Goal: Task Accomplishment & Management: Use online tool/utility

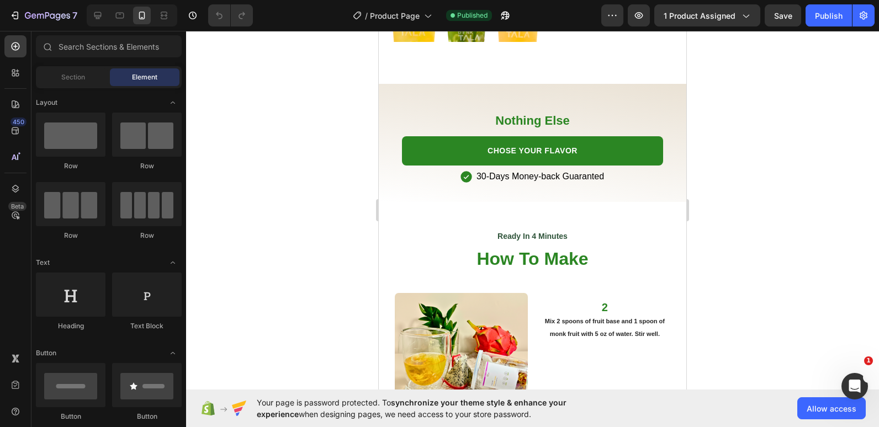
scroll to position [2018, 0]
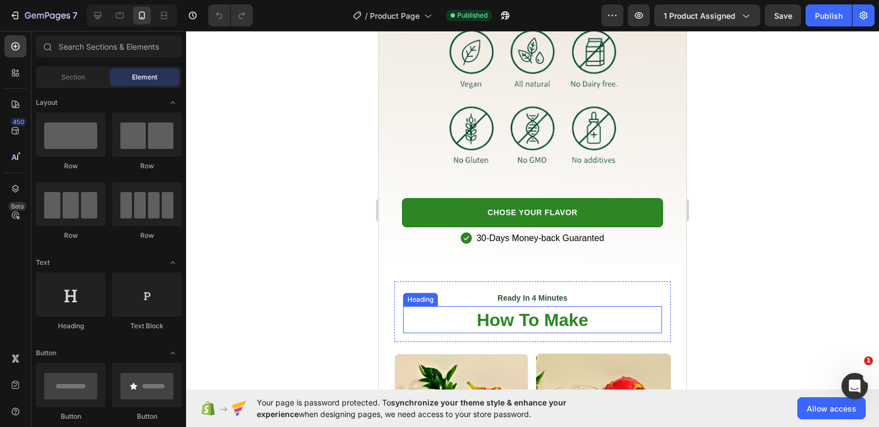
click at [511, 315] on span "How To Make" at bounding box center [531, 320] width 111 height 20
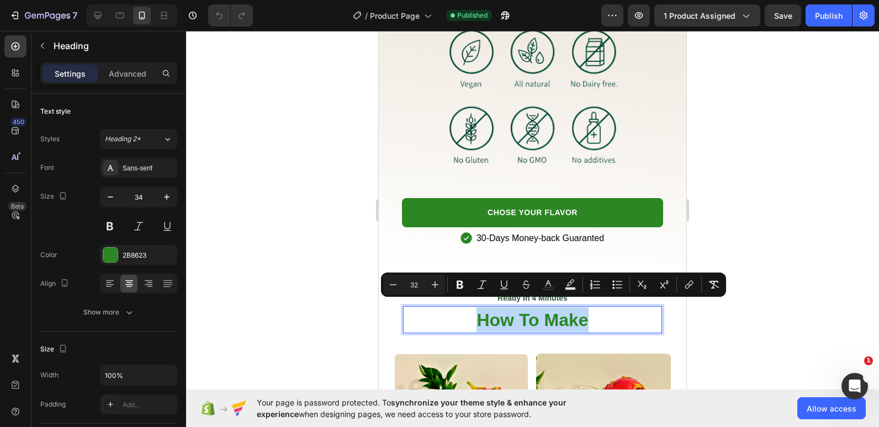
click at [511, 315] on span "How To Make" at bounding box center [531, 320] width 111 height 20
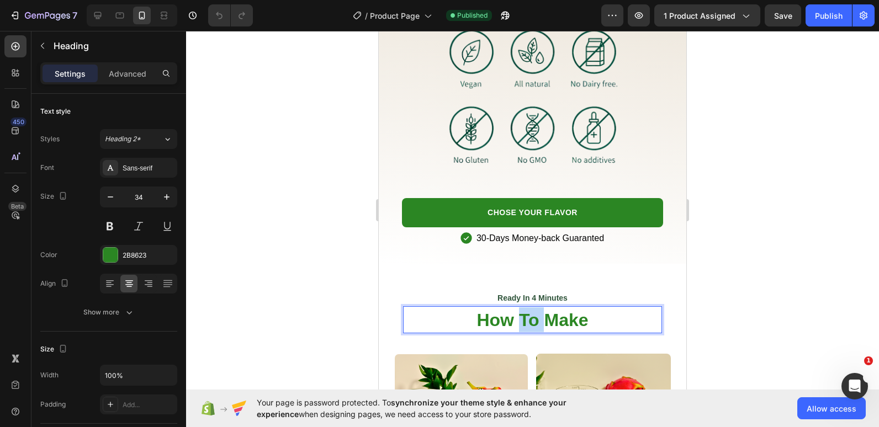
click at [511, 315] on span "How To Make" at bounding box center [531, 320] width 111 height 20
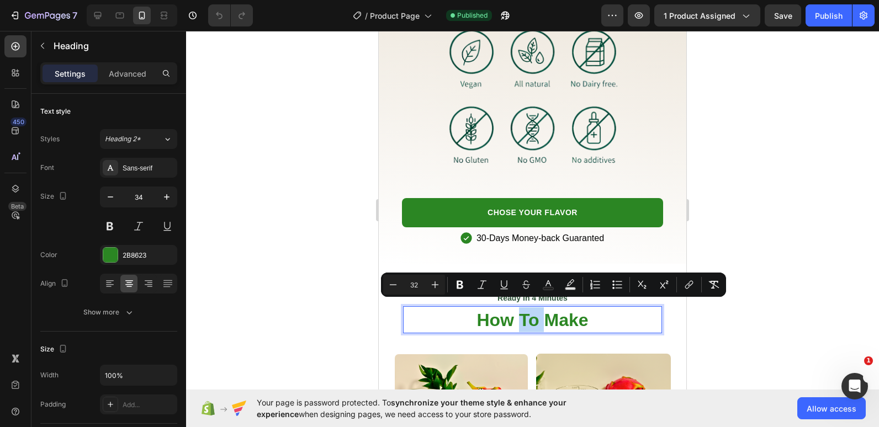
click at [439, 312] on p "How To Make" at bounding box center [532, 319] width 257 height 25
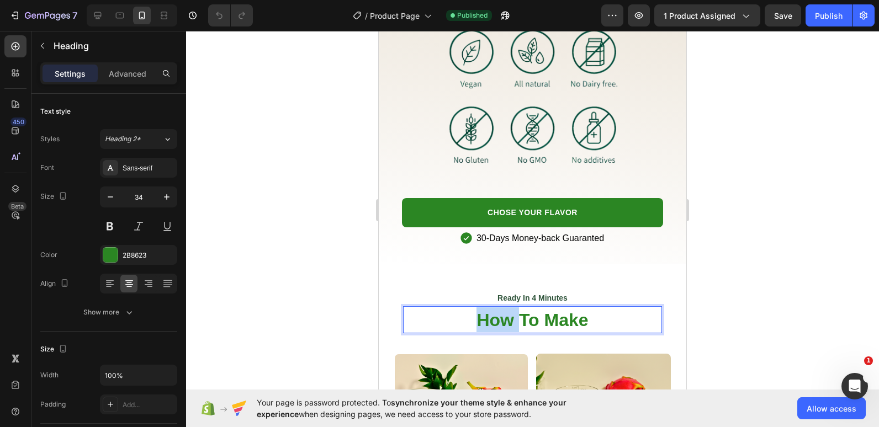
click at [439, 312] on p "How To Make" at bounding box center [532, 319] width 257 height 25
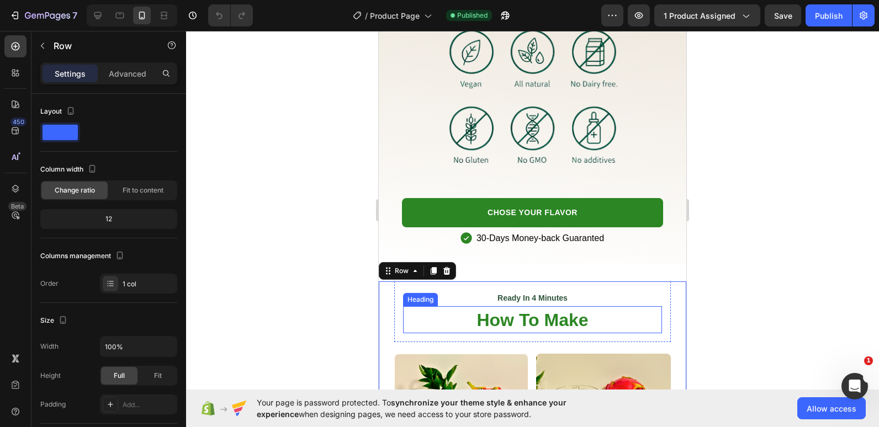
click at [413, 322] on p "⁠⁠⁠⁠⁠⁠⁠ How To Make" at bounding box center [532, 319] width 257 height 25
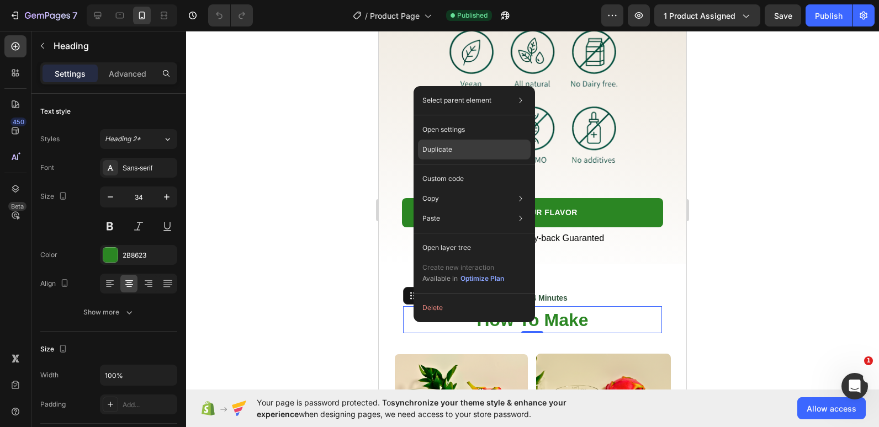
click at [436, 146] on p "Duplicate" at bounding box center [437, 150] width 30 height 10
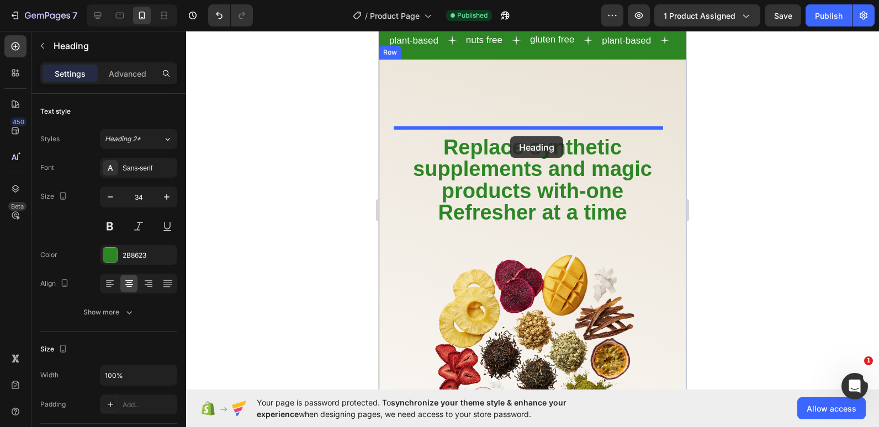
scroll to position [1003, 0]
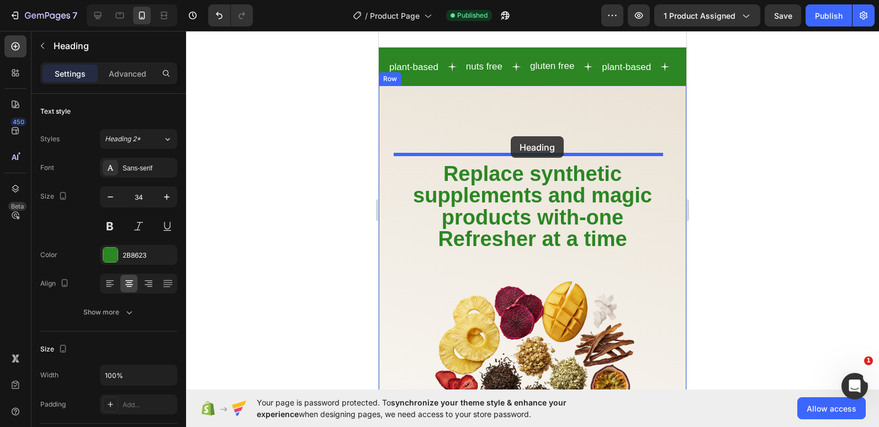
drag, startPoint x: 443, startPoint y: 341, endPoint x: 511, endPoint y: 136, distance: 215.0
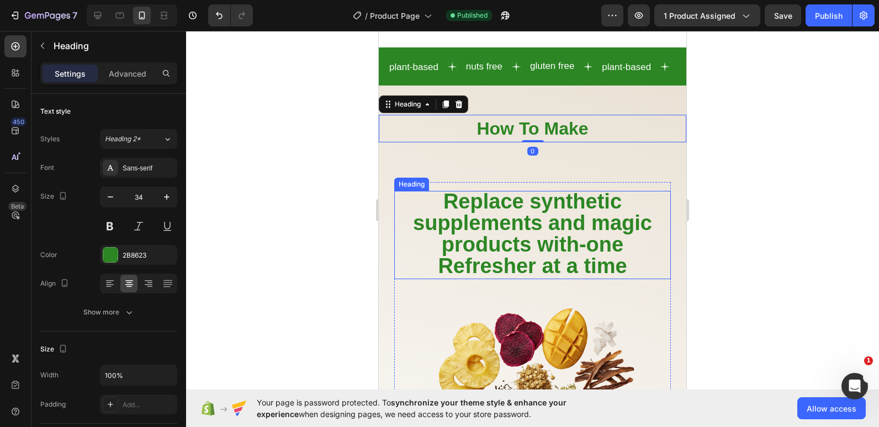
click at [547, 268] on span "Replace synthetic supplements and magic products with-one Refresher at a time" at bounding box center [532, 234] width 239 height 88
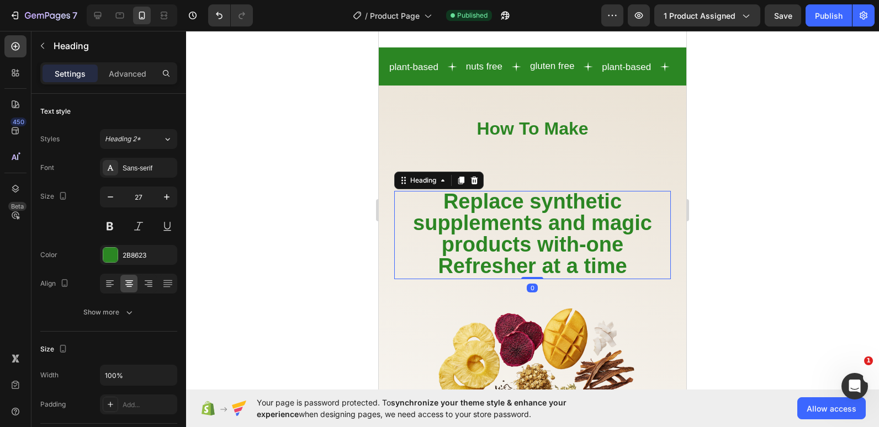
click at [548, 277] on span "Replace synthetic supplements and magic products with-one Refresher at a time" at bounding box center [532, 234] width 239 height 88
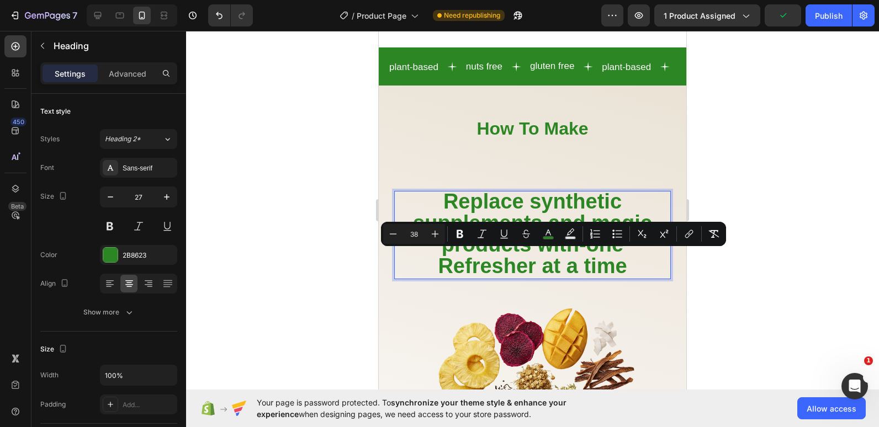
click at [548, 278] on span "Replace synthetic supplements and magic products with-one Refresher at a time" at bounding box center [532, 234] width 239 height 88
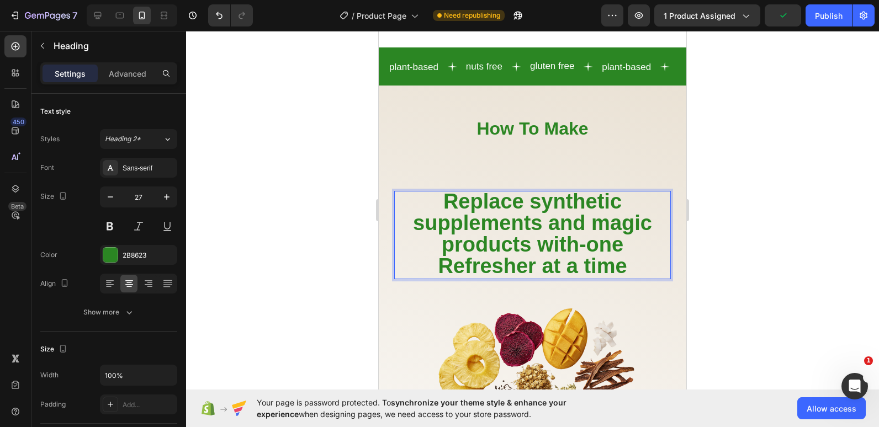
click at [548, 278] on span "Replace synthetic supplements and magic products with-one Refresher at a time" at bounding box center [532, 234] width 239 height 88
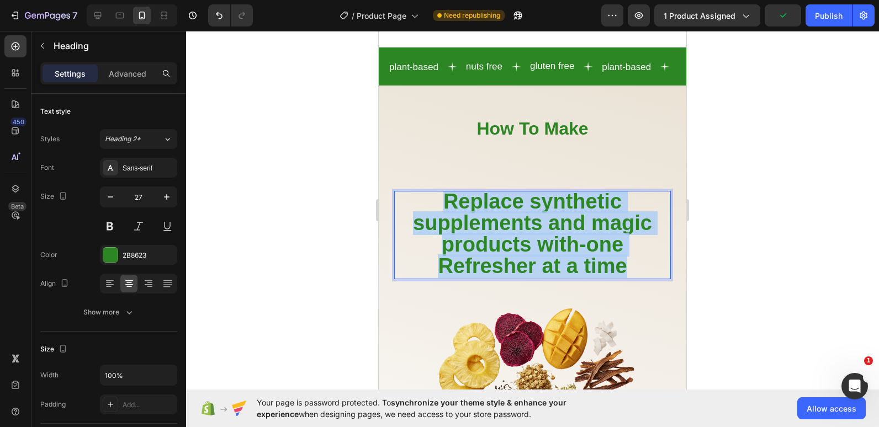
click at [548, 278] on span "Replace synthetic supplements and magic products with-one Refresher at a time" at bounding box center [532, 234] width 239 height 88
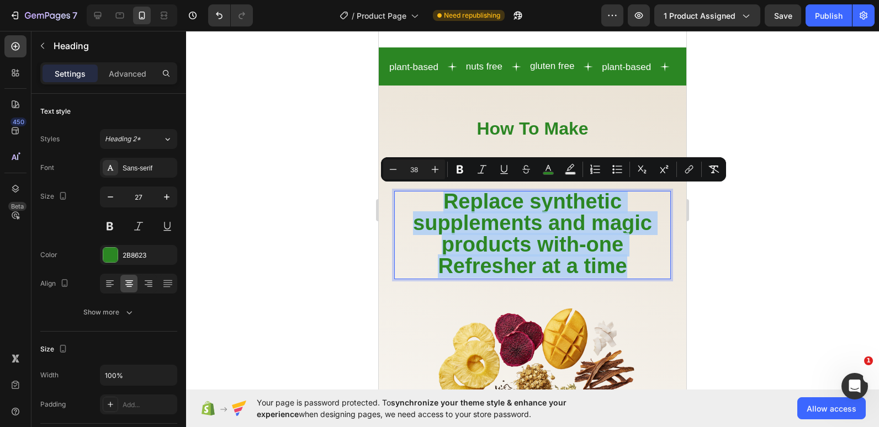
copy span "Replace synthetic supplements and magic products with-one Refresher at a time"
click at [607, 130] on h2 "How To Make" at bounding box center [532, 128] width 307 height 27
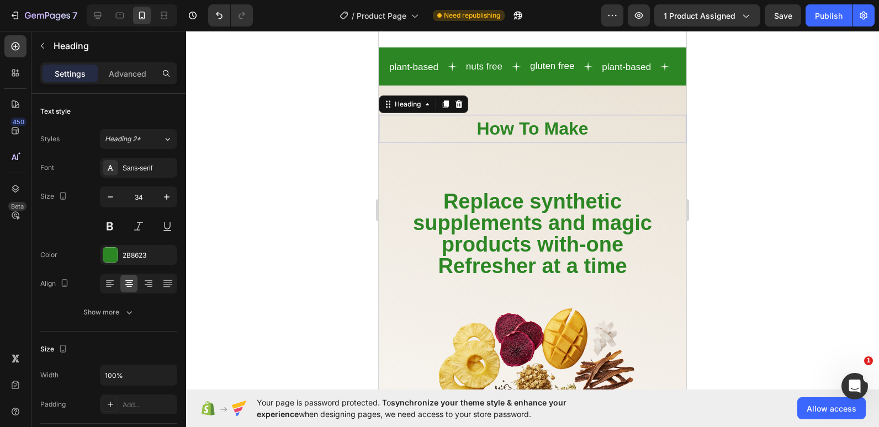
click at [607, 130] on h2 "How To Make" at bounding box center [532, 128] width 307 height 27
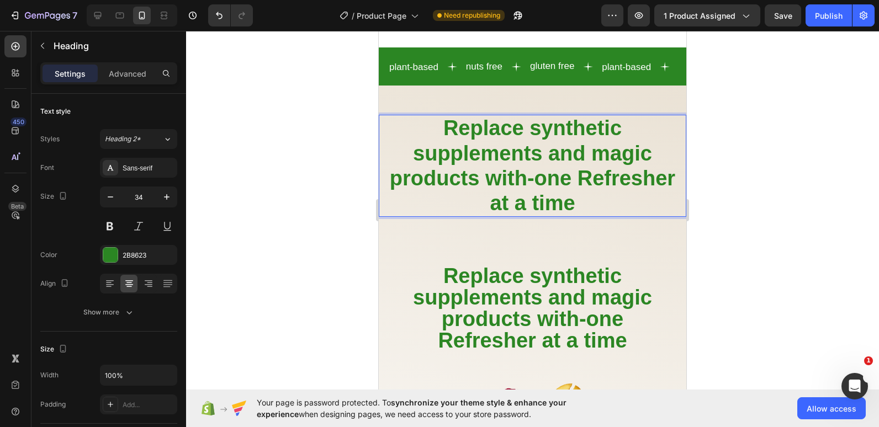
scroll to position [0, 0]
click at [538, 128] on span "Replace synthetic supplements and magic products with-one Refresher at a time" at bounding box center [532, 165] width 285 height 98
click at [406, 156] on span "Replace Synthetic supplements and magic products with-one Refresher at a time" at bounding box center [532, 165] width 285 height 98
click at [557, 156] on span "Replace Synthetic Supplements and magic products with-one Refresher at a time" at bounding box center [532, 165] width 285 height 98
click at [621, 162] on span "Replace Synthetic Supplements And magic products with-one Refresher at a time" at bounding box center [532, 165] width 285 height 98
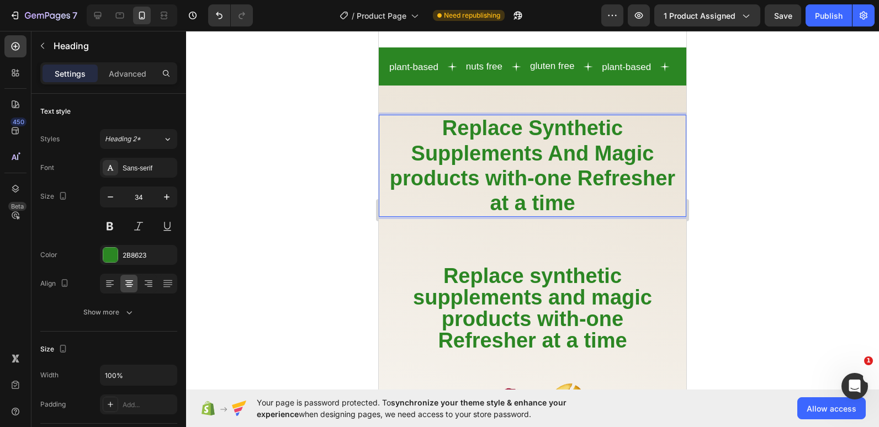
click at [437, 185] on span "Replace Synthetic Supplements And Magic products with-one Refresher at a time" at bounding box center [532, 165] width 285 height 98
click at [550, 181] on span "Replace Synthetic Supplements And Magic Products with-one Refresher at a time" at bounding box center [532, 165] width 286 height 98
click at [604, 184] on span "Replace Synthetic Supplements And Magic Products With-one Refresher at a time" at bounding box center [532, 165] width 290 height 98
click at [551, 210] on span "Replace Synthetic Supplements And Magic Products With-One Refresher at a time" at bounding box center [533, 165] width 294 height 98
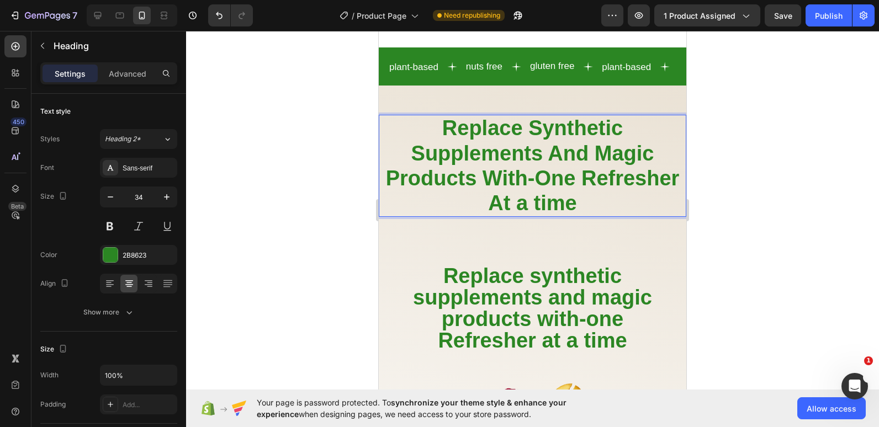
click at [596, 210] on span "Replace Synthetic Supplements And Magic Products With-One Refresher At a time" at bounding box center [533, 165] width 294 height 98
click at [485, 127] on span "Replace Synthetic Supplements And Magic Products With-One Refresher At a Time" at bounding box center [533, 165] width 294 height 98
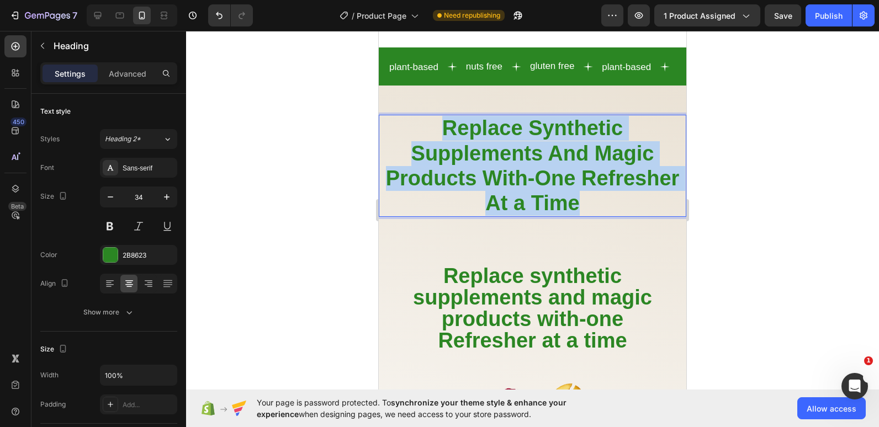
click at [485, 127] on span "Replace Synthetic Supplements And Magic Products With-One Refresher At a Time" at bounding box center [533, 165] width 294 height 98
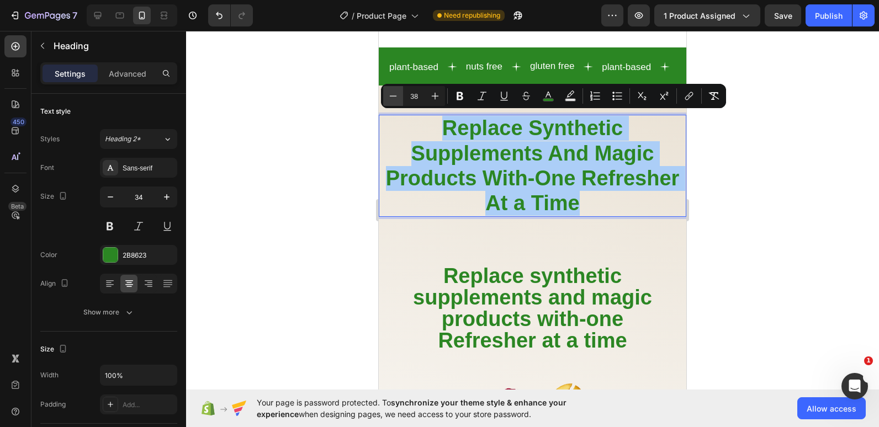
click at [388, 95] on icon "Editor contextual toolbar" at bounding box center [392, 96] width 11 height 11
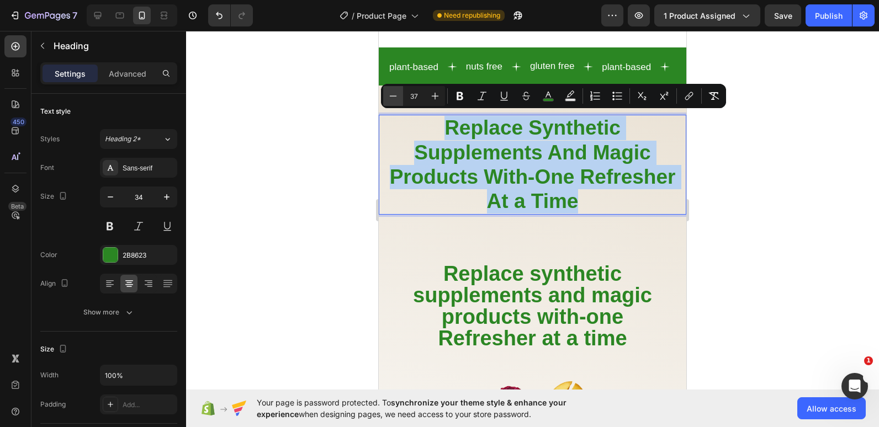
scroll to position [0, 0]
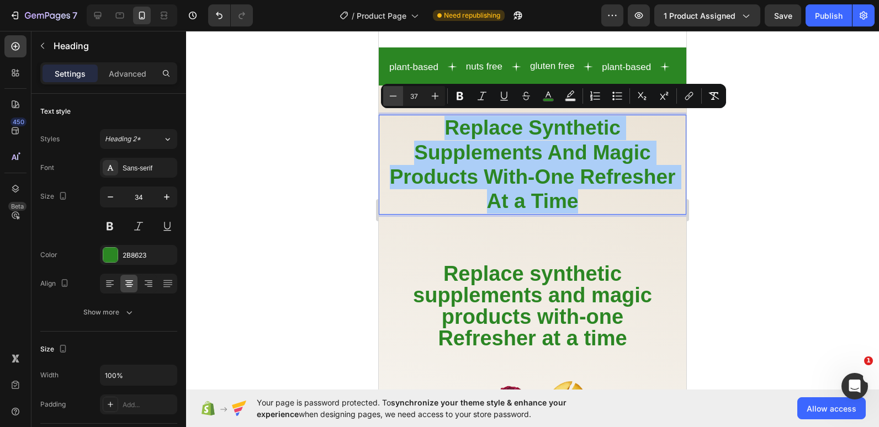
click at [388, 95] on icon "Editor contextual toolbar" at bounding box center [392, 96] width 11 height 11
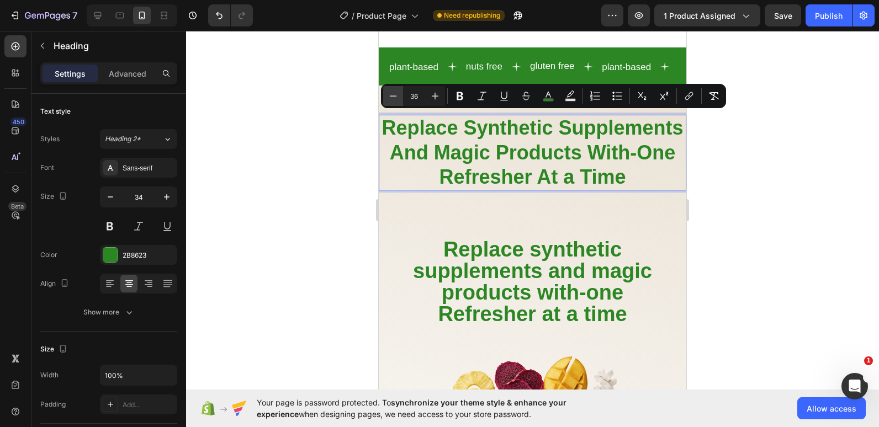
click at [388, 95] on icon "Editor contextual toolbar" at bounding box center [392, 96] width 11 height 11
type input "34"
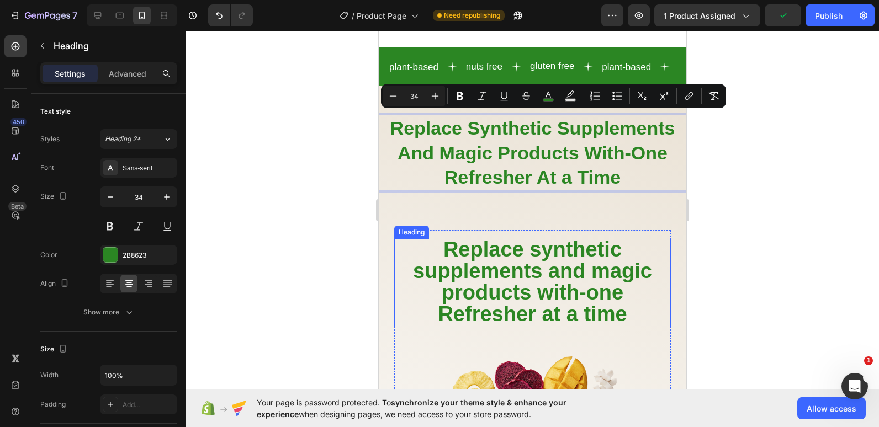
click at [470, 294] on span "Replace synthetic supplements and magic products with-one Refresher at a time" at bounding box center [532, 282] width 239 height 88
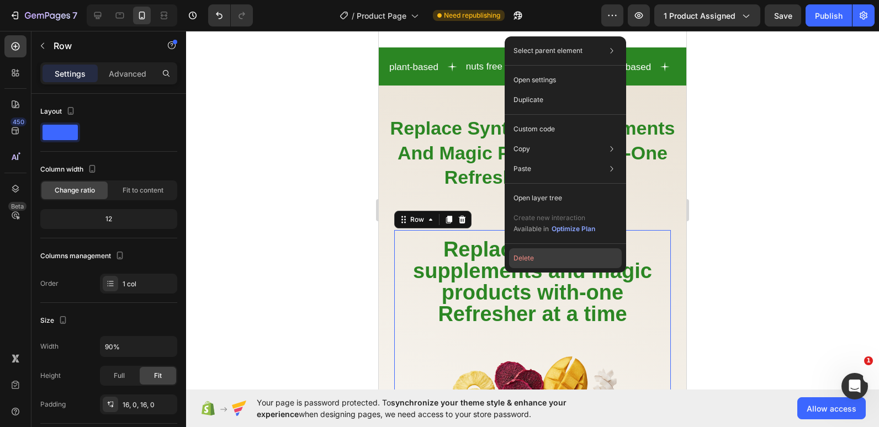
click at [524, 259] on button "Delete" at bounding box center [565, 258] width 113 height 20
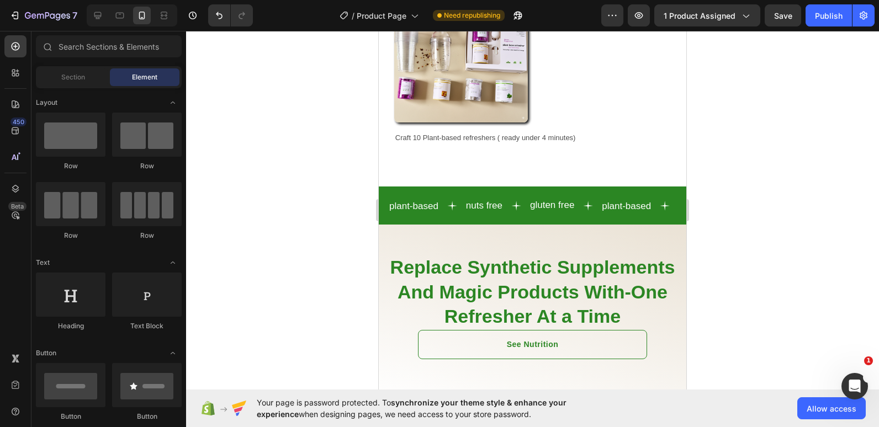
scroll to position [747, 0]
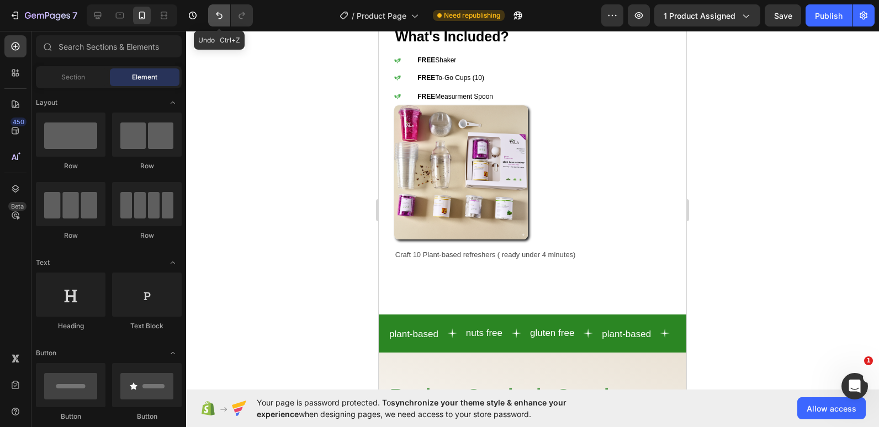
click at [217, 17] on icon "Undo/Redo" at bounding box center [219, 15] width 11 height 11
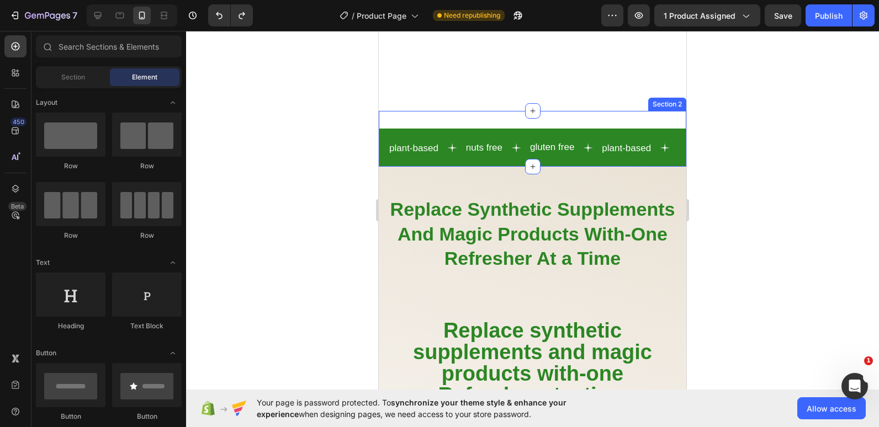
scroll to position [1051, 0]
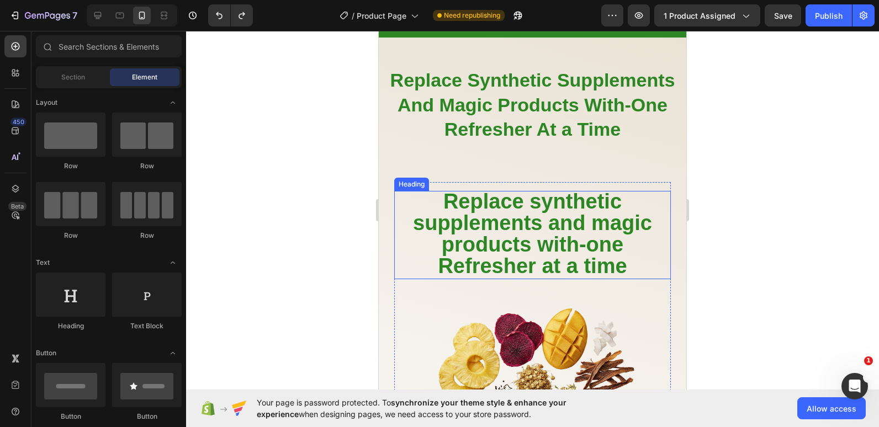
click at [472, 261] on span "Replace synthetic supplements and magic products with-one Refresher at a time" at bounding box center [532, 234] width 239 height 88
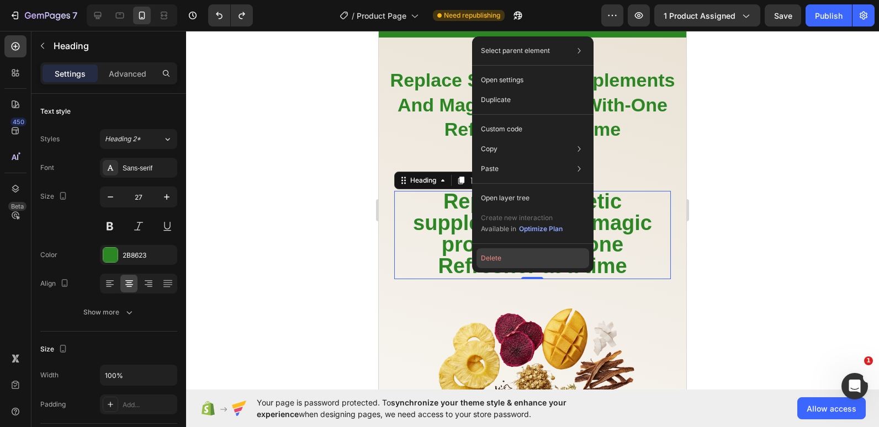
click at [502, 254] on button "Delete" at bounding box center [532, 258] width 113 height 20
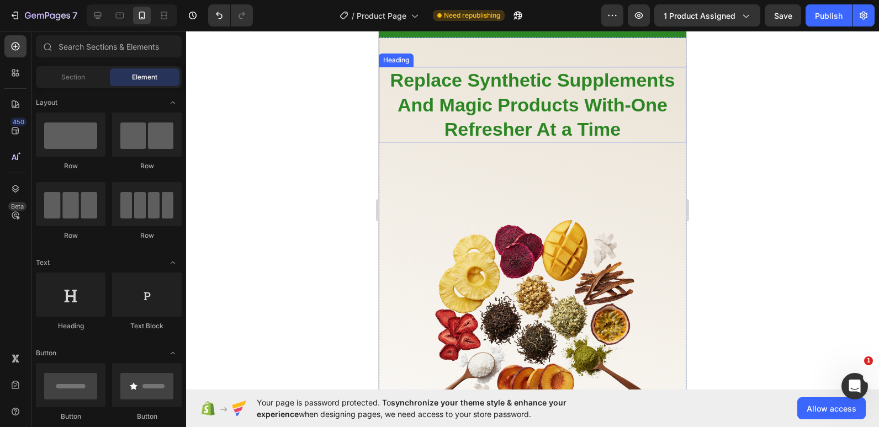
click at [421, 131] on h2 "Replace Synthetic Supplements And Magic Products With-One Refresher At a Time" at bounding box center [532, 105] width 307 height 76
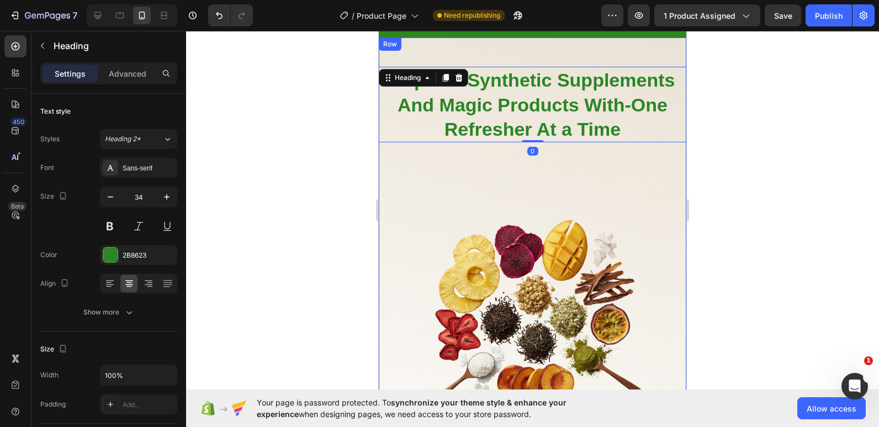
click at [472, 57] on div "Replace Synthetic Supplements And Magic Products With-One Refresher At a Time H…" at bounding box center [532, 290] width 307 height 504
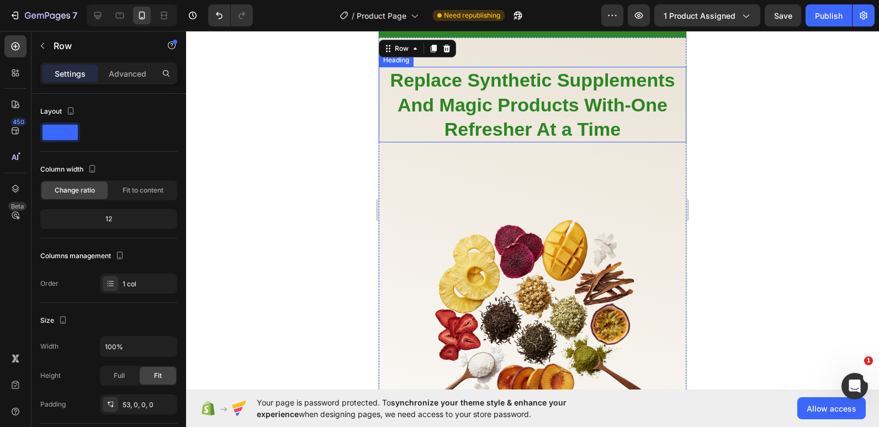
click at [394, 128] on h2 "Replace Synthetic Supplements And Magic Products With-One Refresher At a Time" at bounding box center [532, 105] width 307 height 76
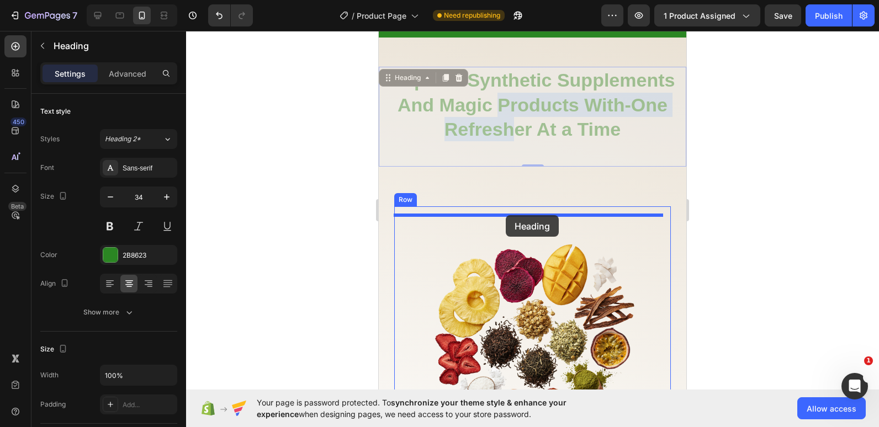
drag, startPoint x: 405, startPoint y: 120, endPoint x: 506, endPoint y: 215, distance: 139.0
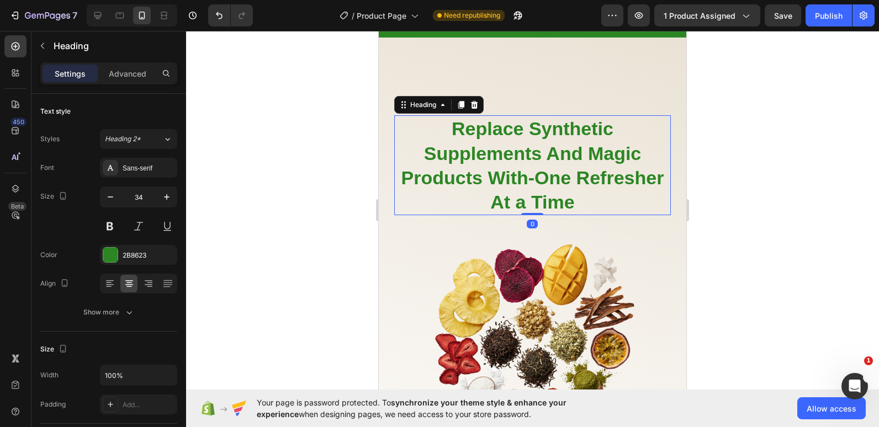
click at [303, 208] on div at bounding box center [532, 229] width 693 height 396
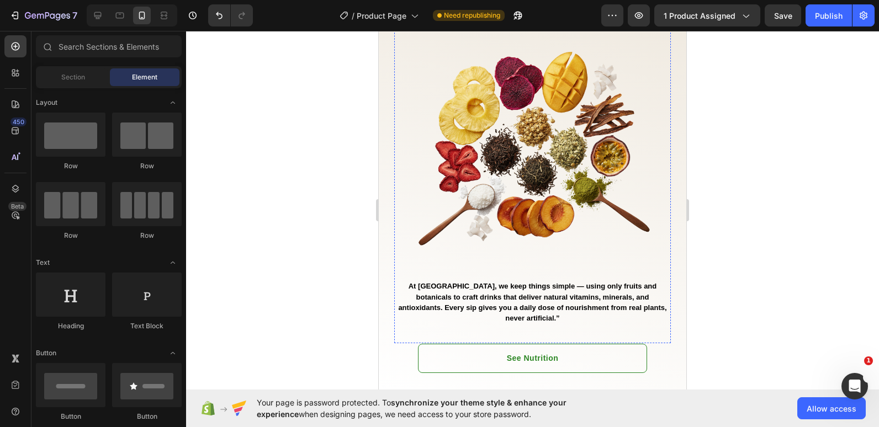
scroll to position [1253, 0]
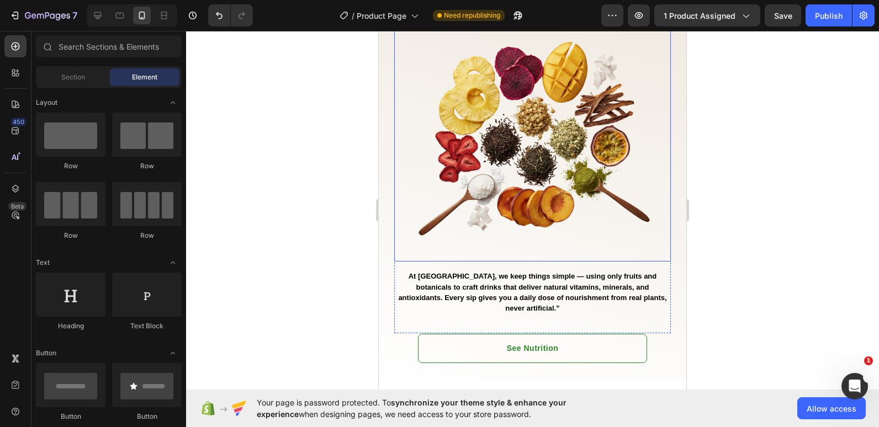
click at [432, 193] on img at bounding box center [532, 137] width 249 height 249
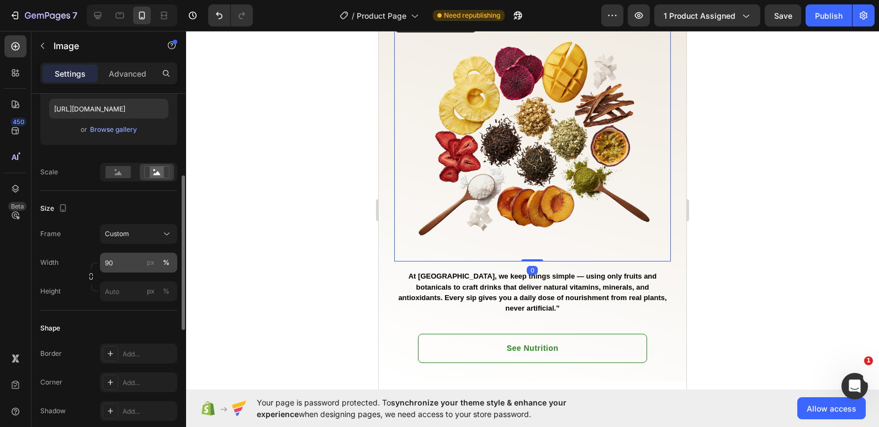
scroll to position [194, 0]
click at [110, 266] on input "90" at bounding box center [138, 262] width 77 height 20
click at [480, 134] on img at bounding box center [532, 137] width 249 height 249
click at [559, 139] on img at bounding box center [532, 137] width 249 height 249
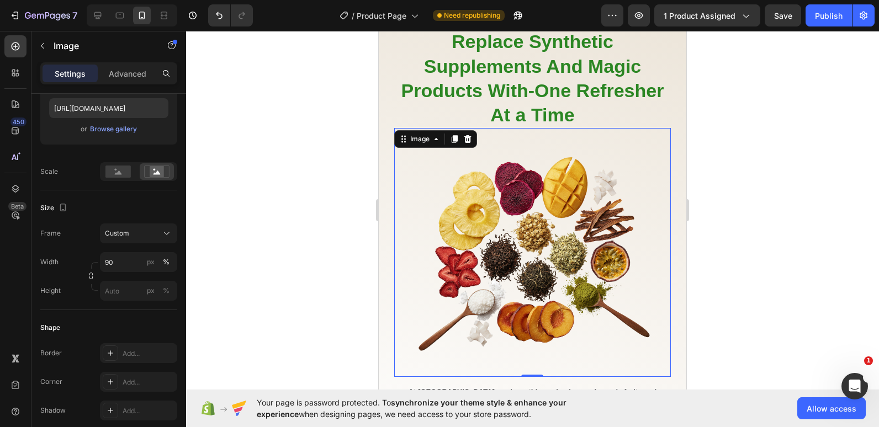
scroll to position [1138, 0]
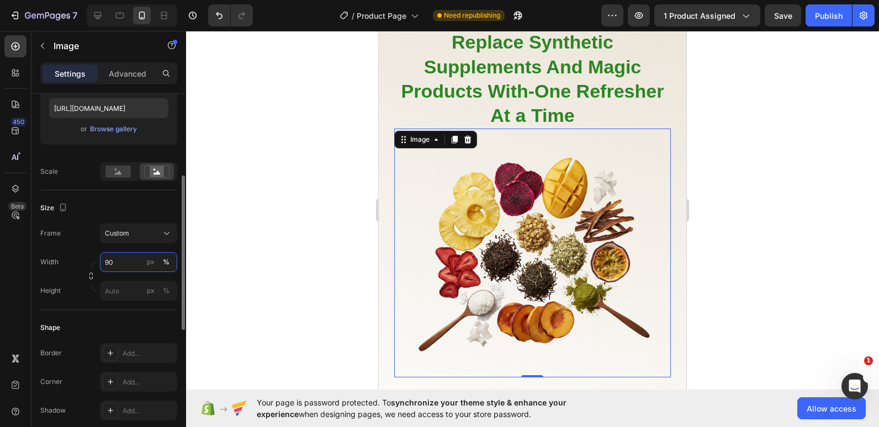
click at [112, 254] on input "90" at bounding box center [138, 262] width 77 height 20
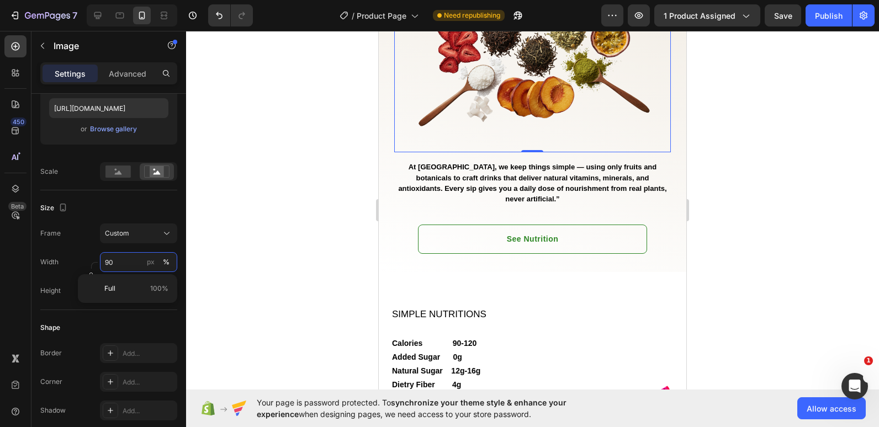
scroll to position [1476, 0]
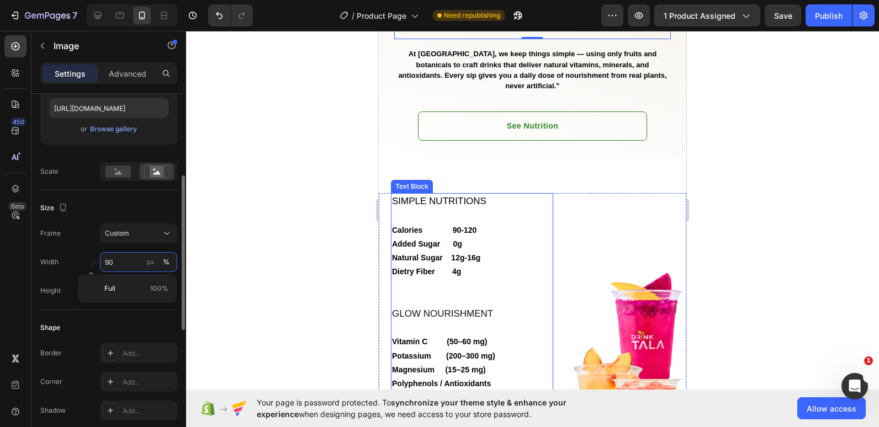
type input "9"
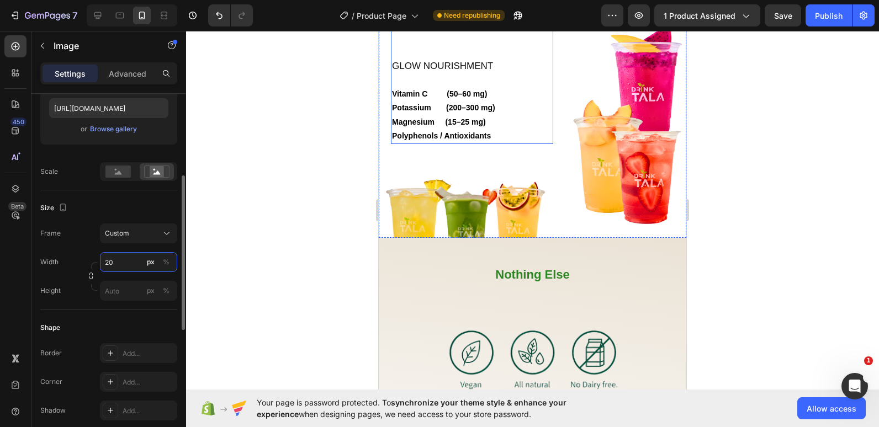
type input "2"
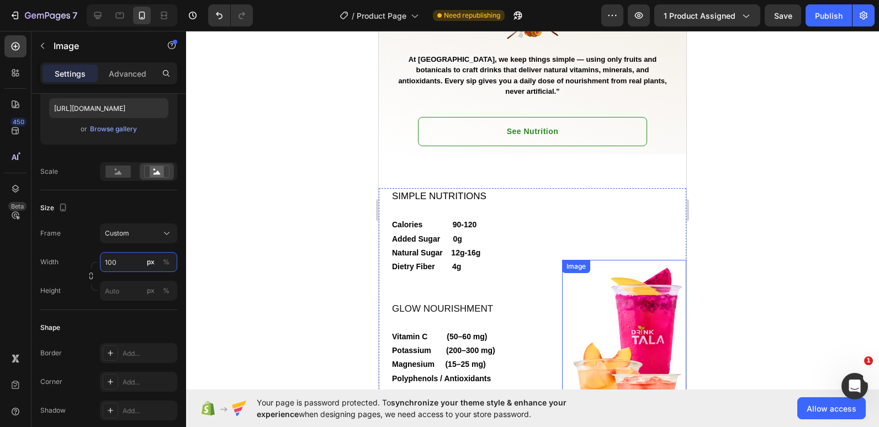
scroll to position [1276, 0]
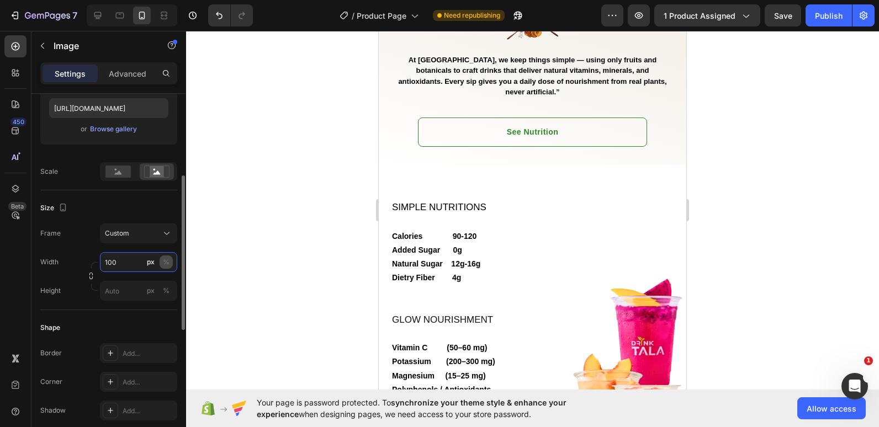
type input "100"
click at [167, 264] on div "%" at bounding box center [166, 262] width 7 height 10
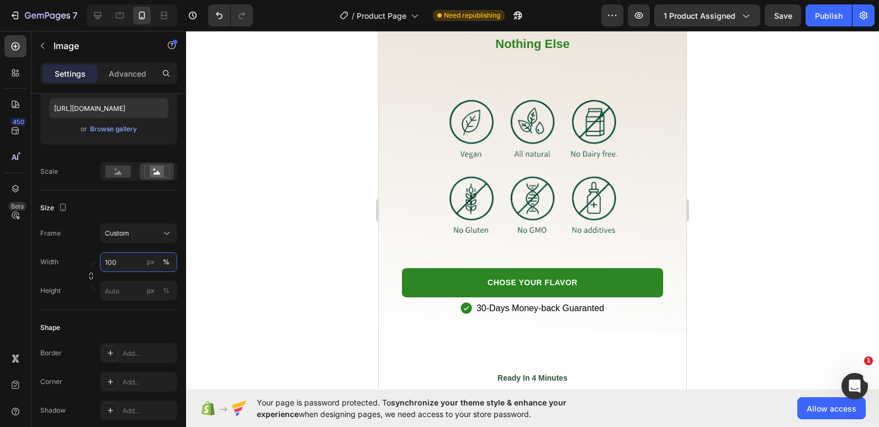
scroll to position [2019, 0]
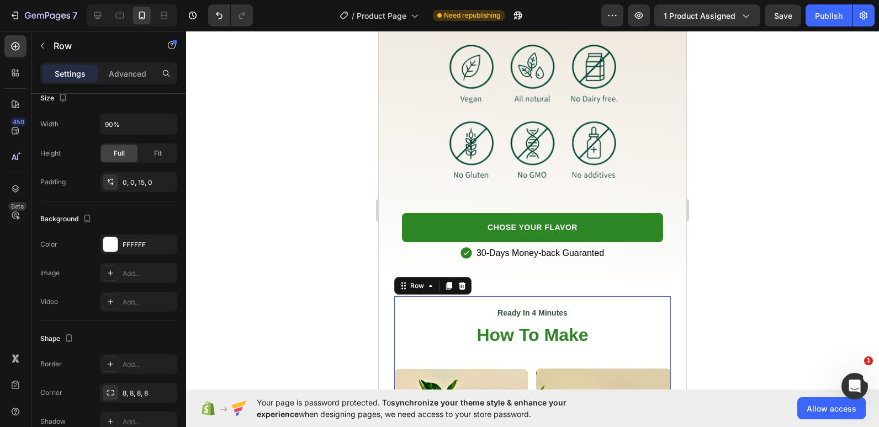
scroll to position [0, 0]
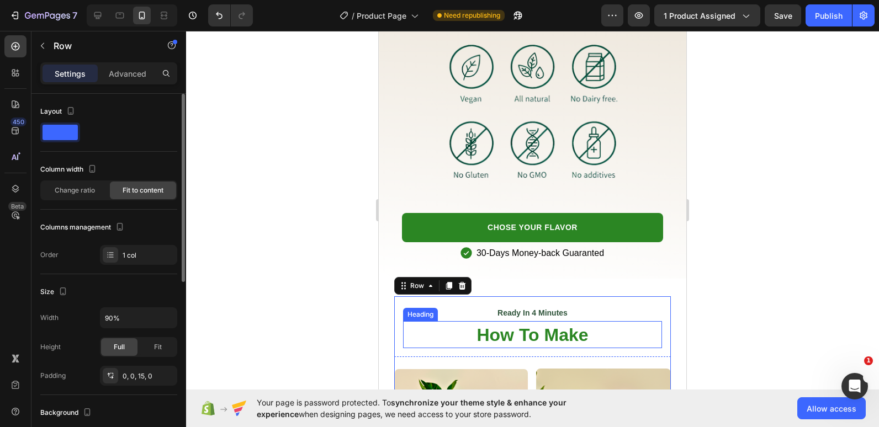
click at [490, 333] on span "How To Make" at bounding box center [531, 335] width 111 height 20
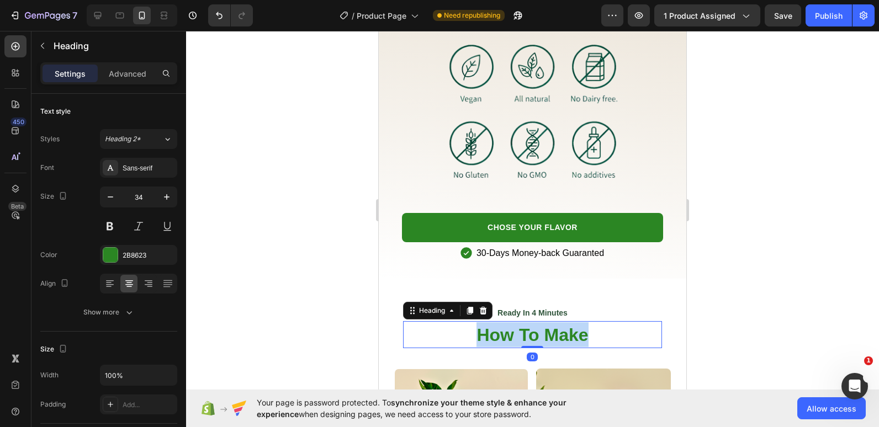
click at [490, 333] on span "How To Make" at bounding box center [531, 335] width 111 height 20
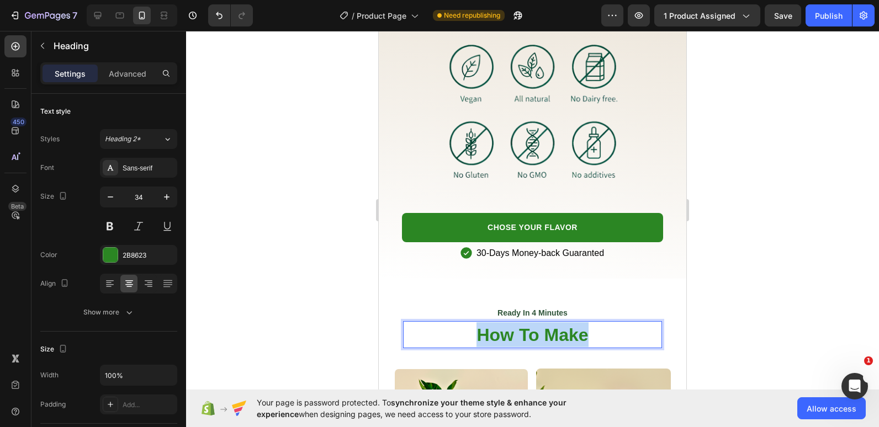
click at [490, 333] on span "How To Make" at bounding box center [531, 335] width 111 height 20
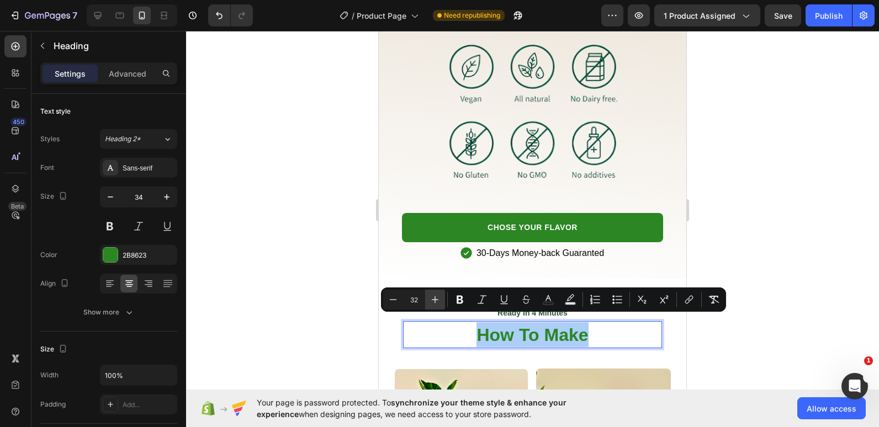
click at [439, 300] on icon "Editor contextual toolbar" at bounding box center [434, 299] width 11 height 11
type input "34"
click at [318, 297] on div at bounding box center [532, 229] width 693 height 396
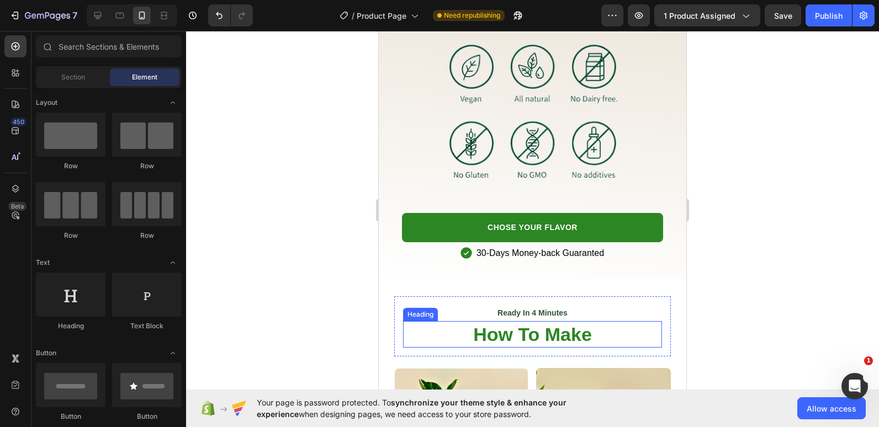
click at [442, 328] on p "⁠⁠⁠⁠⁠⁠⁠ How To Make" at bounding box center [532, 334] width 257 height 24
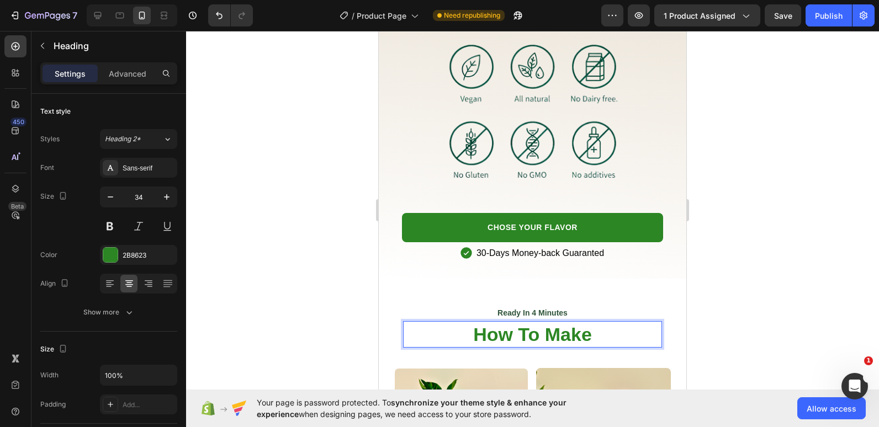
click at [475, 333] on span "How To Make" at bounding box center [532, 334] width 119 height 21
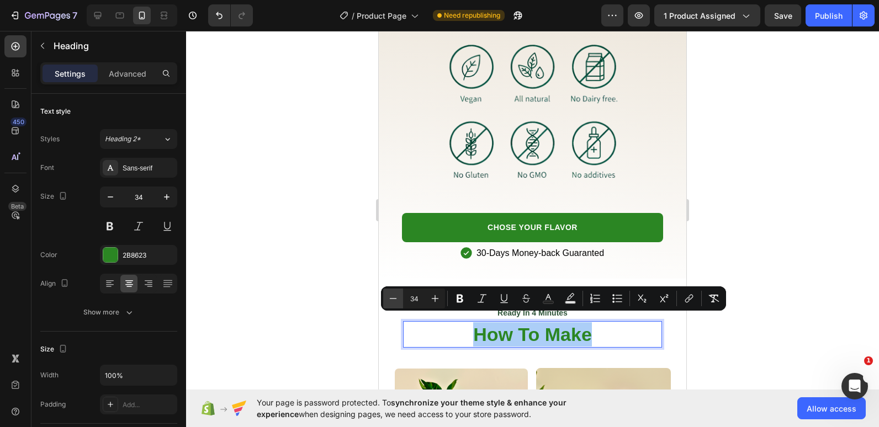
click at [395, 299] on icon "Editor contextual toolbar" at bounding box center [393, 298] width 7 height 1
type input "32"
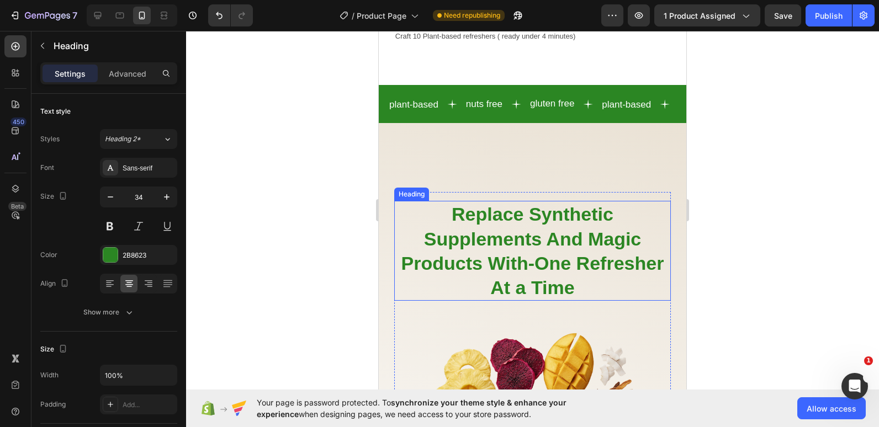
scroll to position [959, 0]
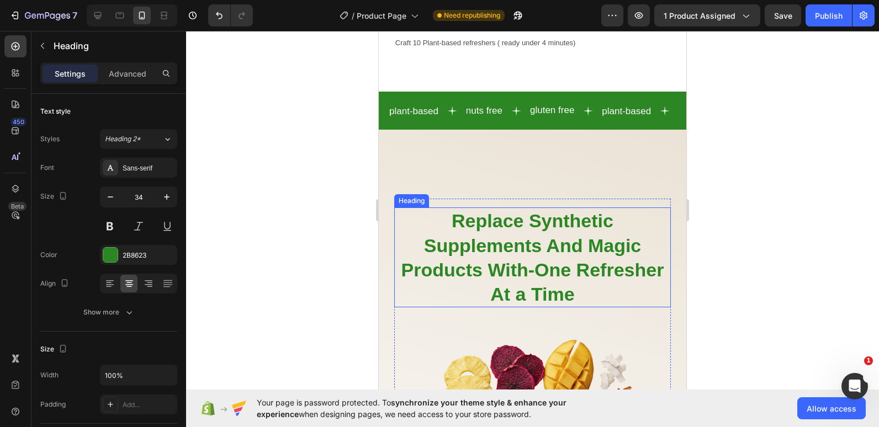
click at [491, 221] on span "Replace Synthetic Supplements And Magic Products With-One Refresher At a Time" at bounding box center [532, 257] width 263 height 94
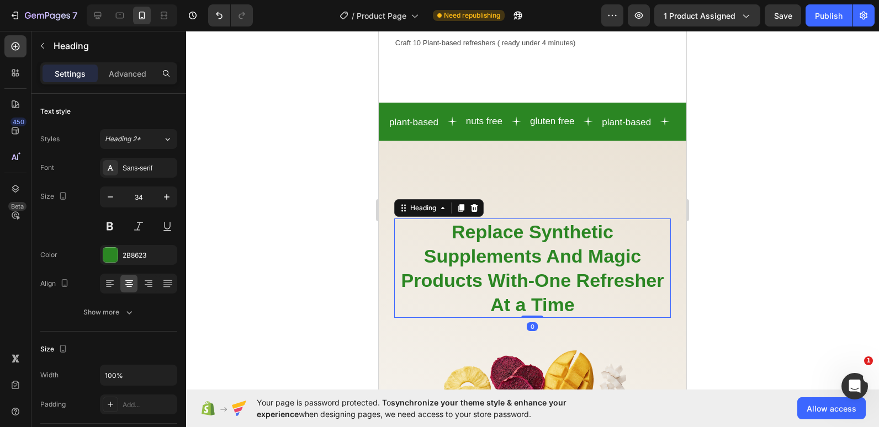
click at [491, 221] on span "Replace Synthetic Supplements And Magic Products With-One Refresher At a Time" at bounding box center [532, 268] width 263 height 94
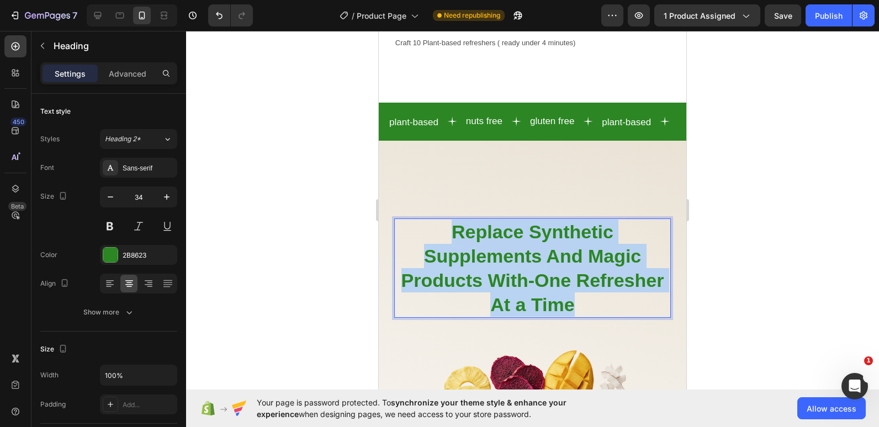
click at [491, 221] on span "Replace Synthetic Supplements And Magic Products With-One Refresher At a Time" at bounding box center [532, 268] width 263 height 94
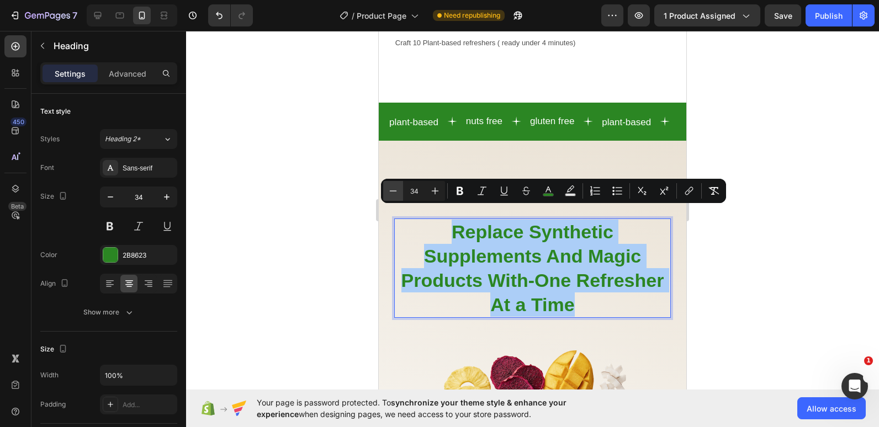
click at [390, 194] on icon "Editor contextual toolbar" at bounding box center [392, 190] width 11 height 11
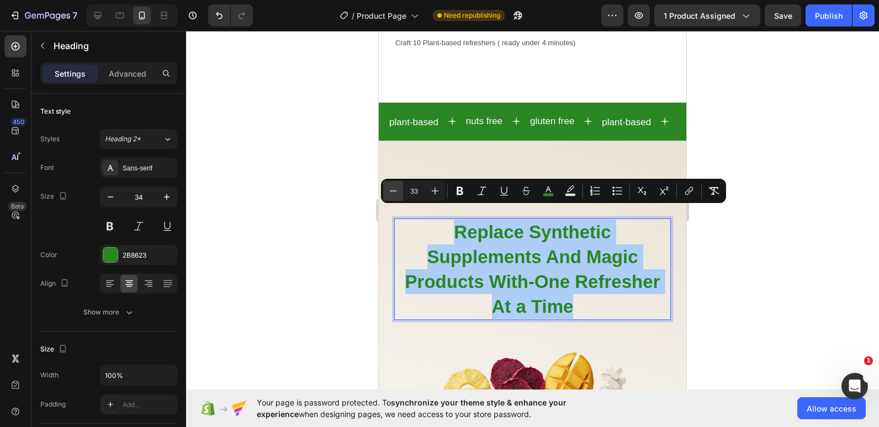
click at [390, 194] on icon "Editor contextual toolbar" at bounding box center [392, 190] width 11 height 11
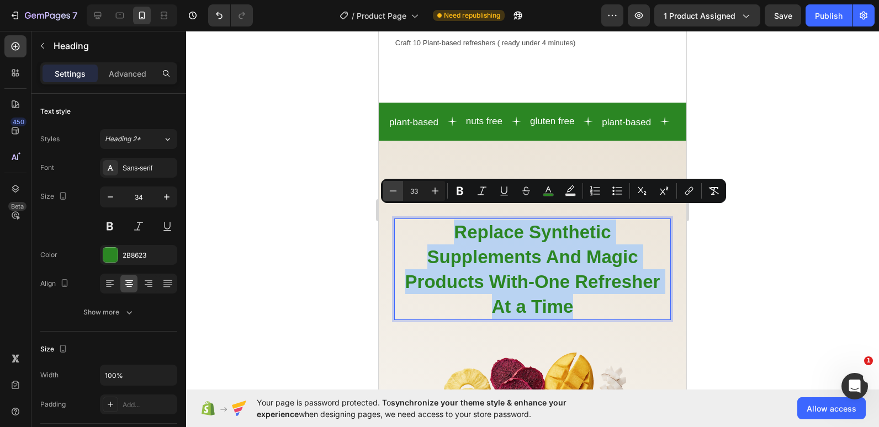
type input "32"
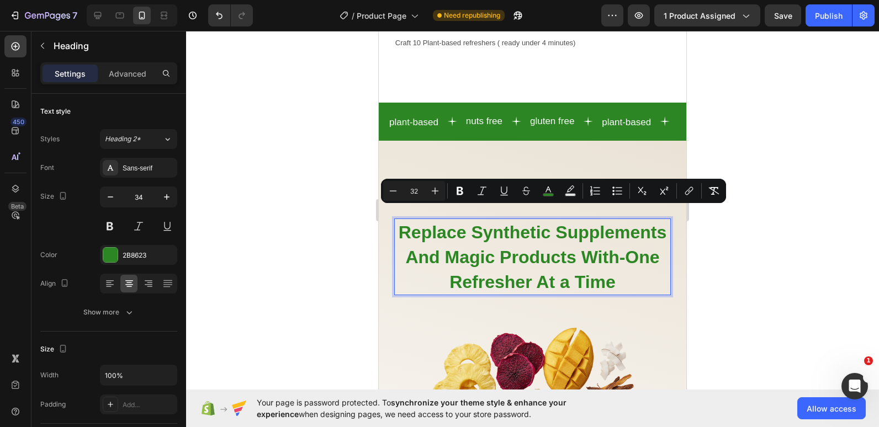
click at [329, 226] on div at bounding box center [532, 229] width 693 height 396
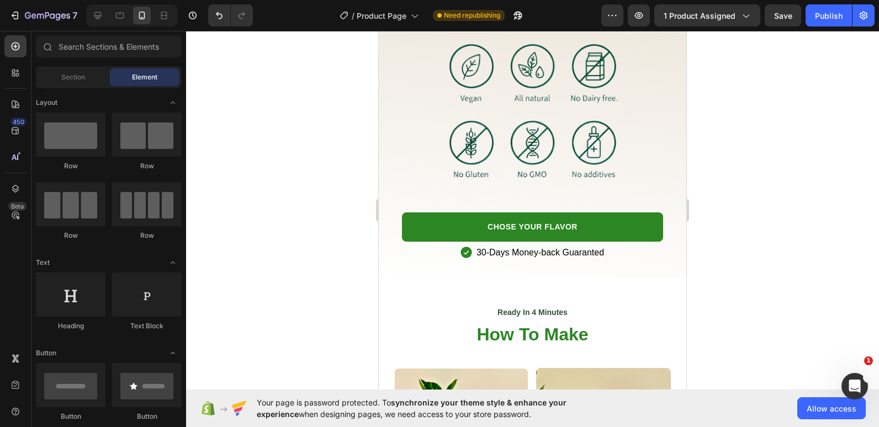
scroll to position [2023, 0]
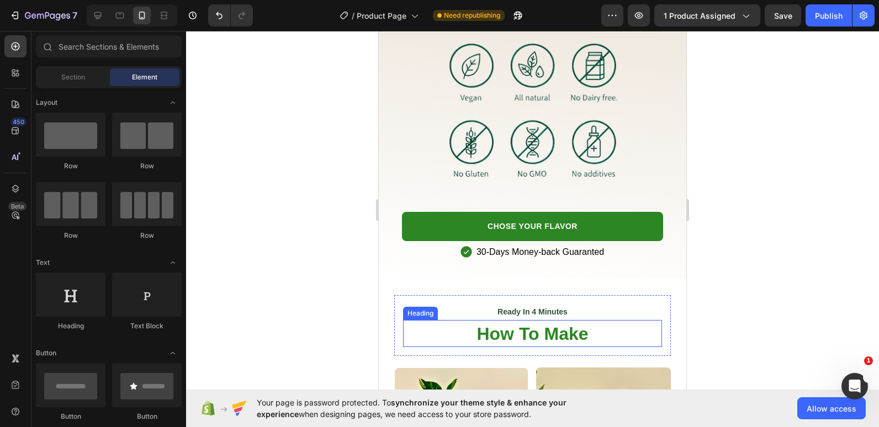
click at [500, 329] on span "How To Make" at bounding box center [531, 334] width 111 height 20
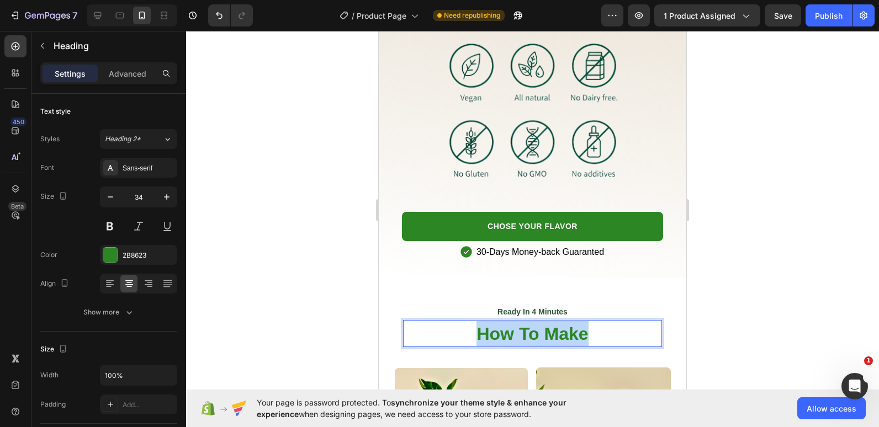
click at [500, 329] on span "How To Make" at bounding box center [531, 334] width 111 height 20
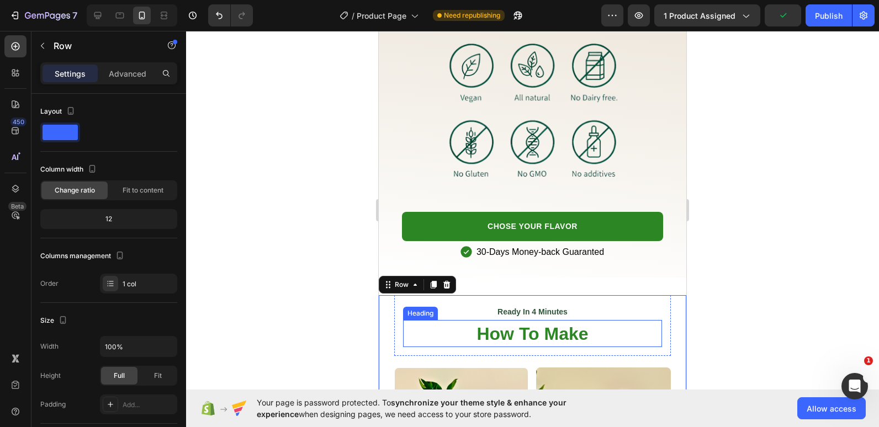
click at [647, 328] on p "⁠⁠⁠⁠⁠⁠⁠ How To Make" at bounding box center [532, 333] width 257 height 25
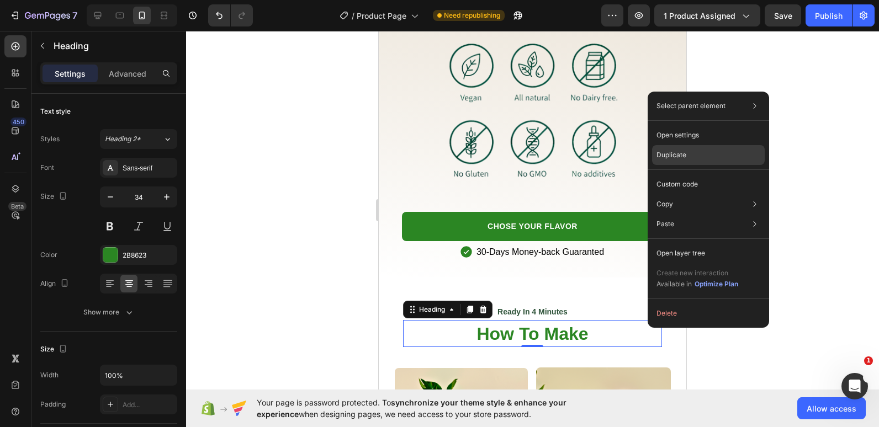
click at [674, 160] on p "Duplicate" at bounding box center [671, 155] width 30 height 10
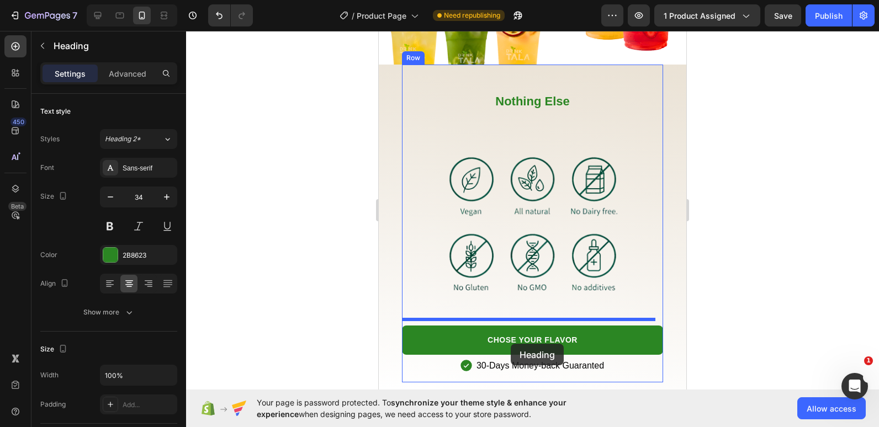
scroll to position [1950, 0]
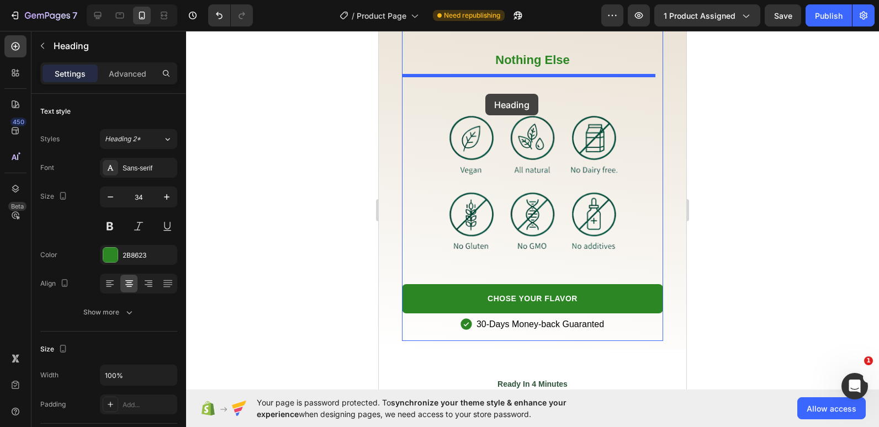
drag, startPoint x: 608, startPoint y: 354, endPoint x: 485, endPoint y: 94, distance: 288.1
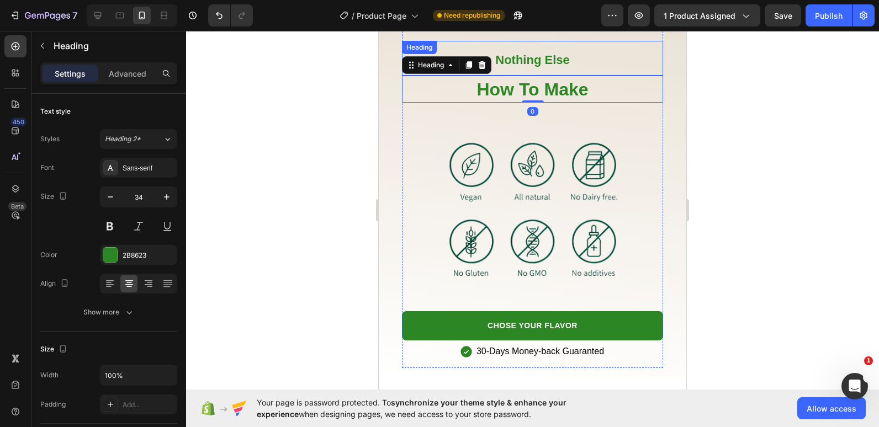
click at [523, 56] on strong "Nothing Else" at bounding box center [532, 60] width 74 height 14
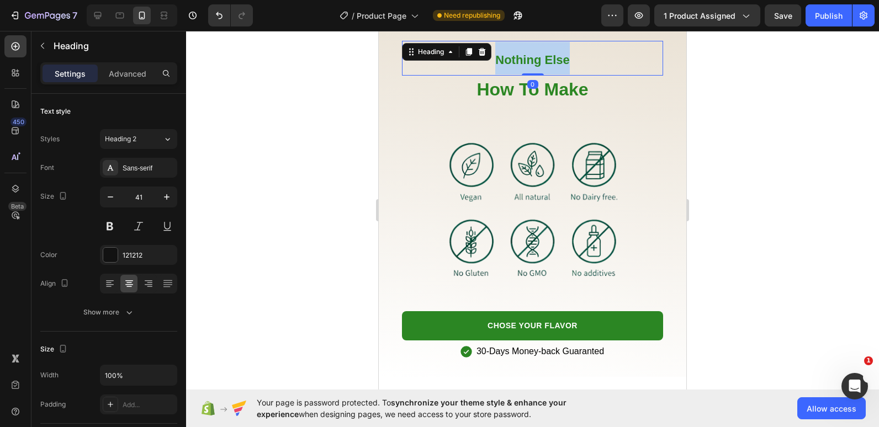
click at [523, 56] on strong "Nothing Else" at bounding box center [532, 60] width 74 height 14
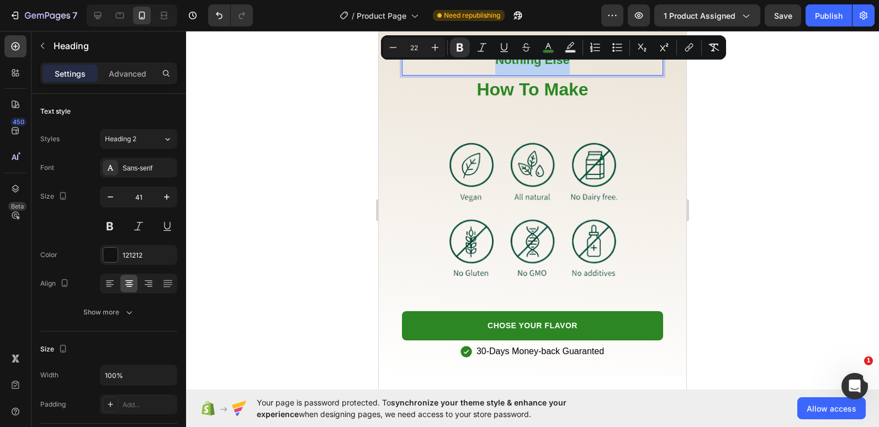
click at [451, 66] on p "Nothing Else" at bounding box center [532, 58] width 259 height 33
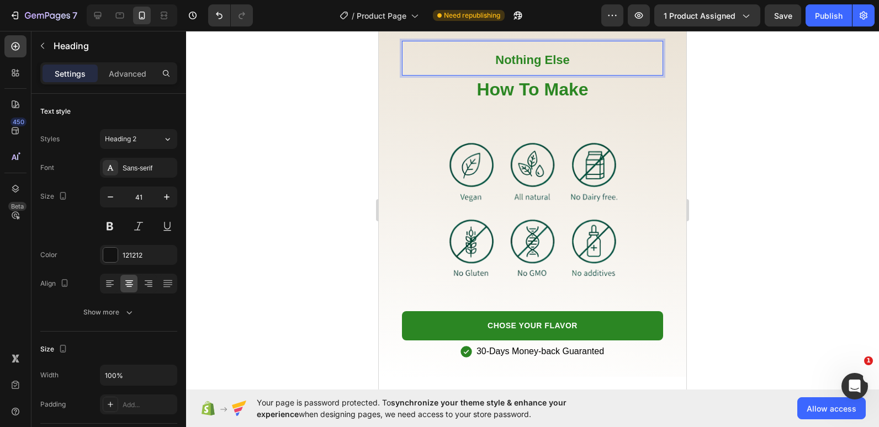
drag, startPoint x: 72, startPoint y: 35, endPoint x: 327, endPoint y: 143, distance: 277.2
click at [327, 143] on div at bounding box center [532, 229] width 693 height 396
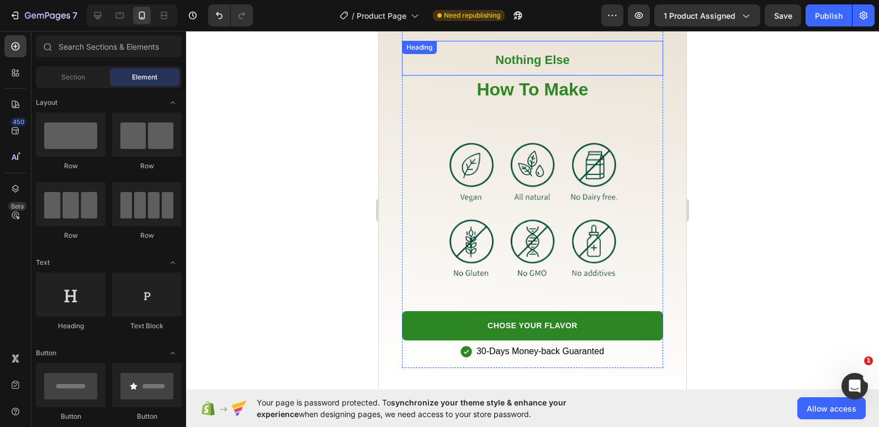
click at [469, 62] on p "⁠⁠⁠⁠⁠⁠⁠ Nothing Else" at bounding box center [532, 58] width 259 height 33
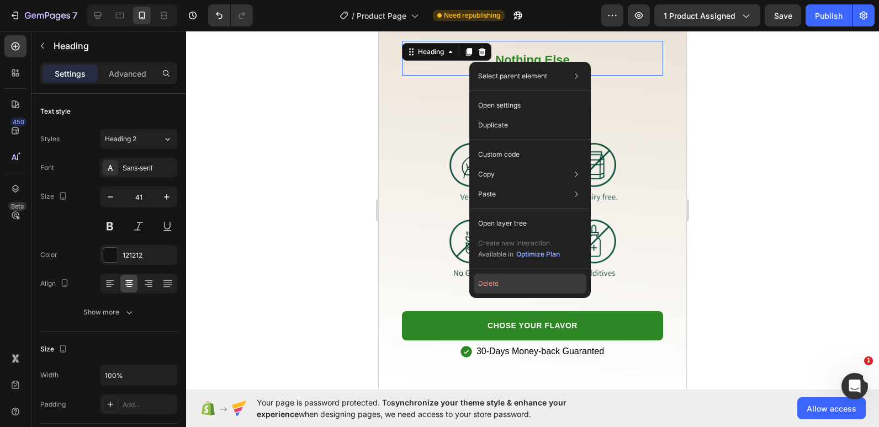
click at [495, 284] on button "Delete" at bounding box center [530, 284] width 113 height 20
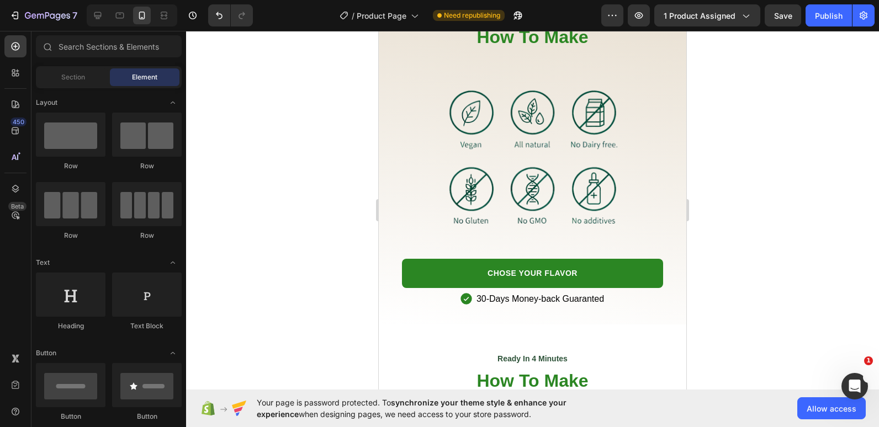
scroll to position [1898, 0]
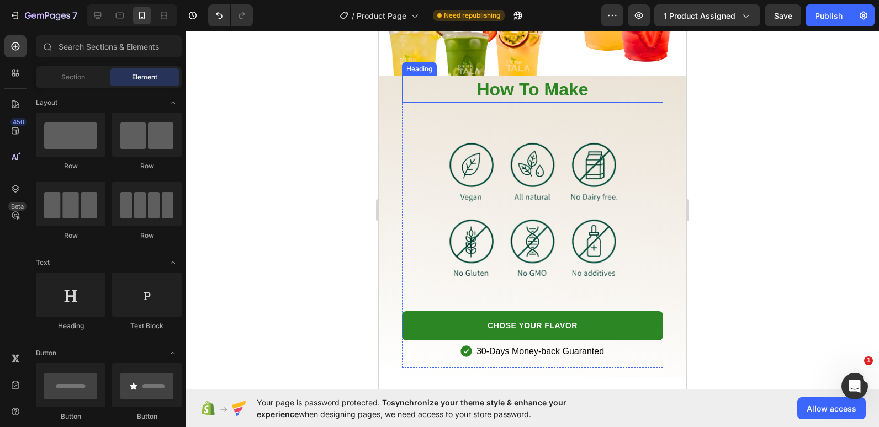
click at [476, 93] on span "How To Make" at bounding box center [531, 89] width 111 height 20
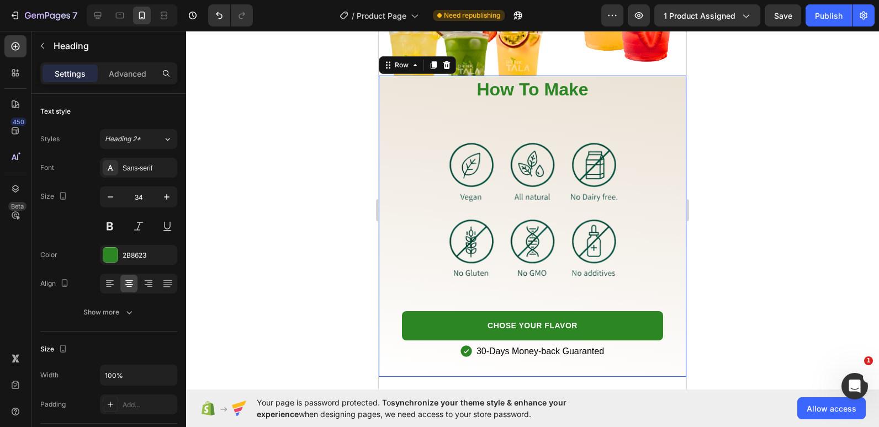
click at [387, 104] on div "How To Make Heading Image CHOSE YOUR FLAVOR Button 30-Days Money-back Guaranted…" at bounding box center [532, 226] width 307 height 301
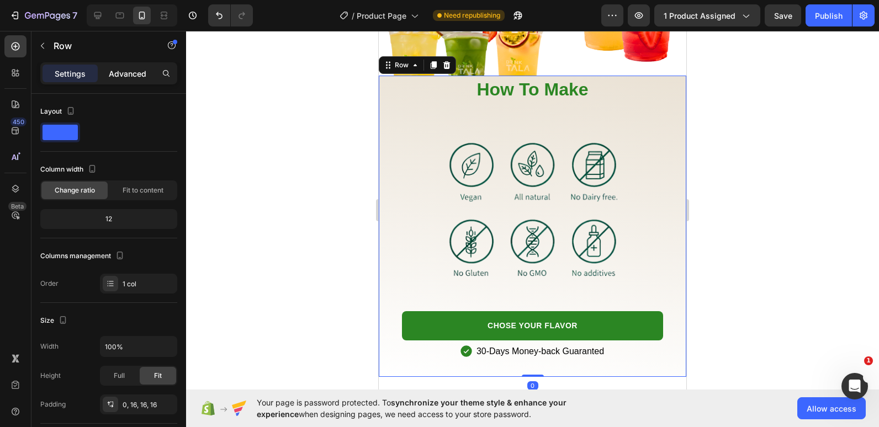
click at [121, 79] on p "Advanced" at bounding box center [128, 74] width 38 height 12
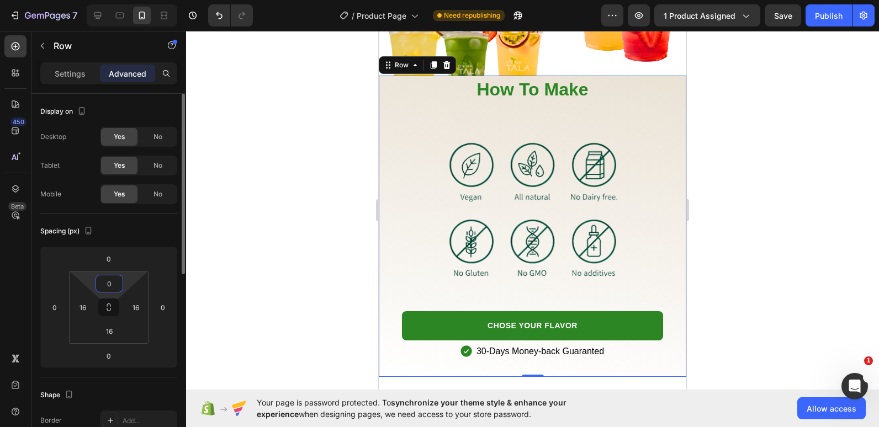
click at [108, 286] on input "0" at bounding box center [109, 283] width 22 height 17
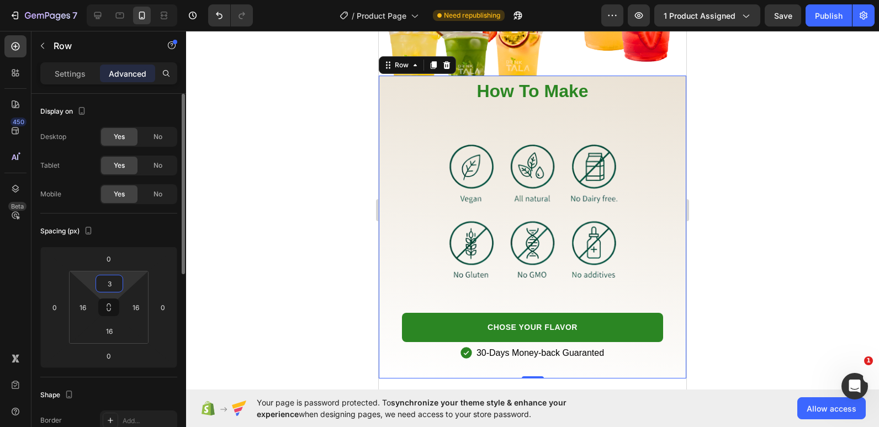
type input "32"
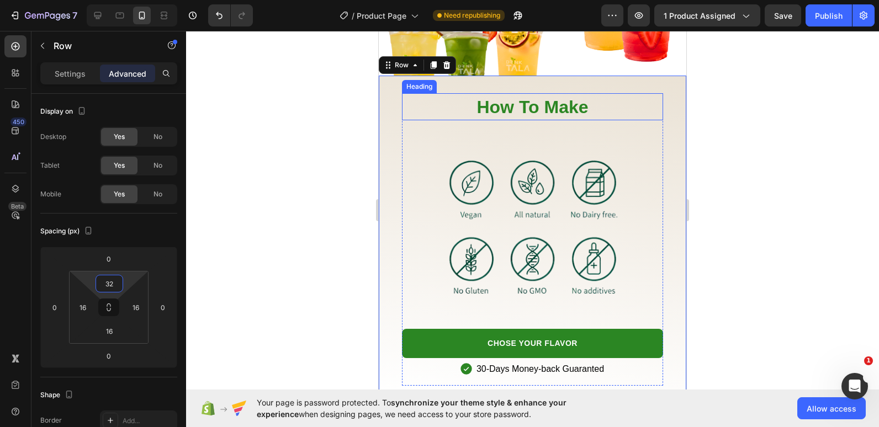
click at [512, 112] on span "How To Make" at bounding box center [531, 107] width 111 height 20
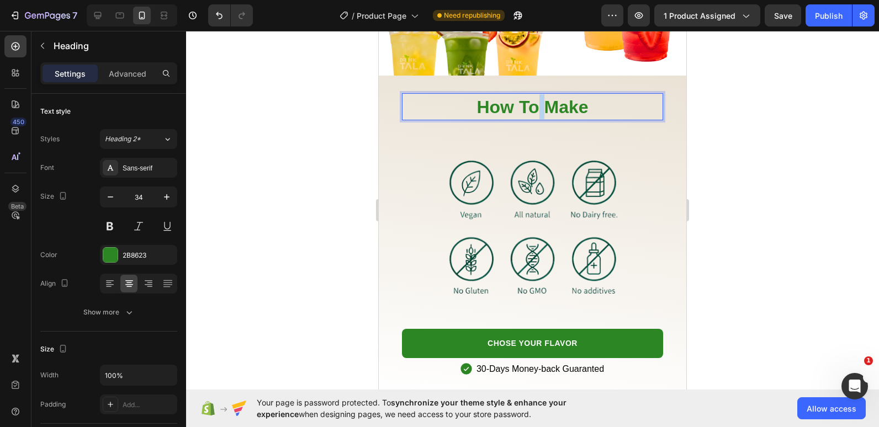
click at [531, 108] on span "How To Make" at bounding box center [531, 107] width 111 height 20
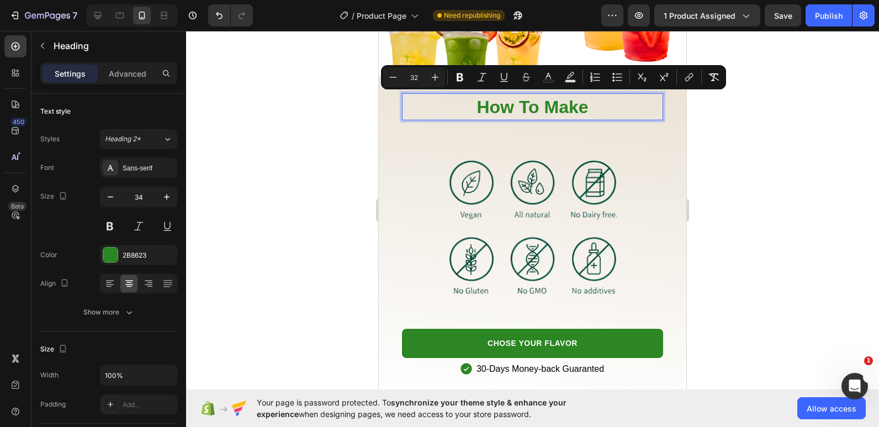
click at [588, 102] on span "How To Make" at bounding box center [531, 107] width 111 height 20
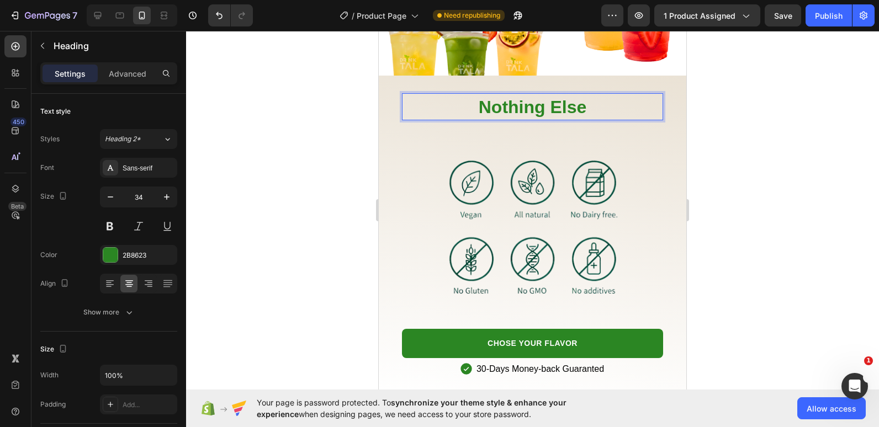
click at [320, 188] on div at bounding box center [532, 229] width 693 height 396
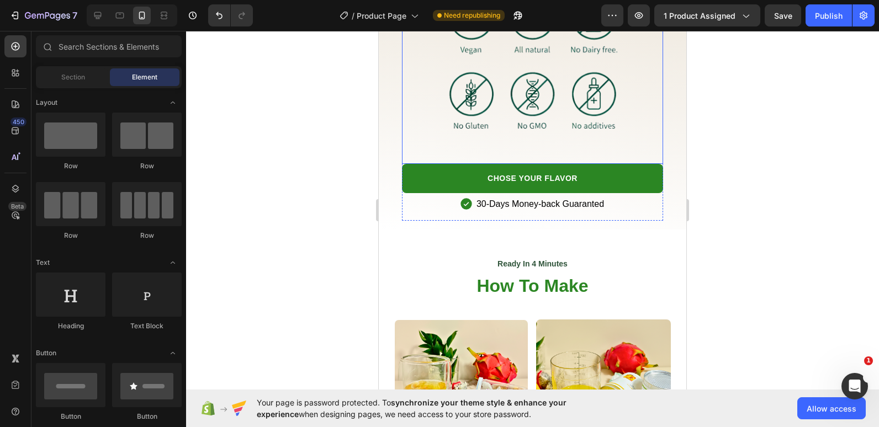
scroll to position [2101, 0]
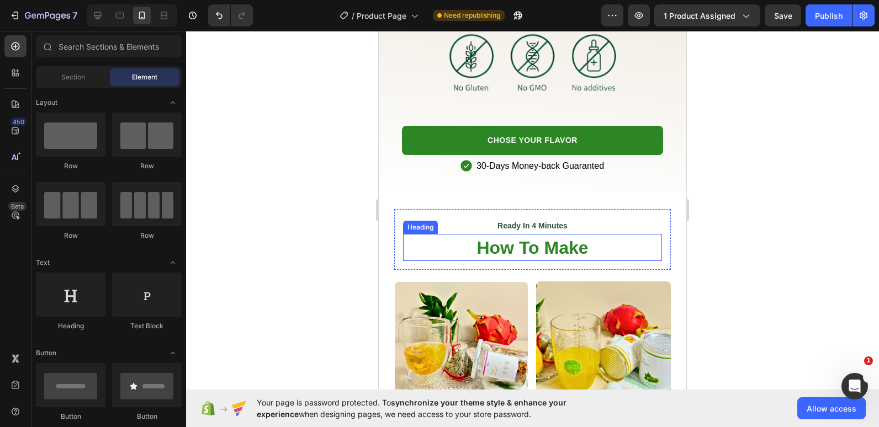
click at [531, 238] on span "How To Make" at bounding box center [531, 248] width 111 height 20
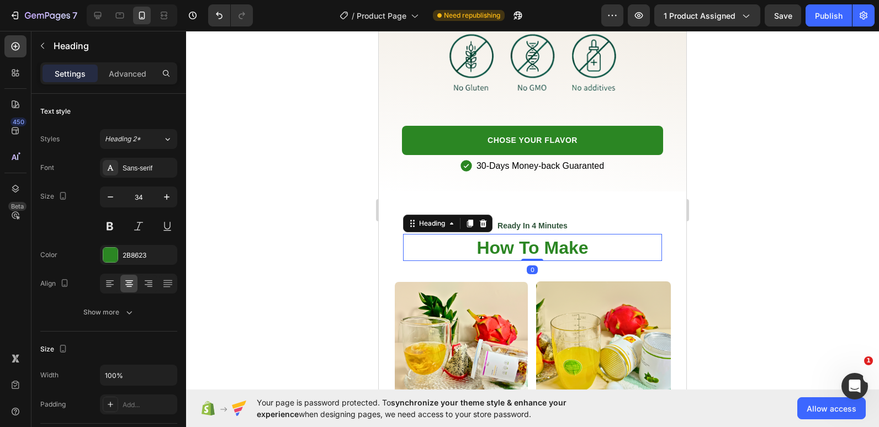
click at [618, 235] on h2 "How To Make" at bounding box center [532, 247] width 259 height 27
drag, startPoint x: 239, startPoint y: 204, endPoint x: 357, endPoint y: 235, distance: 121.4
click at [357, 235] on div at bounding box center [532, 229] width 693 height 396
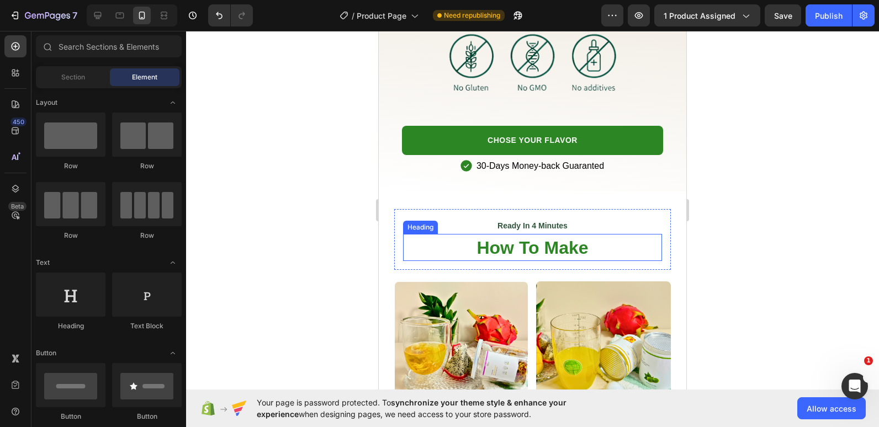
click at [422, 245] on p "⁠⁠⁠⁠⁠⁠⁠ How To Make" at bounding box center [532, 247] width 257 height 25
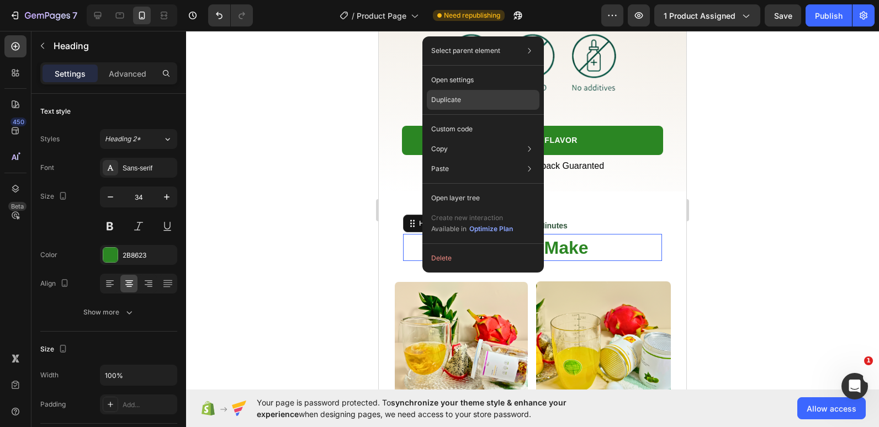
drag, startPoint x: 454, startPoint y: 102, endPoint x: 226, endPoint y: 193, distance: 245.5
click at [454, 102] on p "Duplicate" at bounding box center [446, 100] width 30 height 10
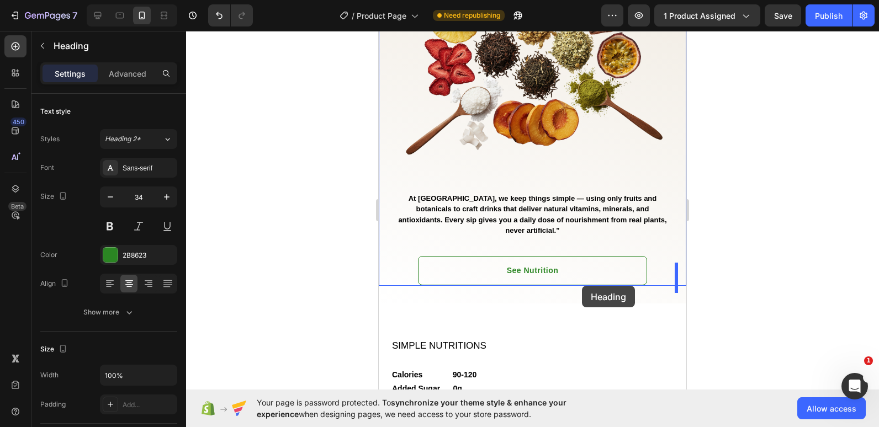
scroll to position [1373, 0]
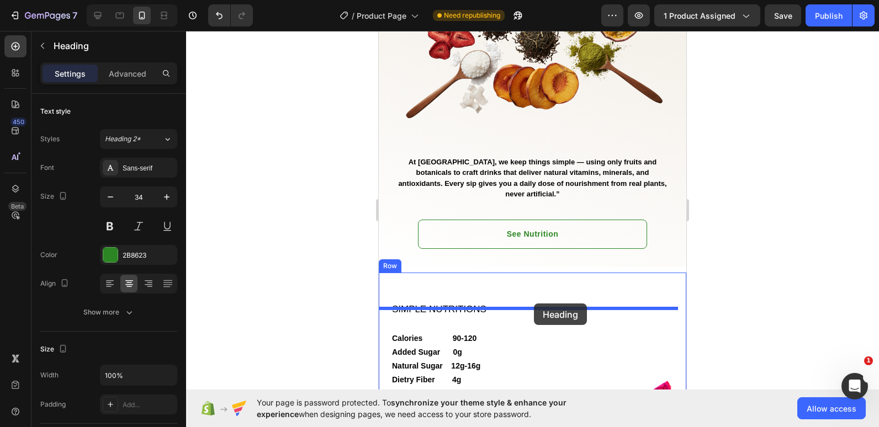
drag, startPoint x: 625, startPoint y: 264, endPoint x: 534, endPoint y: 304, distance: 99.9
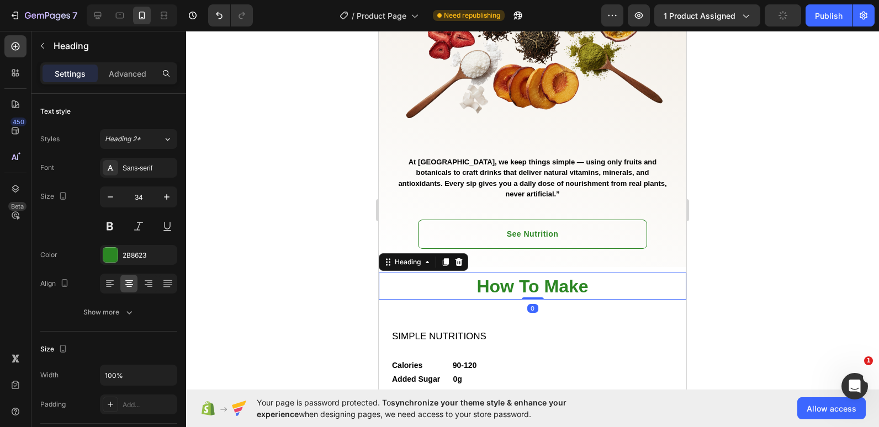
click at [313, 297] on div at bounding box center [532, 229] width 693 height 396
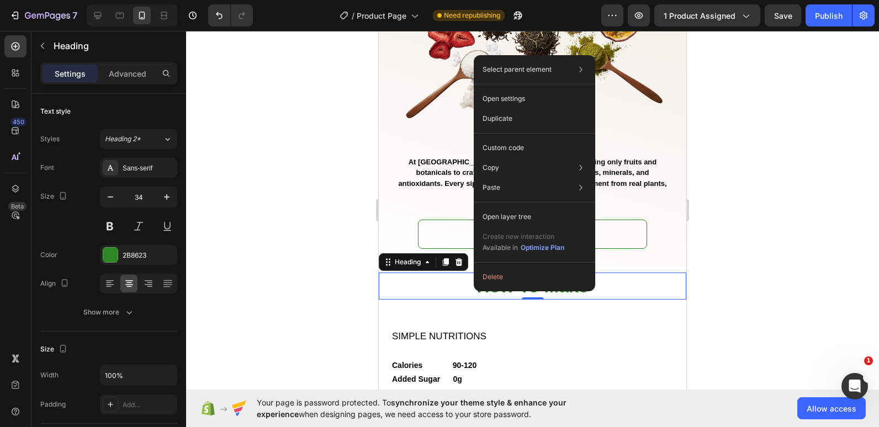
click at [449, 294] on h2 "How To Make" at bounding box center [532, 286] width 307 height 27
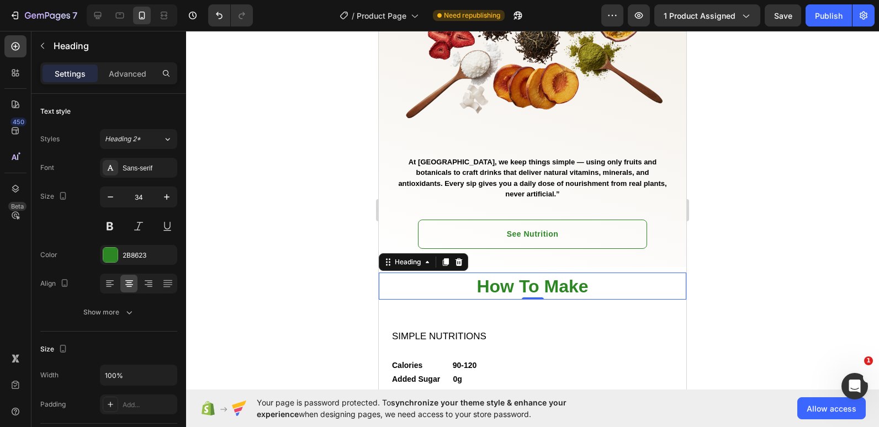
click at [307, 301] on div at bounding box center [532, 229] width 693 height 396
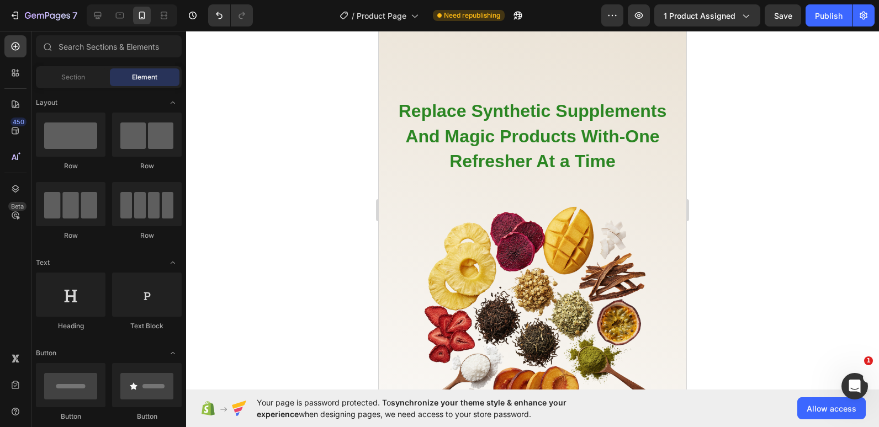
scroll to position [896, 0]
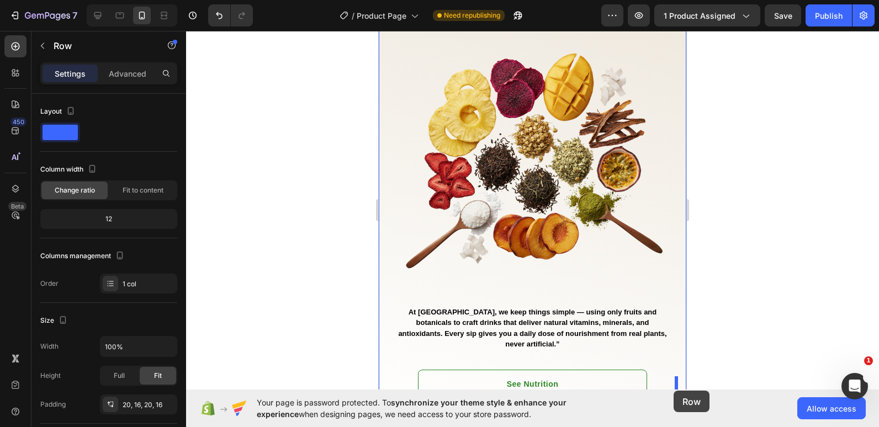
drag, startPoint x: 669, startPoint y: 162, endPoint x: 636, endPoint y: 324, distance: 165.5
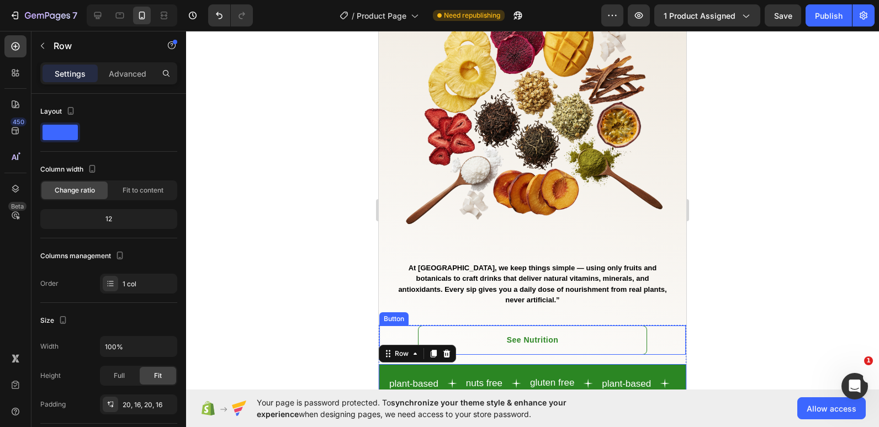
click at [339, 328] on div at bounding box center [532, 229] width 693 height 396
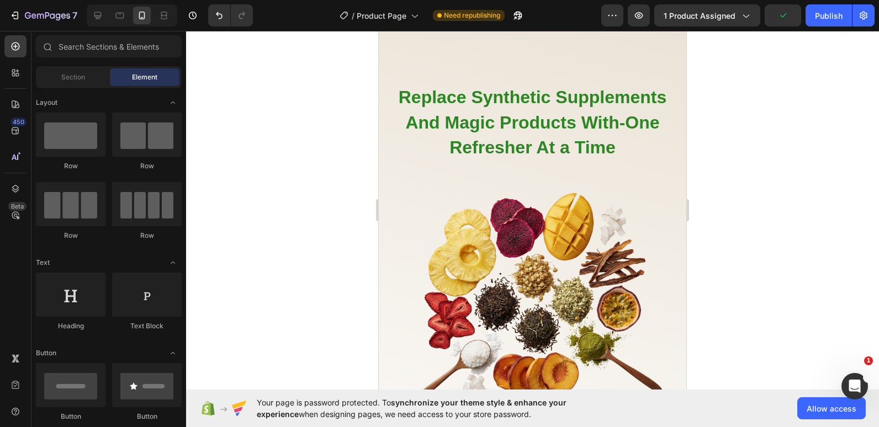
scroll to position [964, 0]
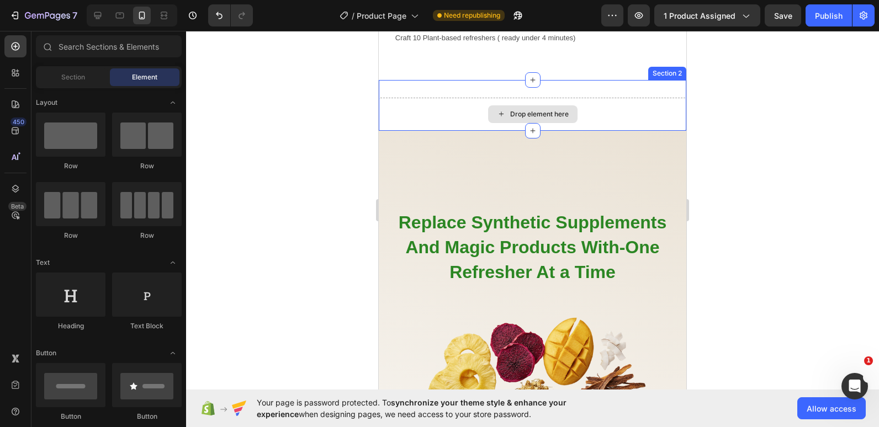
click at [460, 102] on div "Drop element here" at bounding box center [532, 114] width 307 height 33
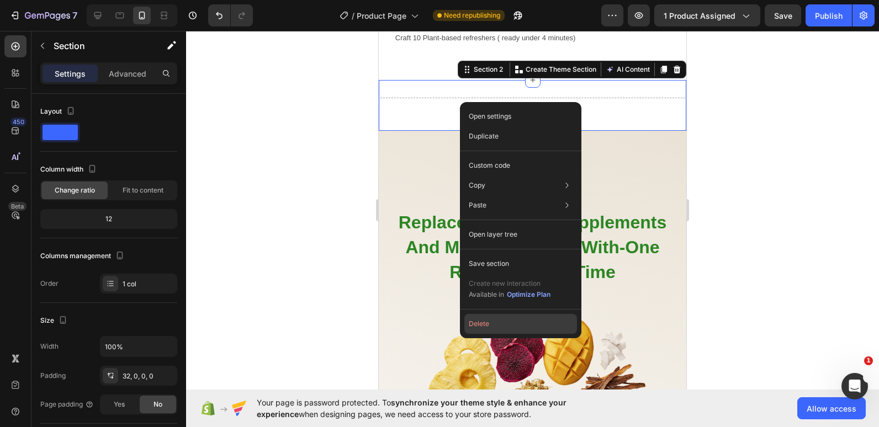
click at [484, 329] on button "Delete" at bounding box center [520, 324] width 113 height 20
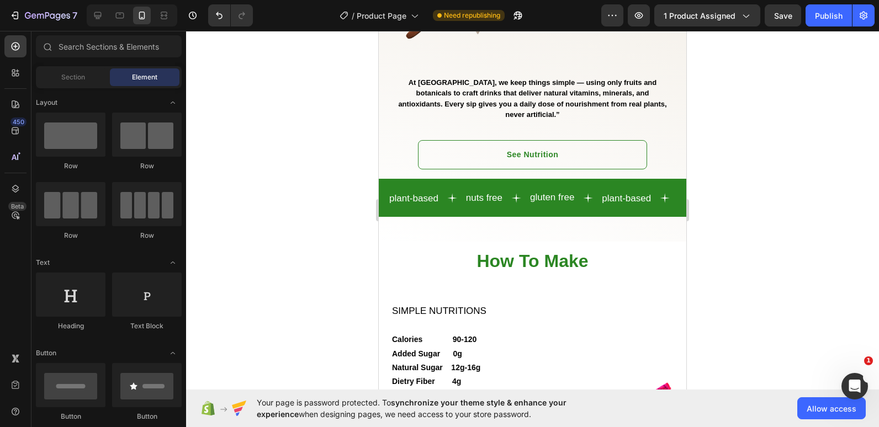
scroll to position [1397, 0]
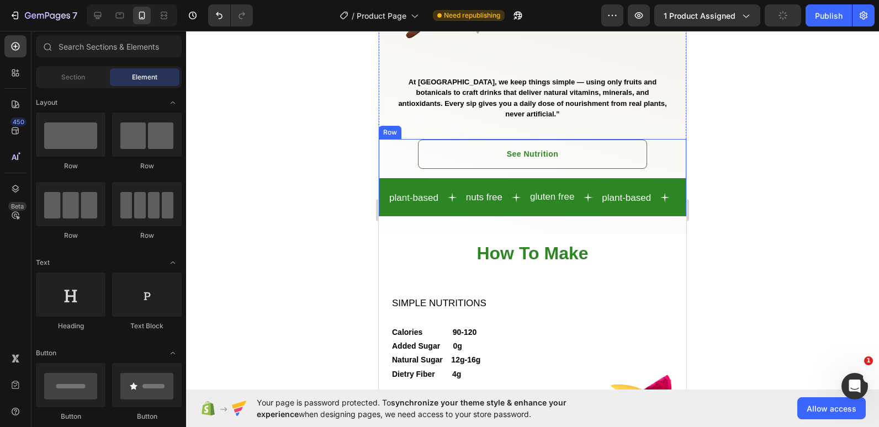
click at [405, 179] on div "See Nutrition Button plant-based Text nuts free Text gluten free Text plant-bas…" at bounding box center [532, 177] width 307 height 77
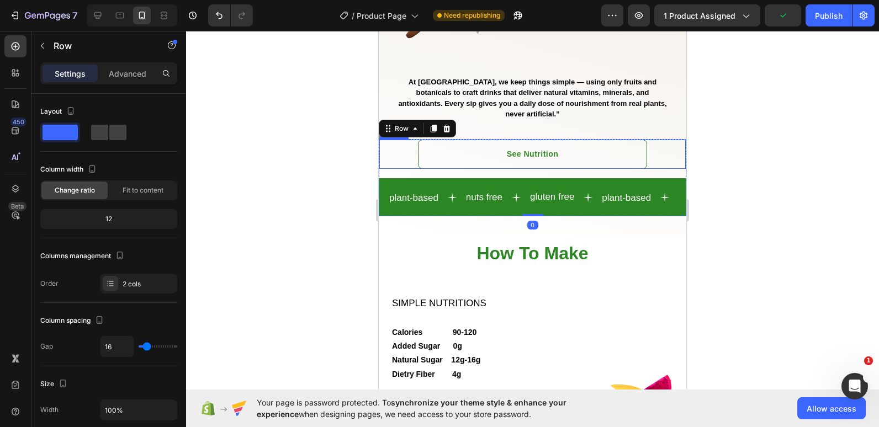
click at [403, 167] on div "See Nutrition Button" at bounding box center [532, 154] width 307 height 30
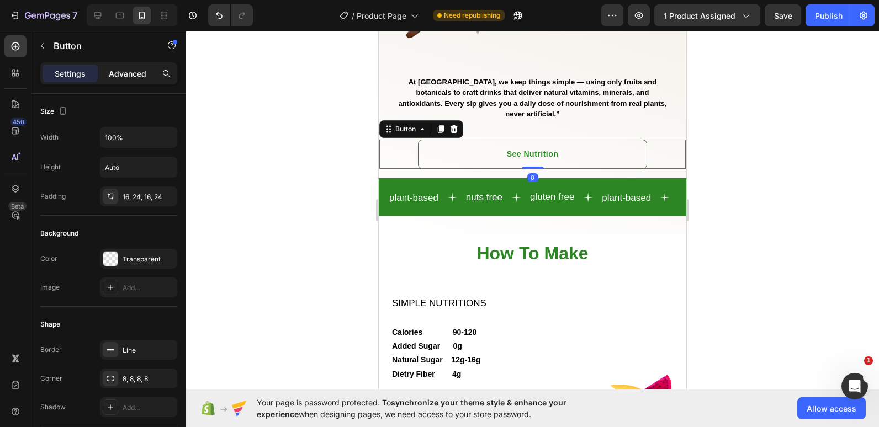
click at [121, 68] on p "Advanced" at bounding box center [128, 74] width 38 height 12
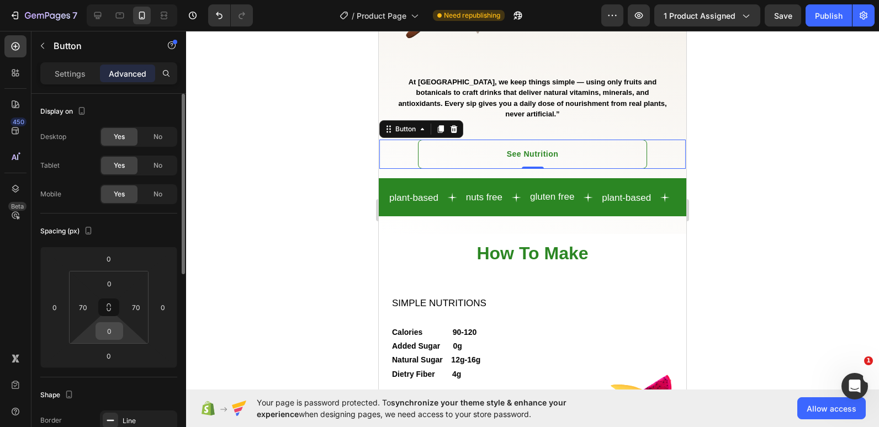
click at [110, 329] on input "0" at bounding box center [109, 331] width 22 height 17
click at [84, 0] on html "7 Version history / Product Page Need republishing Preview 1 product assigned S…" at bounding box center [439, 0] width 879 height 0
click at [108, 358] on input "0" at bounding box center [109, 356] width 22 height 17
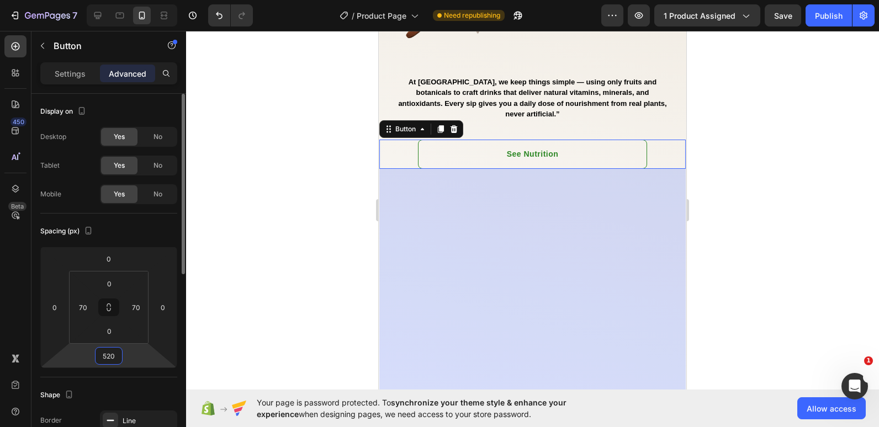
type input "50"
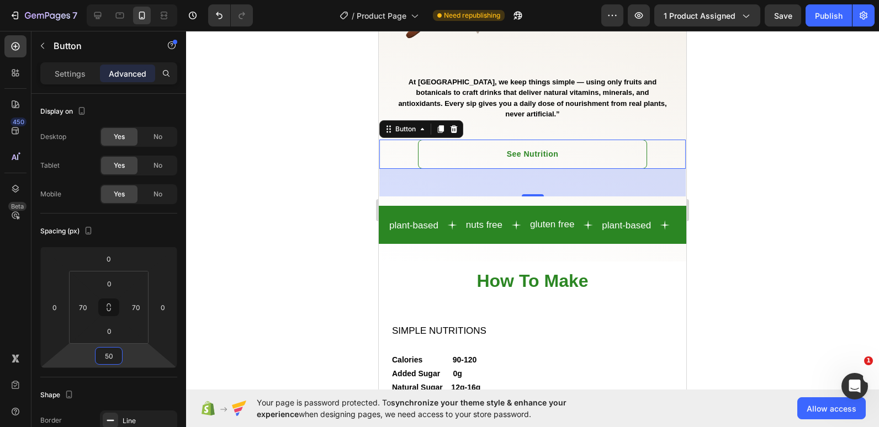
click at [313, 234] on div at bounding box center [532, 229] width 693 height 396
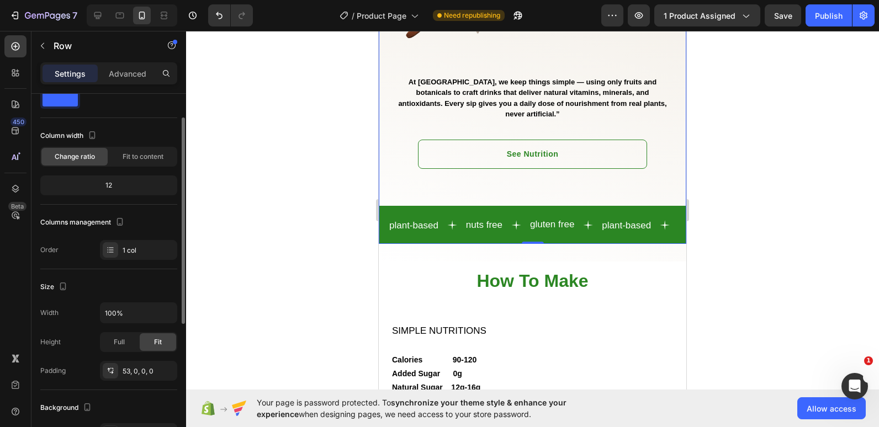
scroll to position [33, 0]
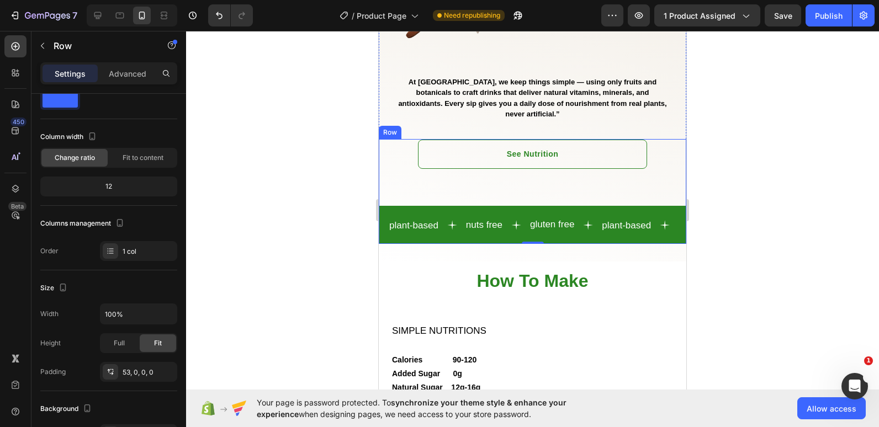
click at [387, 189] on div "See Nutrition Button" at bounding box center [532, 168] width 307 height 58
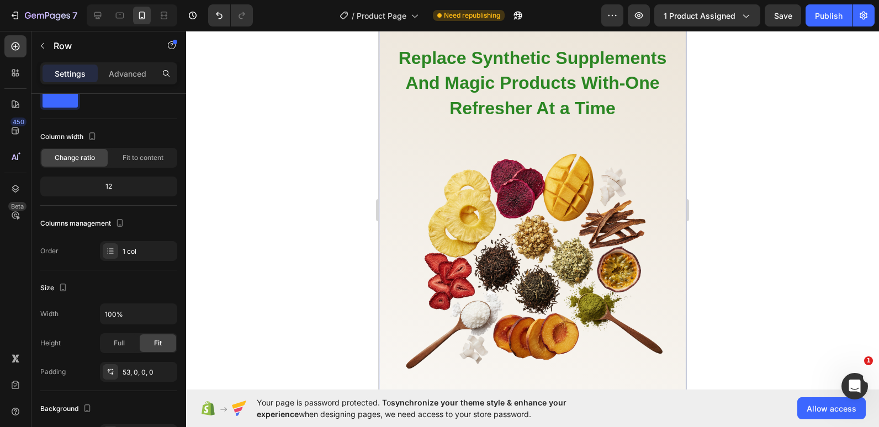
scroll to position [942, 0]
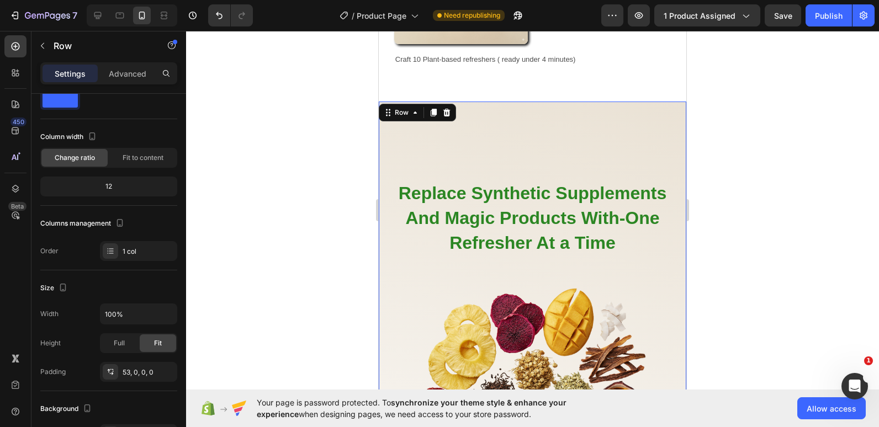
click at [312, 119] on div at bounding box center [532, 229] width 693 height 396
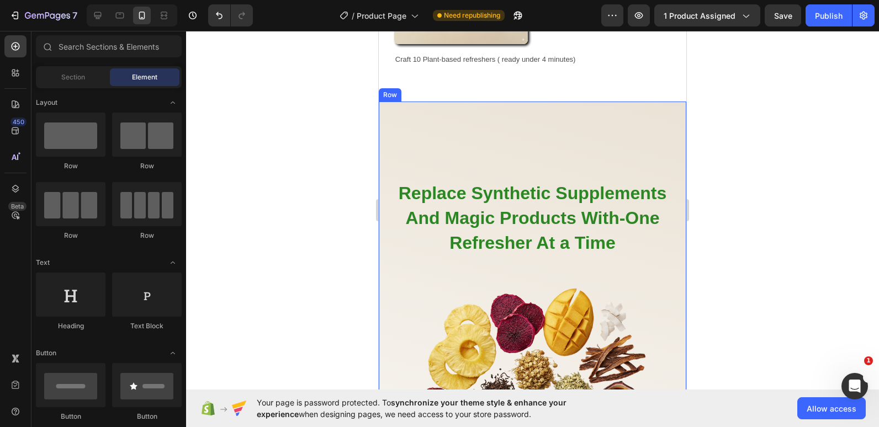
click at [529, 102] on div "Replace Synthetic Supplements And Magic Products With-One Refresher At a Time H…" at bounding box center [532, 406] width 307 height 608
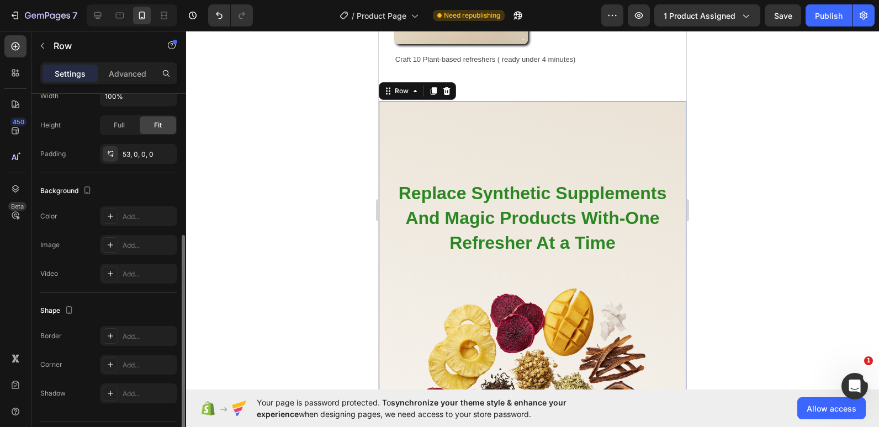
scroll to position [280, 0]
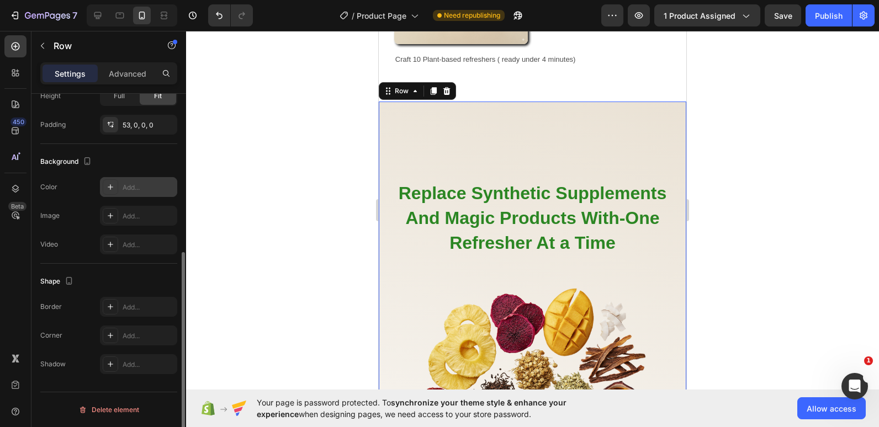
click at [133, 193] on div "Add..." at bounding box center [138, 187] width 77 height 20
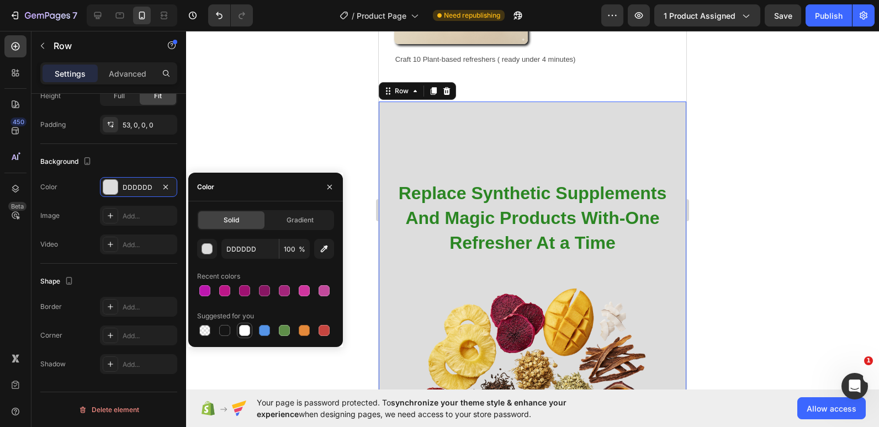
click at [242, 327] on div at bounding box center [244, 330] width 11 height 11
type input "FFFFFF"
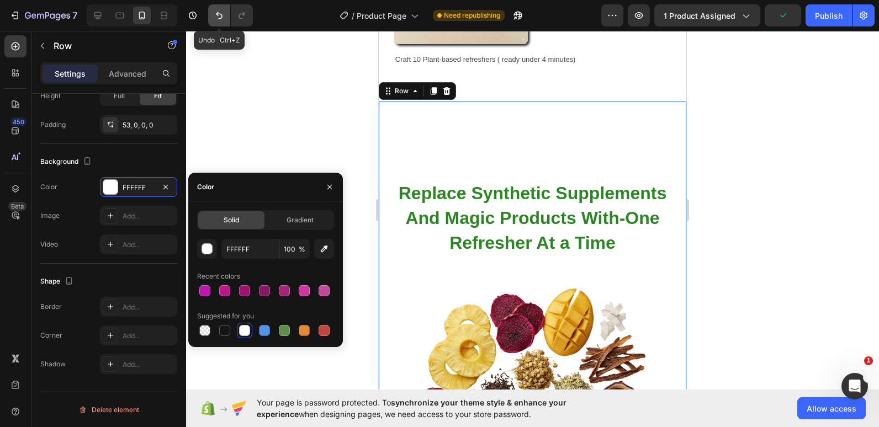
click at [215, 15] on icon "Undo/Redo" at bounding box center [219, 15] width 11 height 11
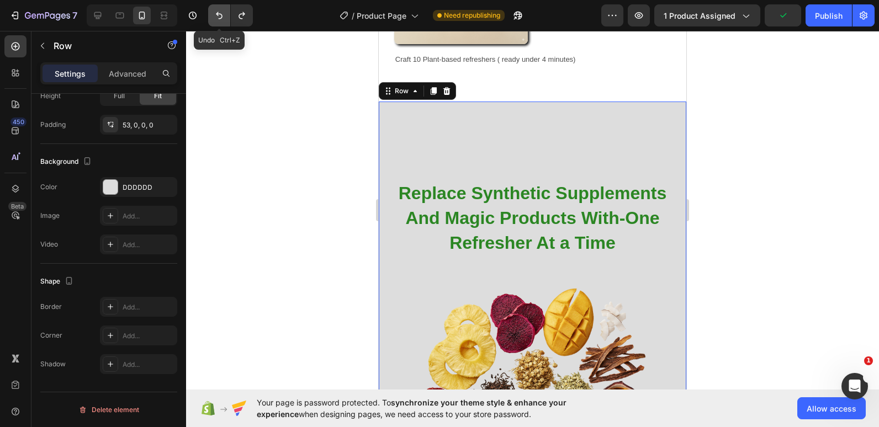
click at [215, 15] on icon "Undo/Redo" at bounding box center [219, 15] width 11 height 11
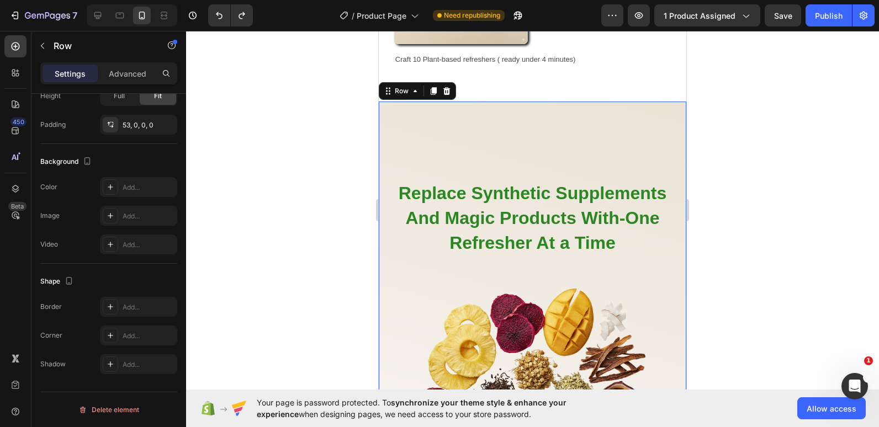
click at [400, 109] on div "Replace Synthetic Supplements And Magic Products With-One Refresher At a Time H…" at bounding box center [532, 406] width 307 height 608
click at [127, 76] on p "Advanced" at bounding box center [128, 74] width 38 height 12
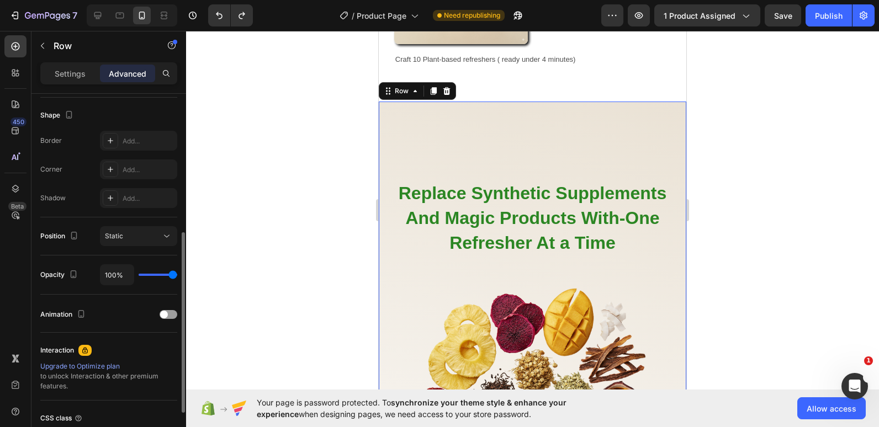
scroll to position [0, 0]
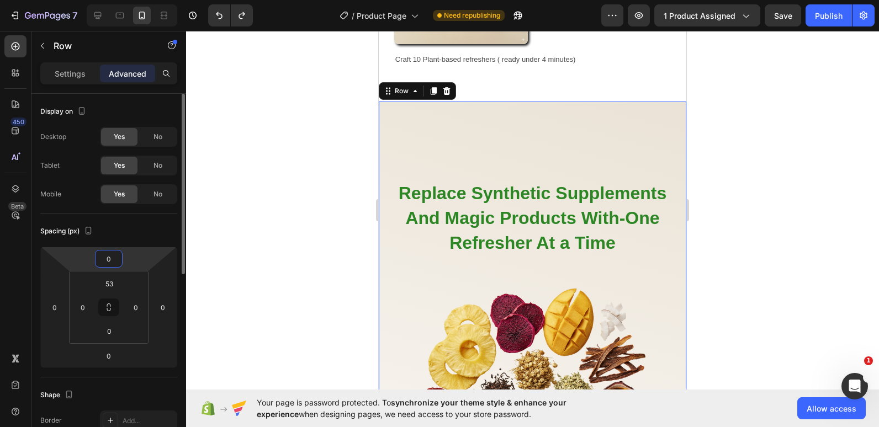
click at [108, 255] on input "0" at bounding box center [109, 259] width 22 height 17
click at [111, 259] on input "0" at bounding box center [109, 259] width 22 height 17
type input "16"
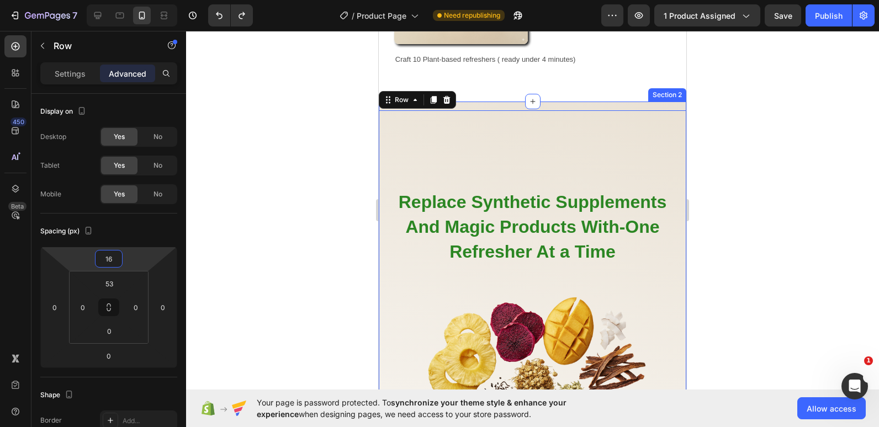
click at [504, 102] on div "Replace Synthetic Supplements And Magic Products With-One Refresher At a Time H…" at bounding box center [532, 410] width 307 height 617
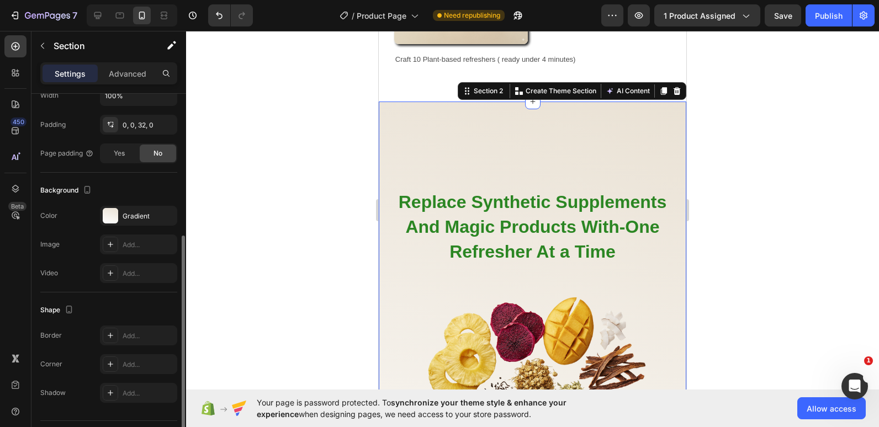
scroll to position [280, 0]
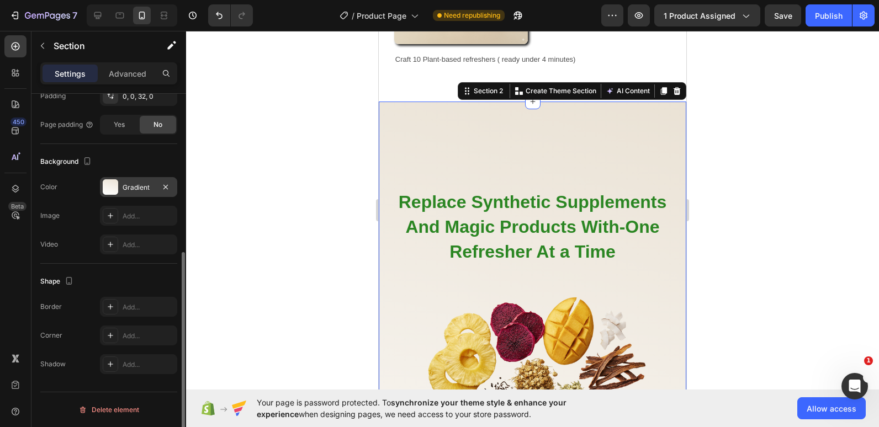
click at [118, 189] on div at bounding box center [110, 186] width 15 height 15
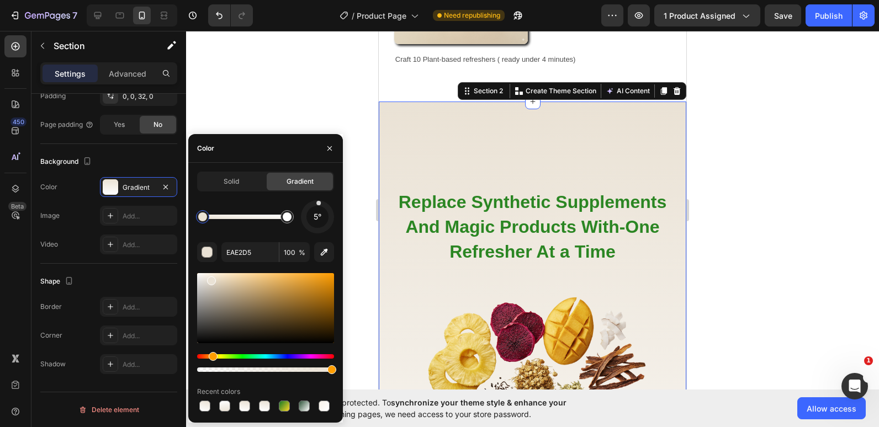
drag, startPoint x: 317, startPoint y: 232, endPoint x: 318, endPoint y: 204, distance: 28.2
click at [318, 204] on div at bounding box center [317, 217] width 36 height 36
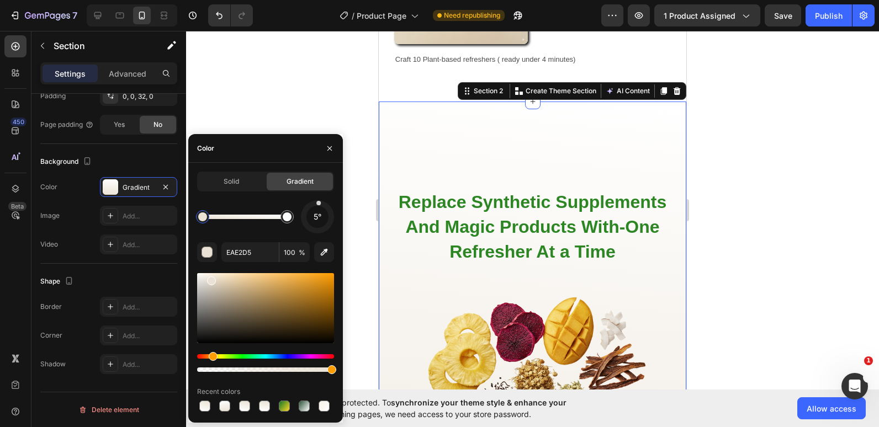
click at [318, 204] on div at bounding box center [318, 203] width 5 height 5
click at [310, 209] on div "5°" at bounding box center [317, 217] width 22 height 22
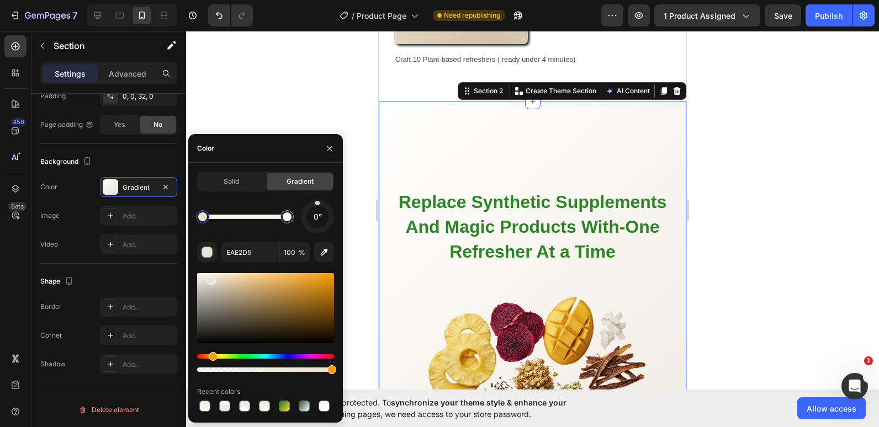
click at [317, 209] on div "0°" at bounding box center [317, 217] width 22 height 22
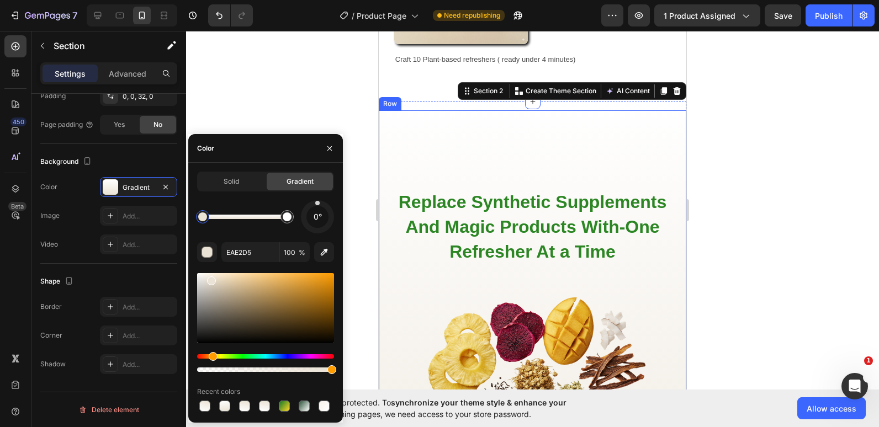
click at [315, 206] on div "0°" at bounding box center [317, 217] width 22 height 22
click at [493, 179] on div "Replace Synthetic Supplements And Magic Products With-One Refresher At a Time H…" at bounding box center [532, 396] width 277 height 434
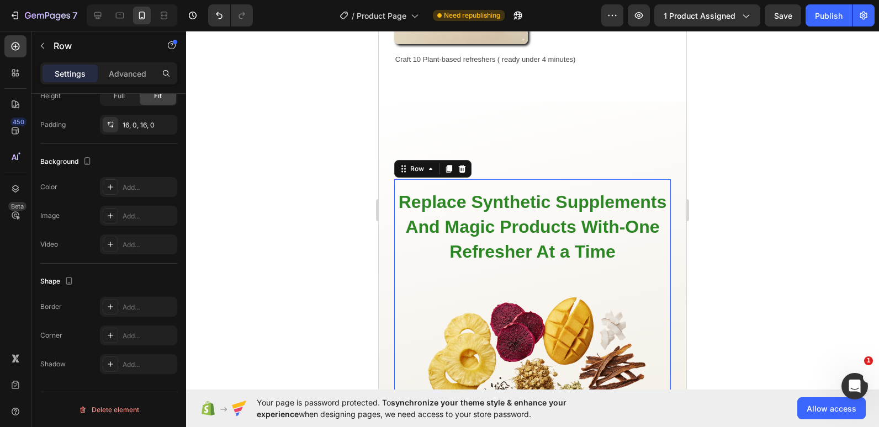
scroll to position [0, 0]
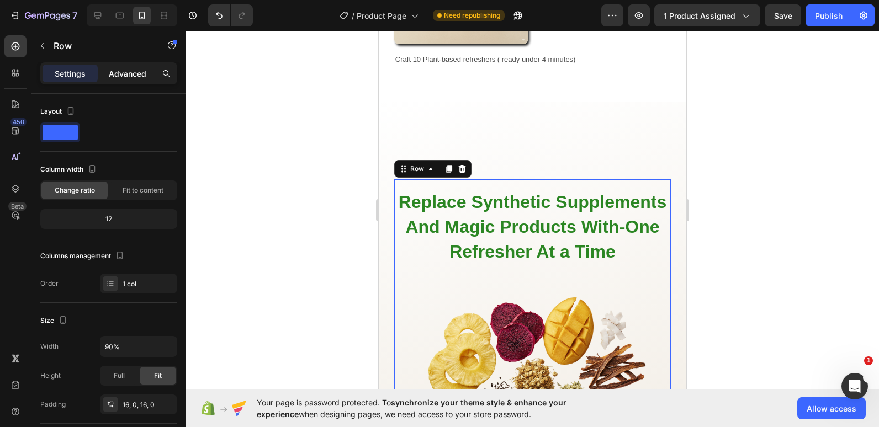
click at [119, 79] on div "Advanced" at bounding box center [127, 74] width 55 height 18
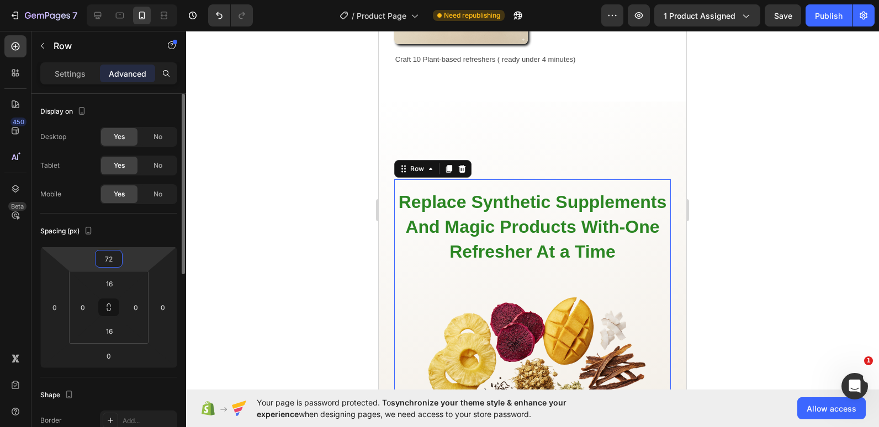
click at [118, 258] on input "72" at bounding box center [109, 259] width 22 height 17
type input "0"
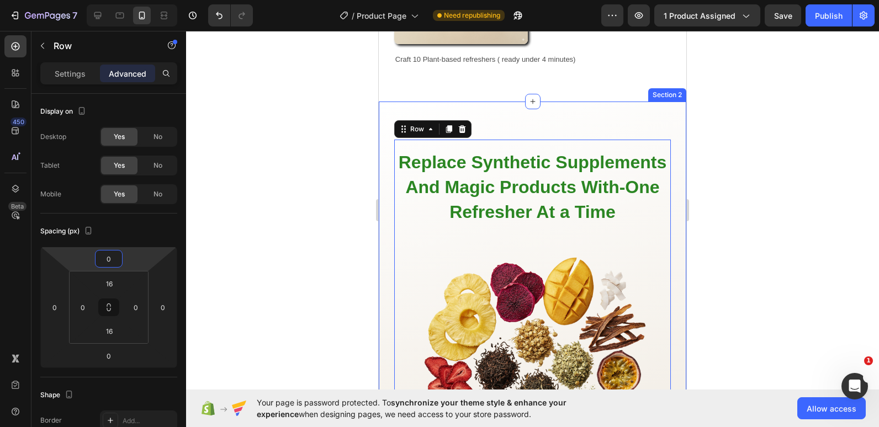
click at [512, 110] on div "Replace Synthetic Supplements And Magic Products With-One Refresher At a Time H…" at bounding box center [532, 394] width 307 height 568
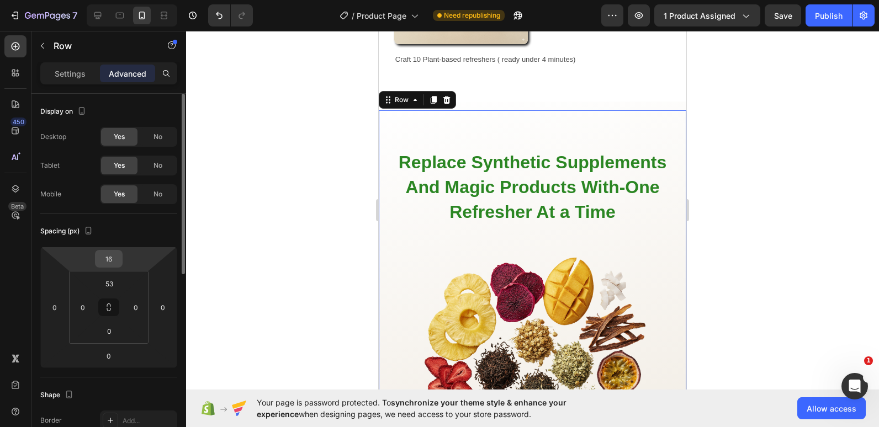
click at [108, 259] on input "16" at bounding box center [109, 259] width 22 height 17
type input "0"
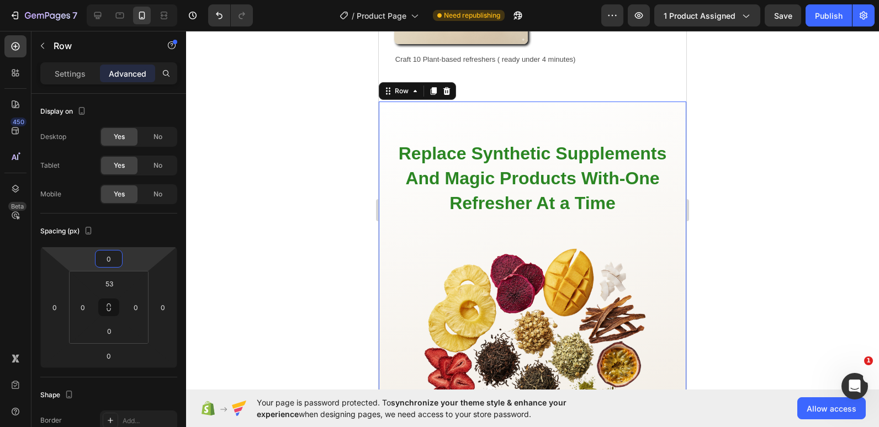
click at [280, 126] on div at bounding box center [532, 229] width 693 height 396
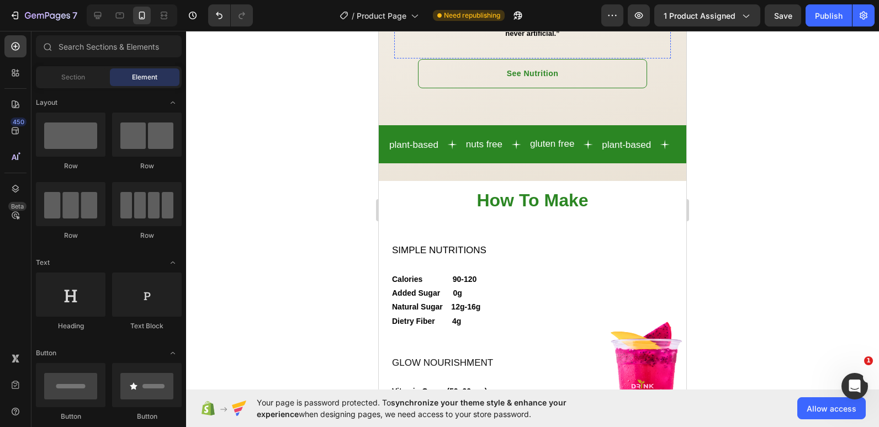
scroll to position [1438, 0]
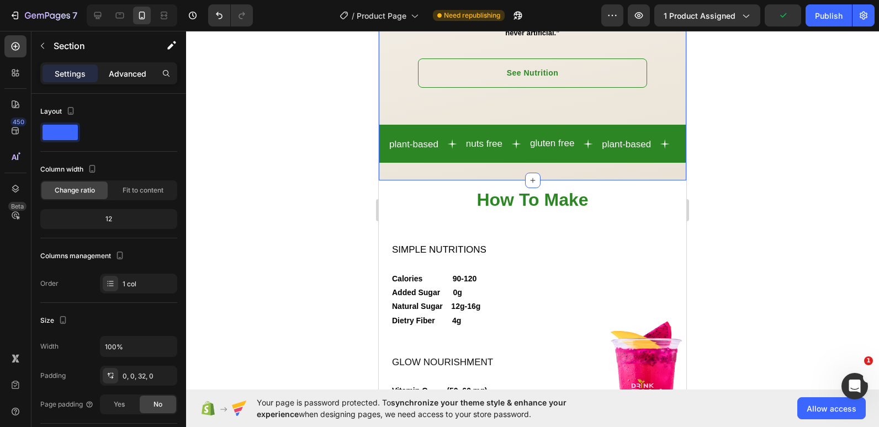
click at [130, 82] on div "Advanced" at bounding box center [127, 74] width 55 height 18
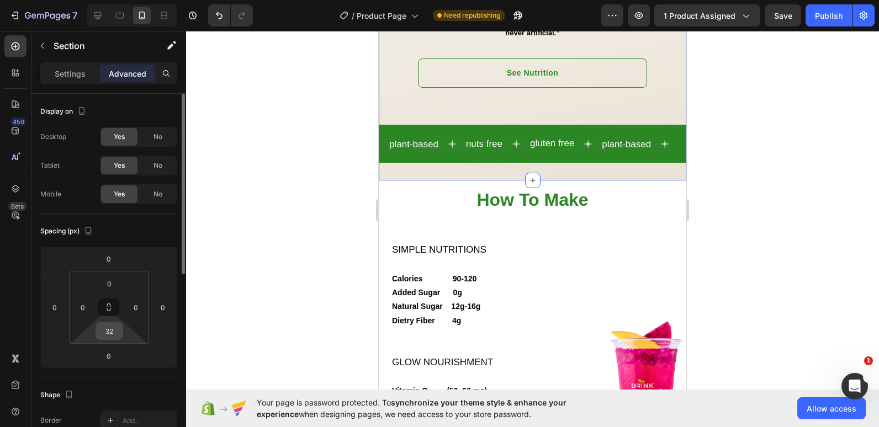
click at [108, 328] on input "32" at bounding box center [109, 331] width 22 height 17
type input "-"
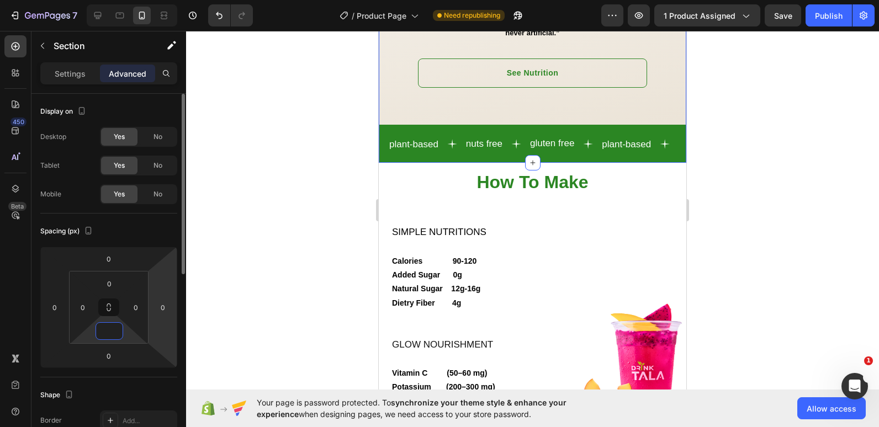
type input "0"
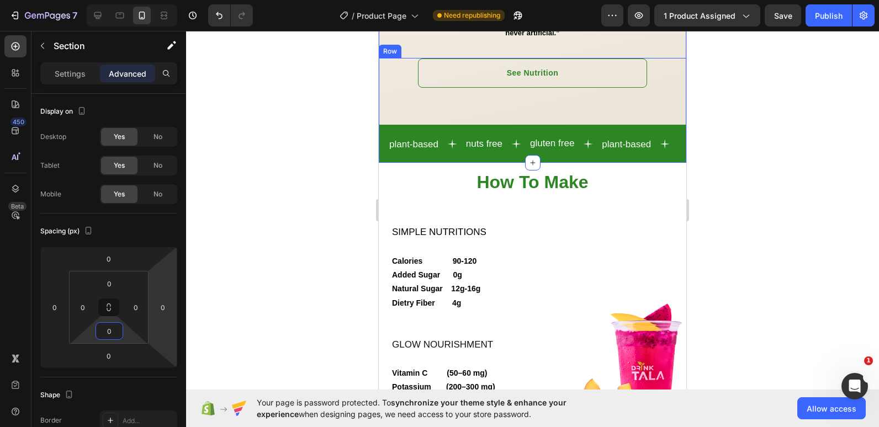
click at [338, 142] on div at bounding box center [532, 229] width 693 height 396
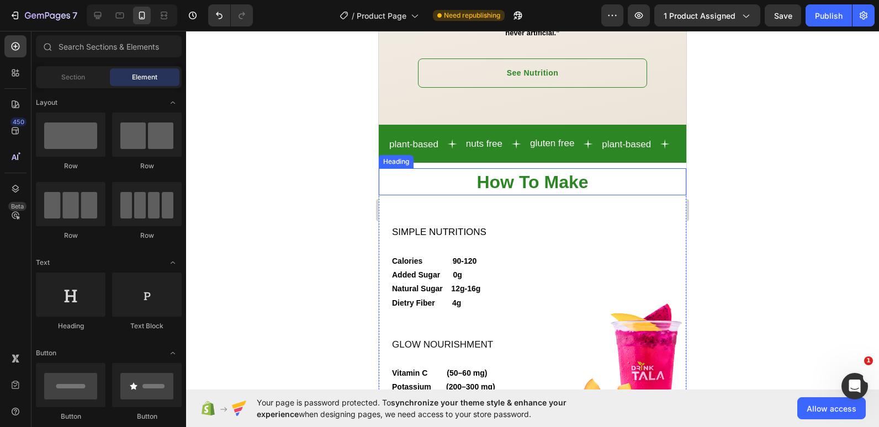
click at [432, 188] on h2 "How To Make" at bounding box center [532, 181] width 307 height 27
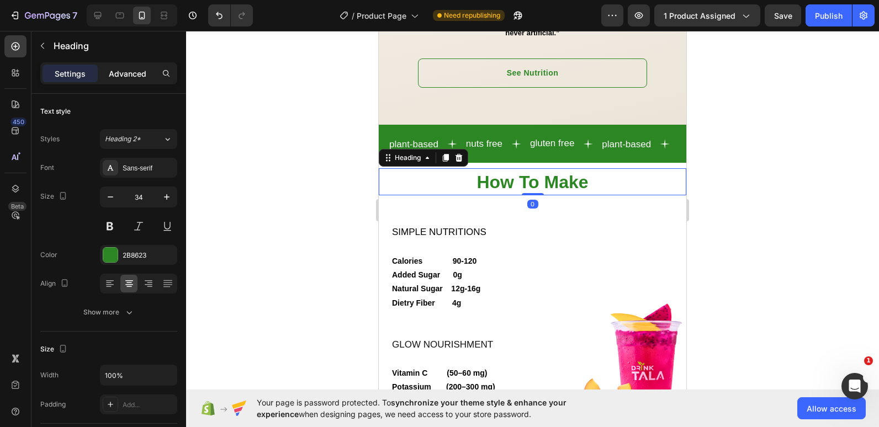
click at [135, 71] on p "Advanced" at bounding box center [128, 74] width 38 height 12
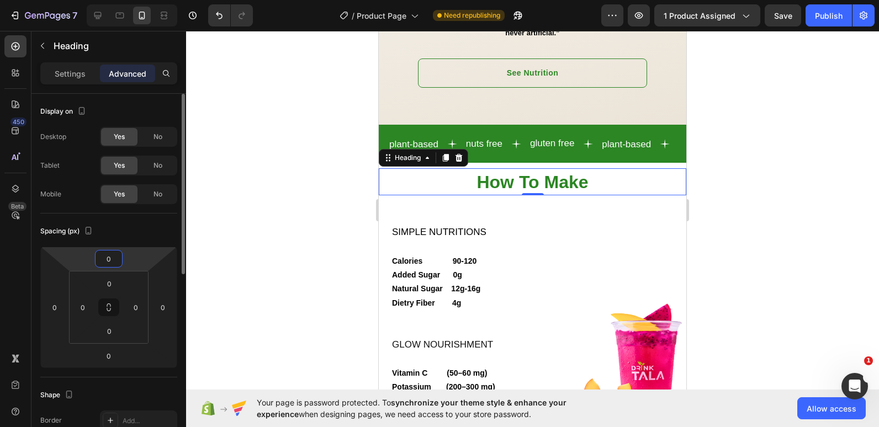
click at [110, 251] on input "0" at bounding box center [109, 259] width 22 height 17
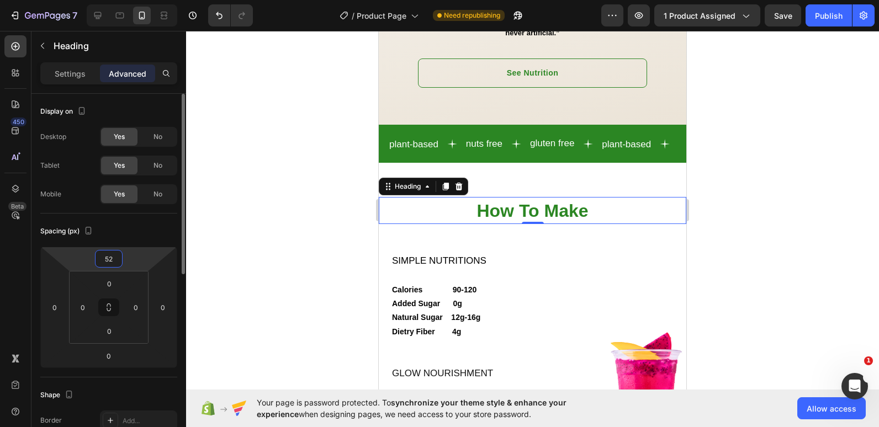
click at [110, 251] on input "52" at bounding box center [109, 259] width 22 height 17
type input "2"
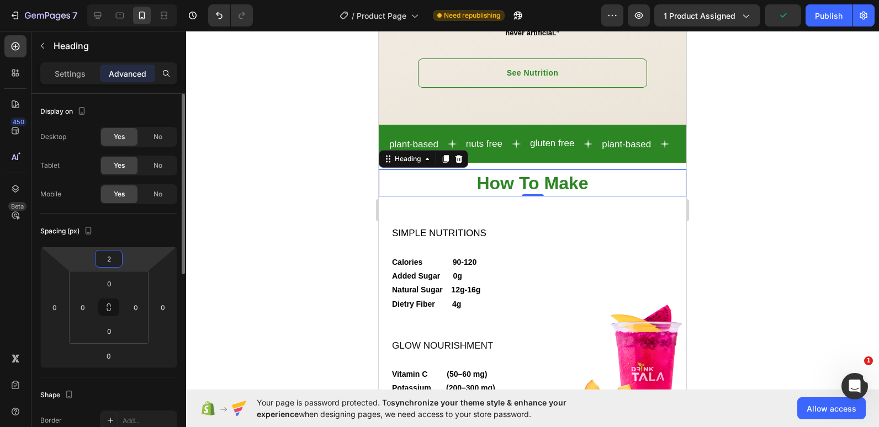
click at [115, 259] on input "2" at bounding box center [109, 259] width 22 height 17
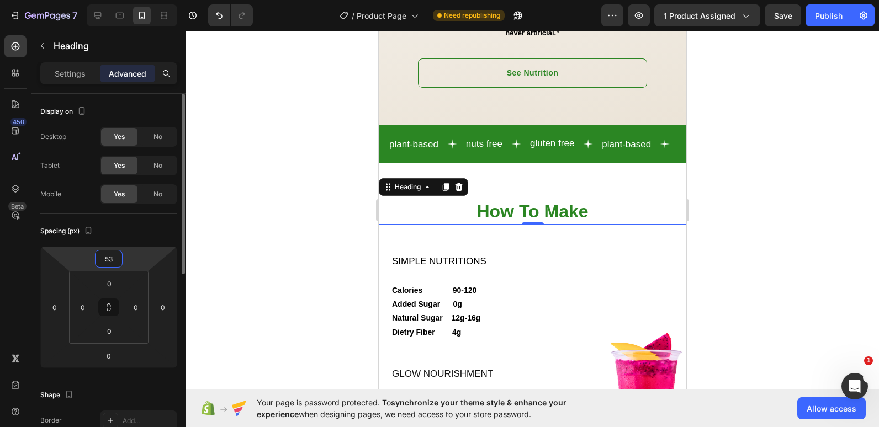
type input "5"
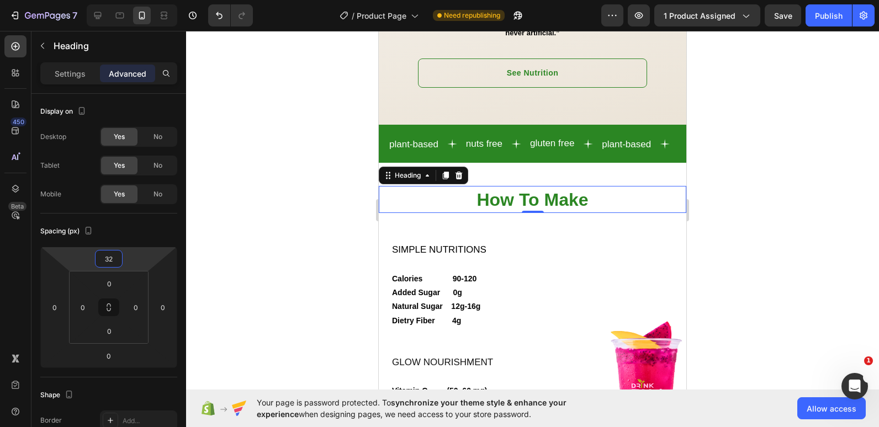
type input "32"
click at [497, 210] on span "How To Make" at bounding box center [531, 200] width 111 height 20
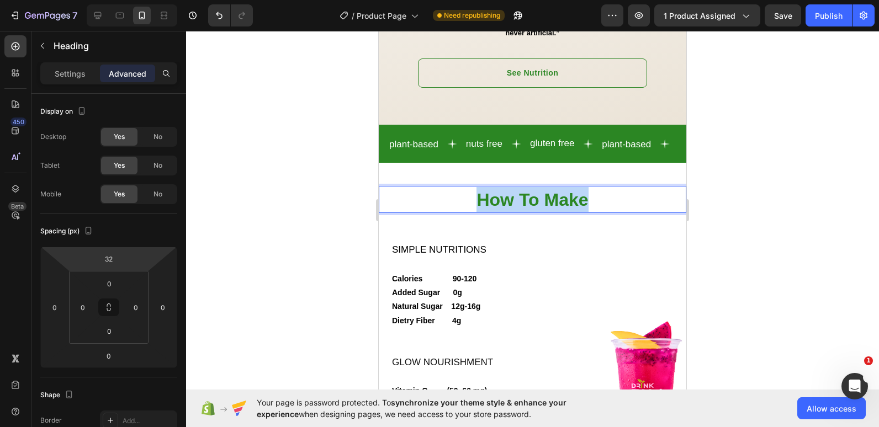
click at [497, 210] on span "How To Make" at bounding box center [531, 200] width 111 height 20
click at [530, 208] on span "Nutrition and More" at bounding box center [532, 200] width 157 height 20
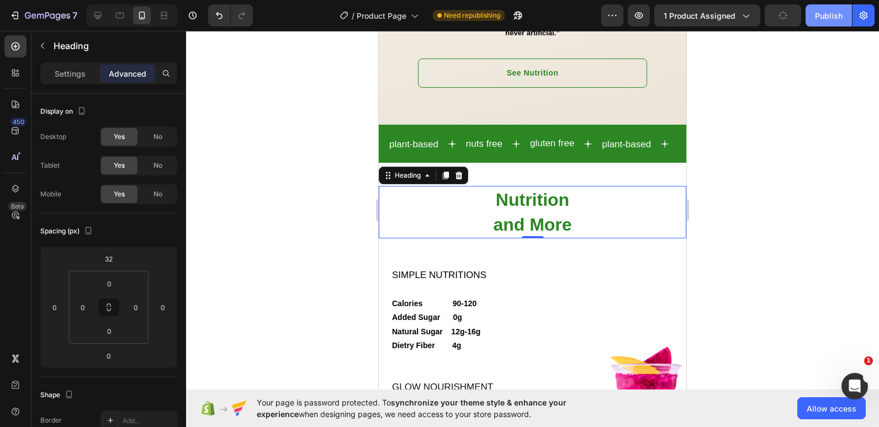
click at [815, 17] on div "Publish" at bounding box center [829, 16] width 28 height 12
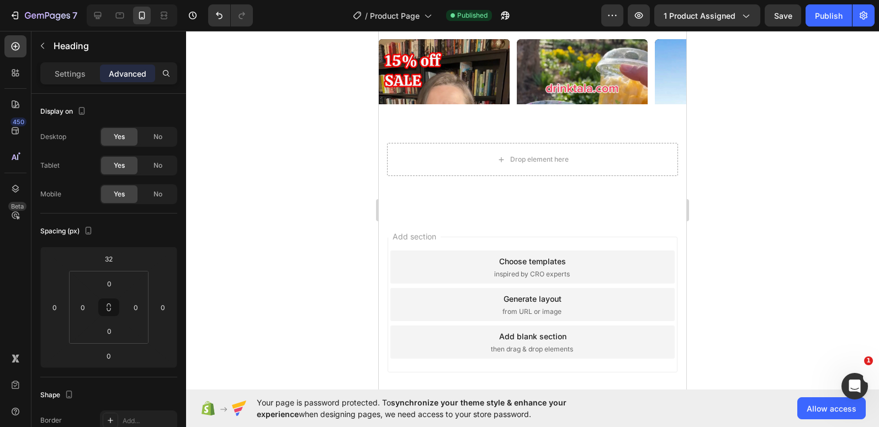
scroll to position [2858, 0]
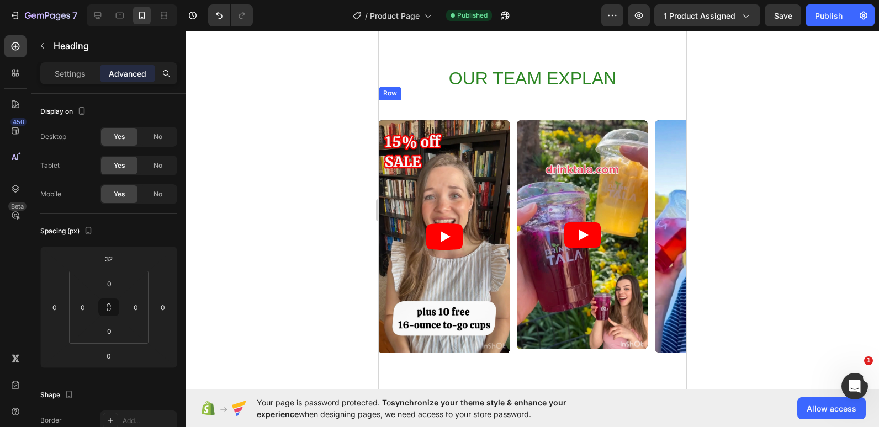
click at [413, 109] on div "Video Video Video Video Carousel" at bounding box center [532, 226] width 307 height 253
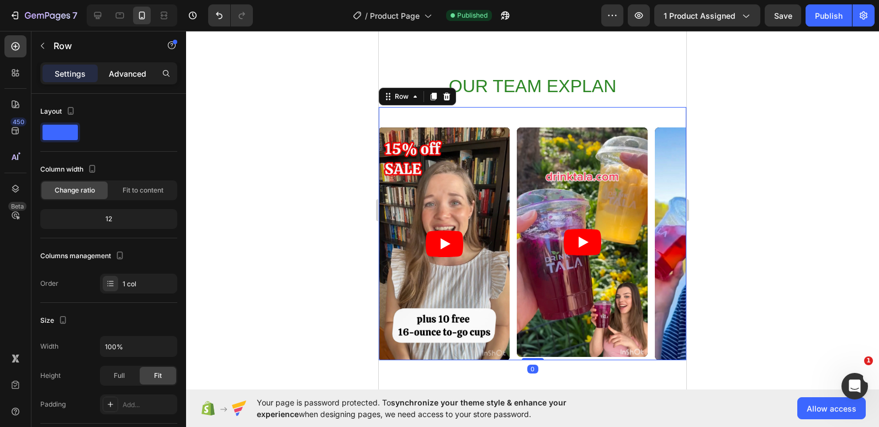
click at [127, 72] on p "Advanced" at bounding box center [128, 74] width 38 height 12
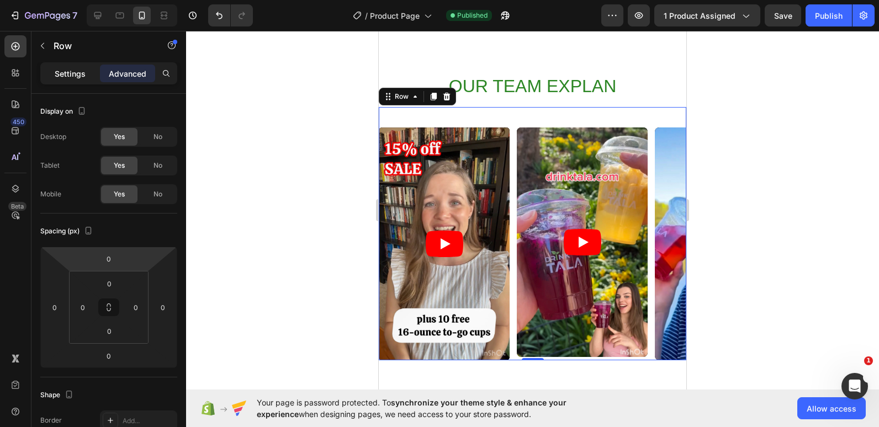
click at [68, 69] on p "Settings" at bounding box center [70, 74] width 31 height 12
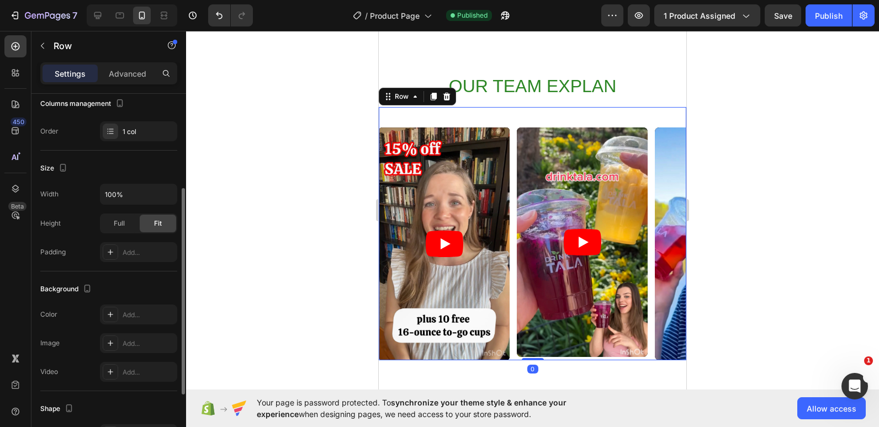
scroll to position [187, 0]
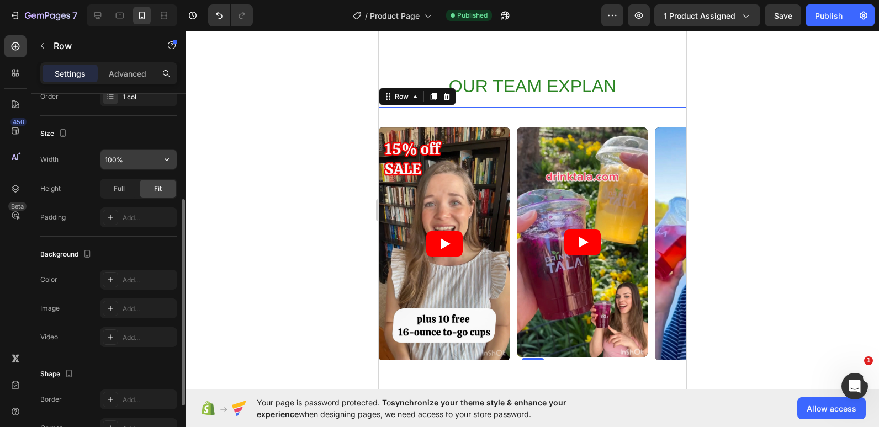
click at [112, 158] on input "100%" at bounding box center [138, 160] width 76 height 20
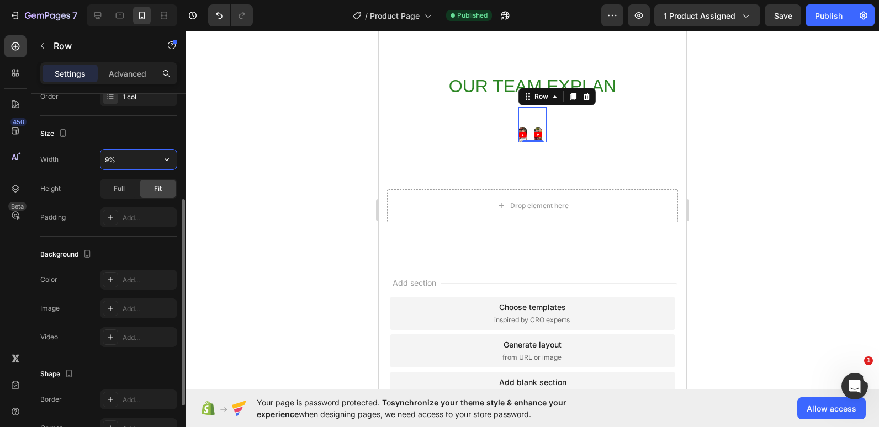
type input "90%"
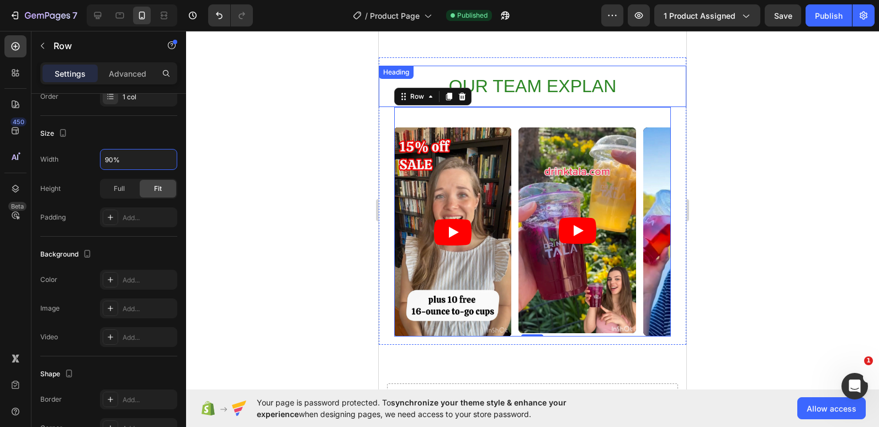
click at [488, 77] on span "OUR TEAM EXPLAN" at bounding box center [532, 86] width 167 height 20
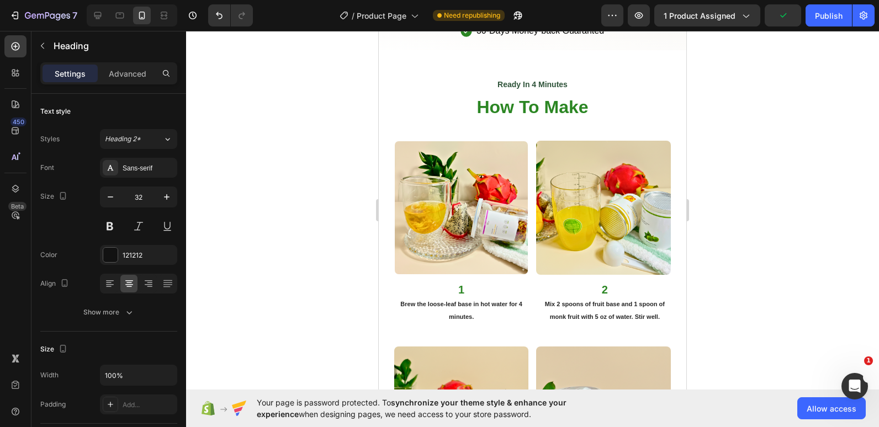
scroll to position [2250, 0]
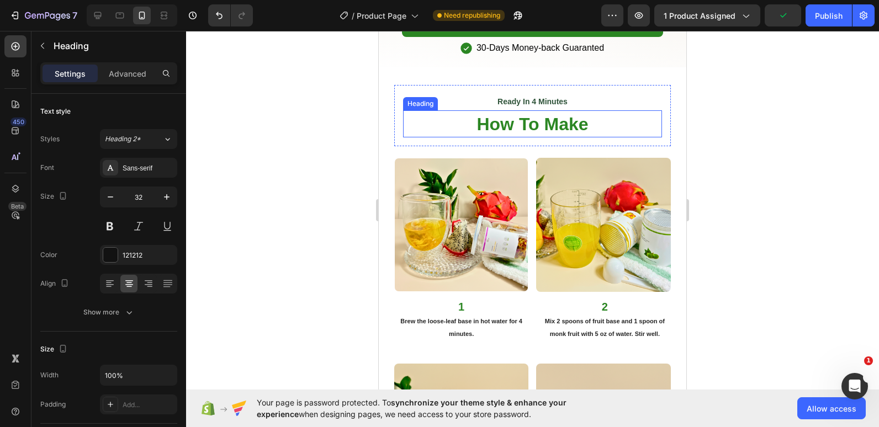
click at [531, 115] on span "How To Make" at bounding box center [531, 124] width 111 height 20
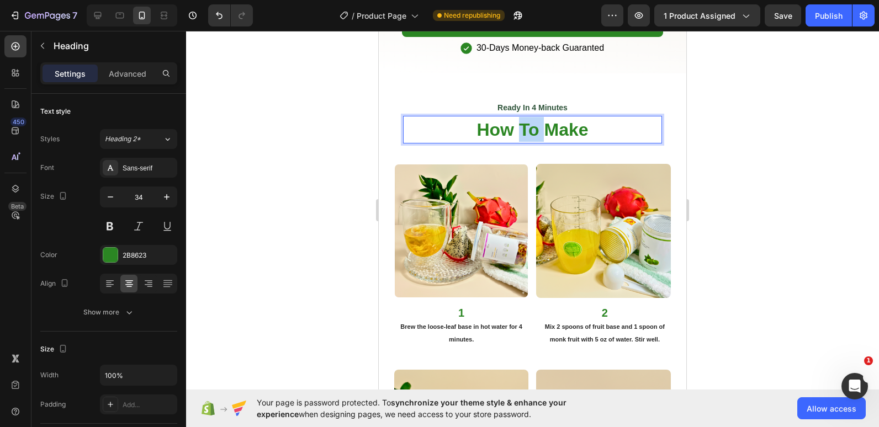
click at [529, 120] on span "How To Make" at bounding box center [531, 130] width 111 height 20
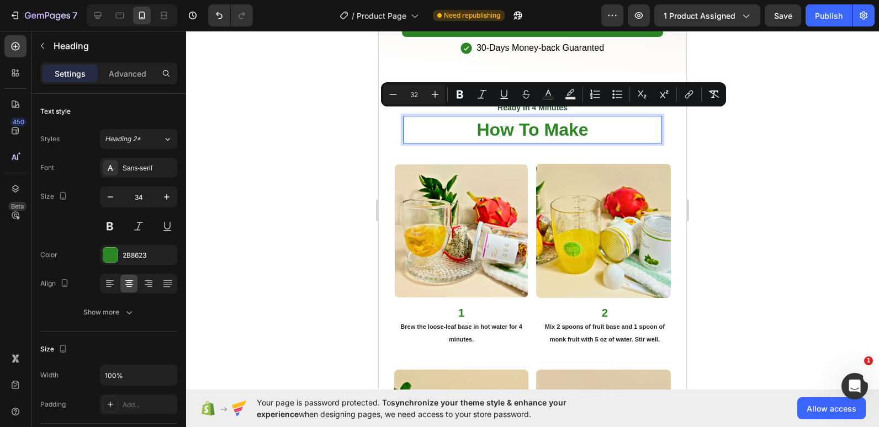
click at [593, 120] on p "How To Make" at bounding box center [532, 129] width 257 height 25
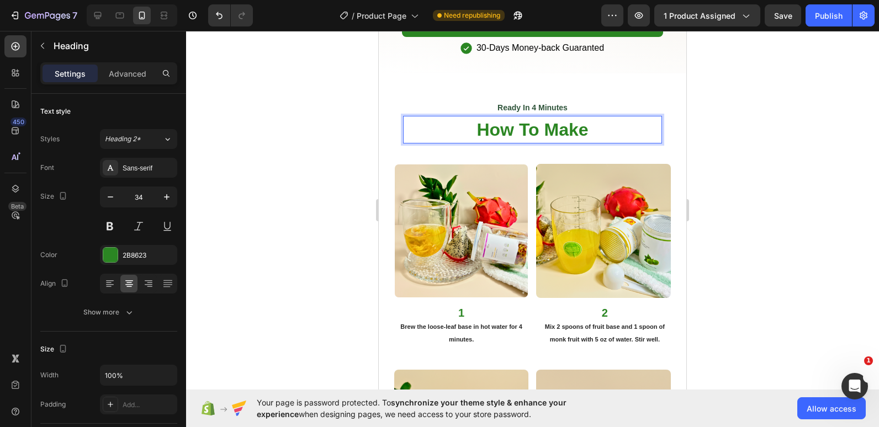
drag, startPoint x: 593, startPoint y: 120, endPoint x: 427, endPoint y: 123, distance: 166.2
click at [427, 123] on p "How To Make" at bounding box center [532, 129] width 257 height 25
click at [424, 91] on div "Text Block" at bounding box center [424, 93] width 42 height 13
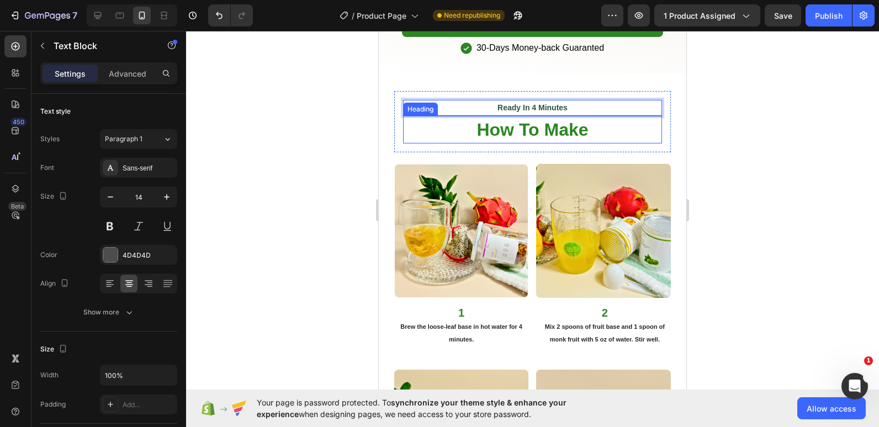
click at [430, 119] on p "⁠⁠⁠⁠⁠⁠⁠ How To Make" at bounding box center [532, 129] width 257 height 25
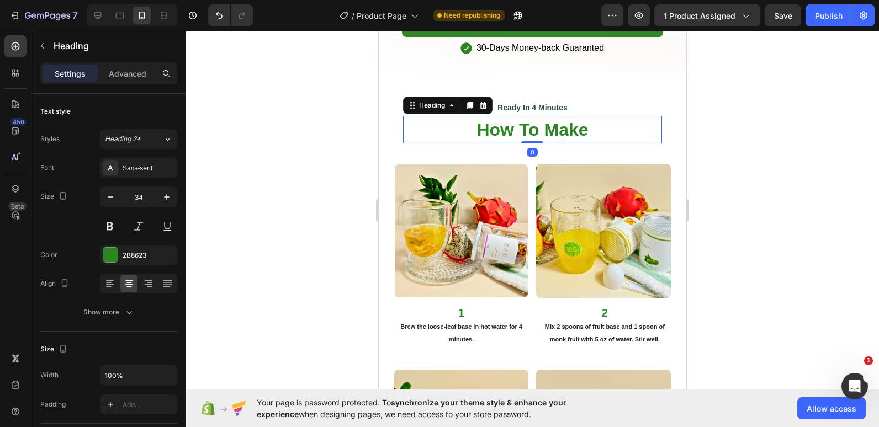
drag, startPoint x: 430, startPoint y: 119, endPoint x: 418, endPoint y: 136, distance: 21.0
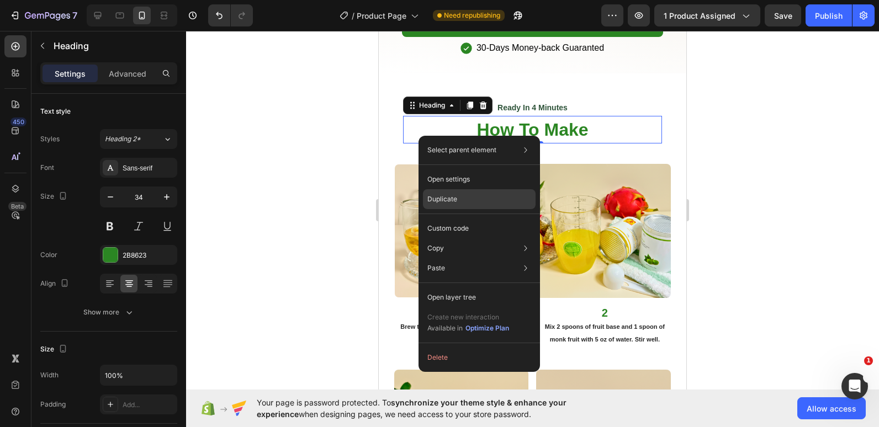
click at [458, 206] on div "Duplicate" at bounding box center [479, 199] width 113 height 20
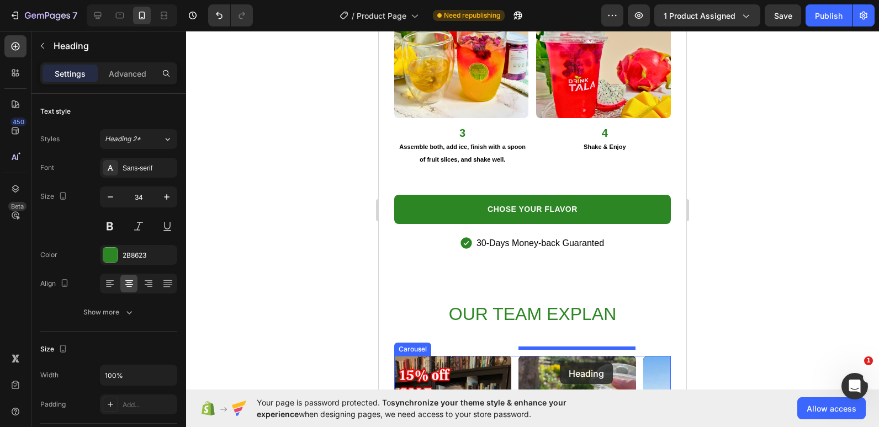
scroll to position [2702, 0]
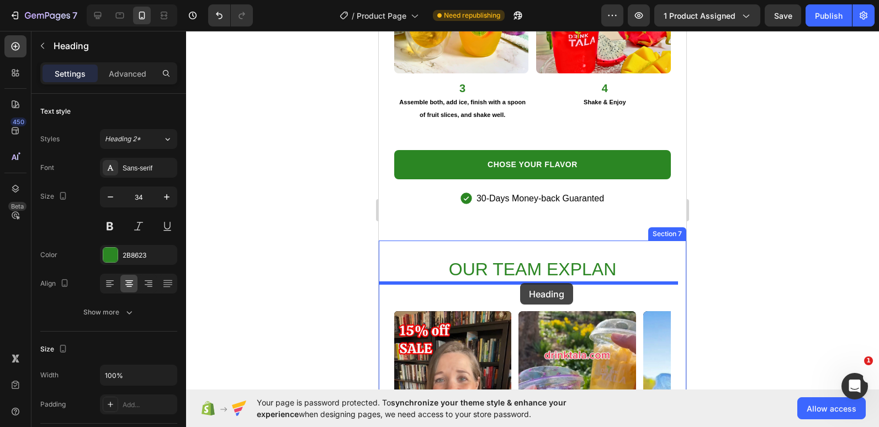
drag, startPoint x: 614, startPoint y: 152, endPoint x: 520, endPoint y: 283, distance: 161.7
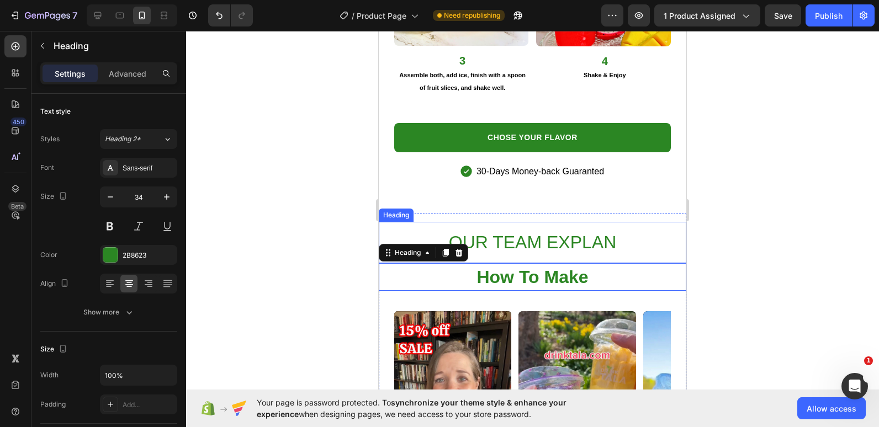
scroll to position [2675, 0]
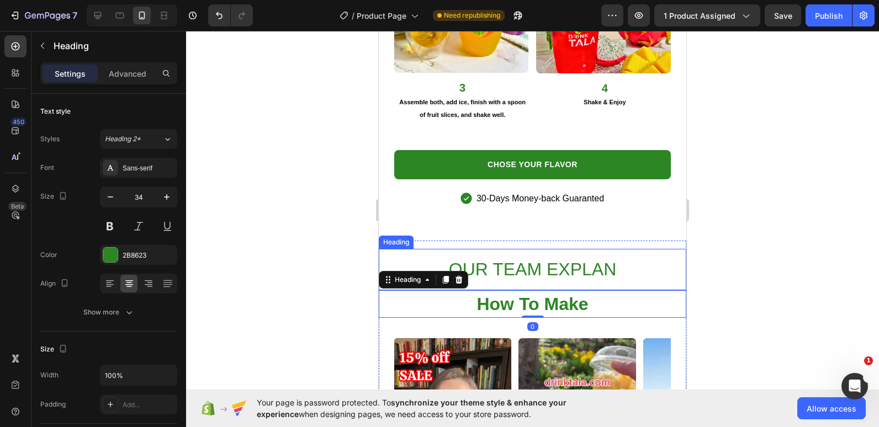
click at [429, 258] on h2 "OUR TEAM EXPLAN" at bounding box center [532, 269] width 307 height 25
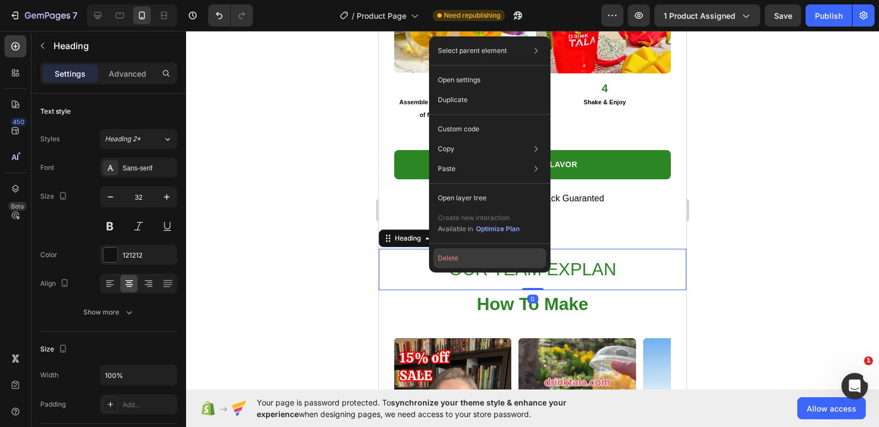
click at [453, 259] on button "Delete" at bounding box center [489, 258] width 113 height 20
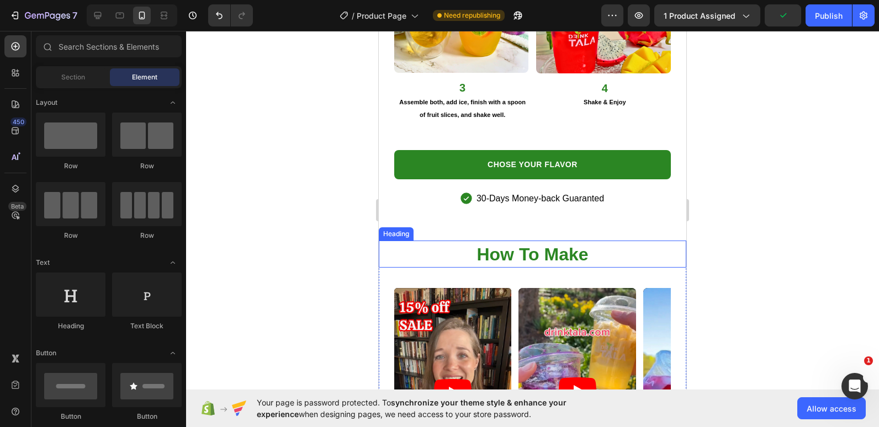
click at [598, 248] on h2 "How To Make" at bounding box center [532, 254] width 307 height 27
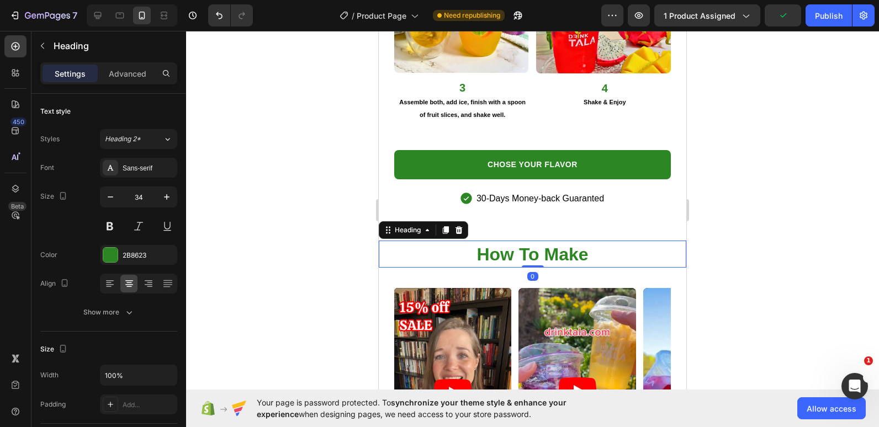
click at [598, 248] on h2 "How To Make" at bounding box center [532, 254] width 307 height 27
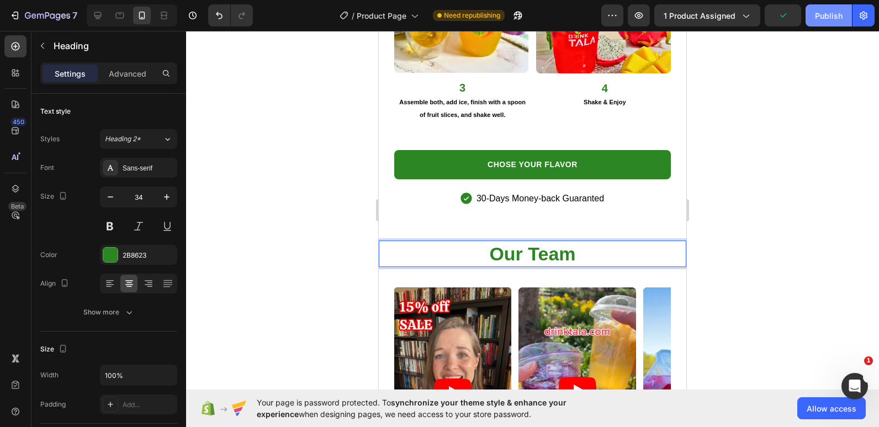
click at [819, 13] on div "Publish" at bounding box center [829, 16] width 28 height 12
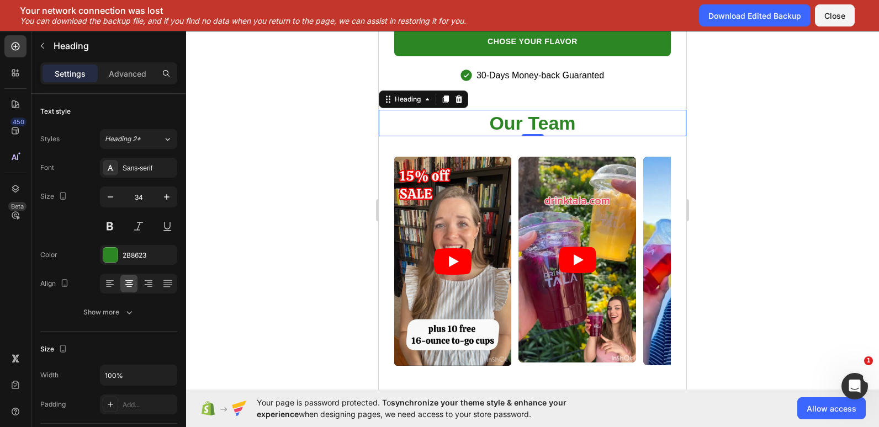
scroll to position [2771, 0]
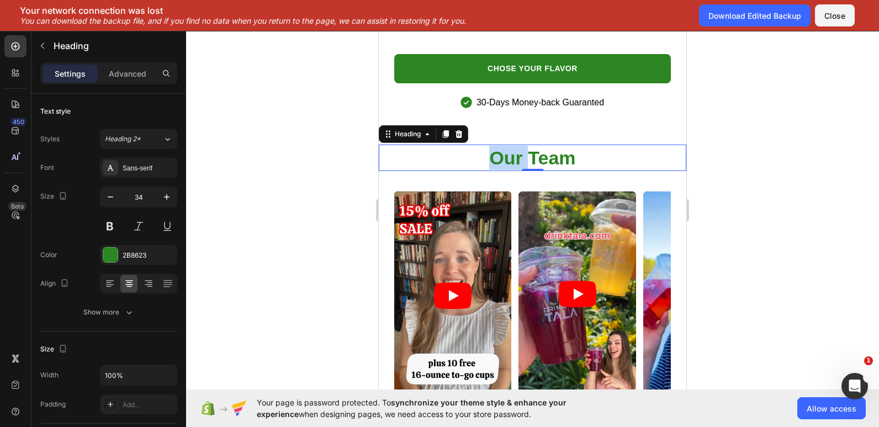
click at [509, 150] on p "Our Team" at bounding box center [532, 158] width 305 height 24
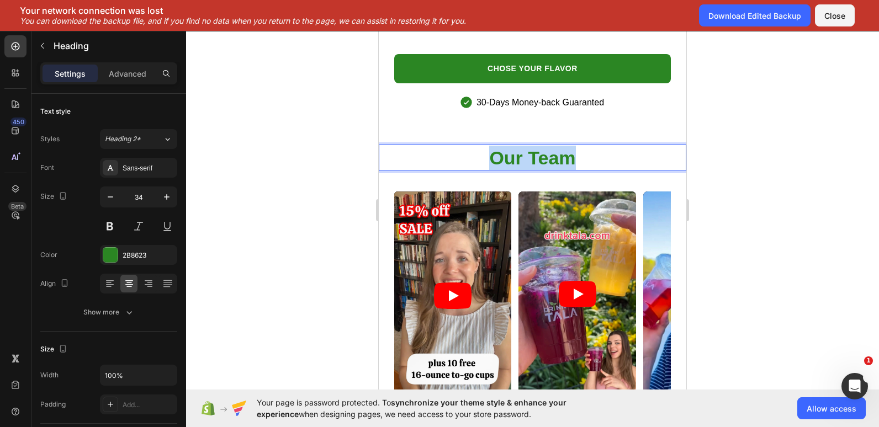
click at [509, 150] on p "Our Team" at bounding box center [532, 158] width 305 height 24
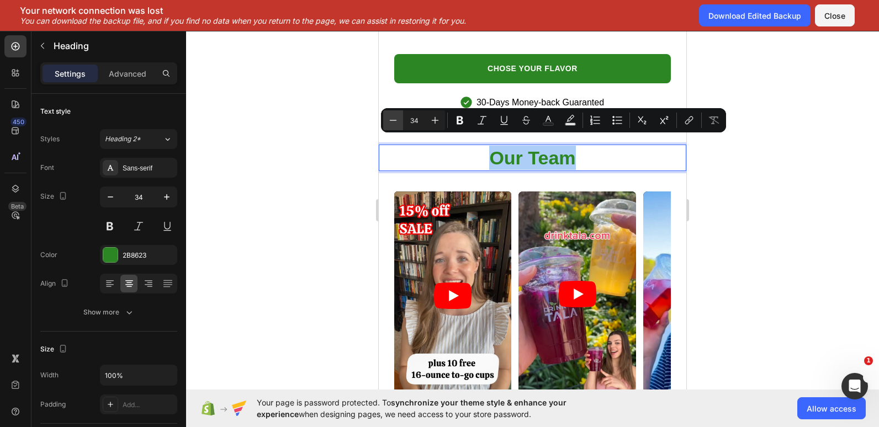
click at [394, 115] on icon "Editor contextual toolbar" at bounding box center [392, 120] width 11 height 11
type input "32"
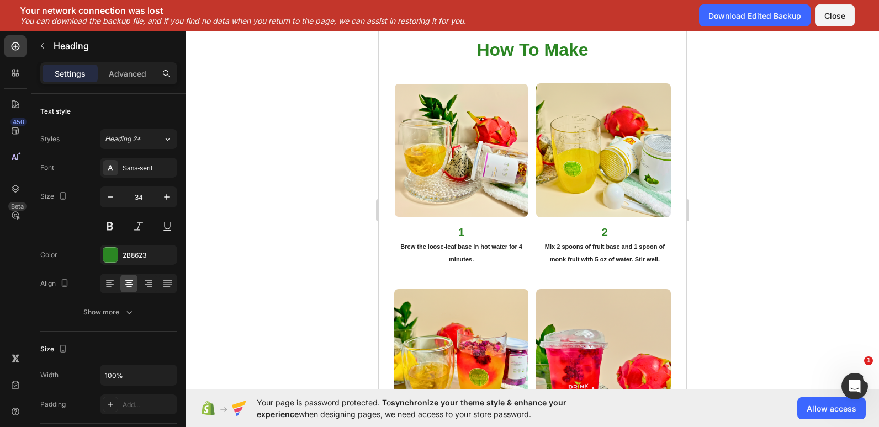
scroll to position [2205, 0]
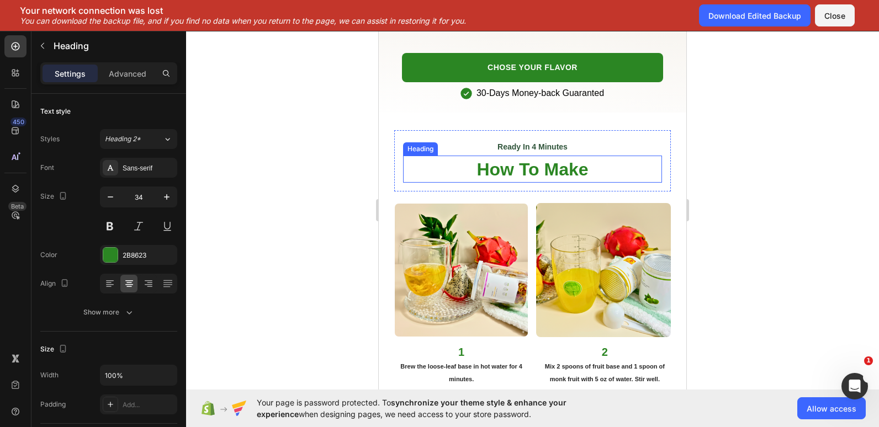
click at [485, 167] on span "How To Make" at bounding box center [531, 170] width 111 height 20
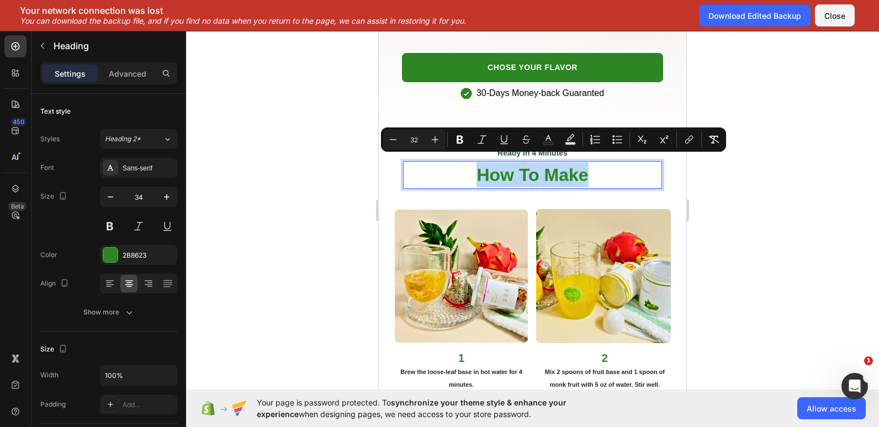
click at [485, 167] on span "How To Make" at bounding box center [531, 175] width 111 height 20
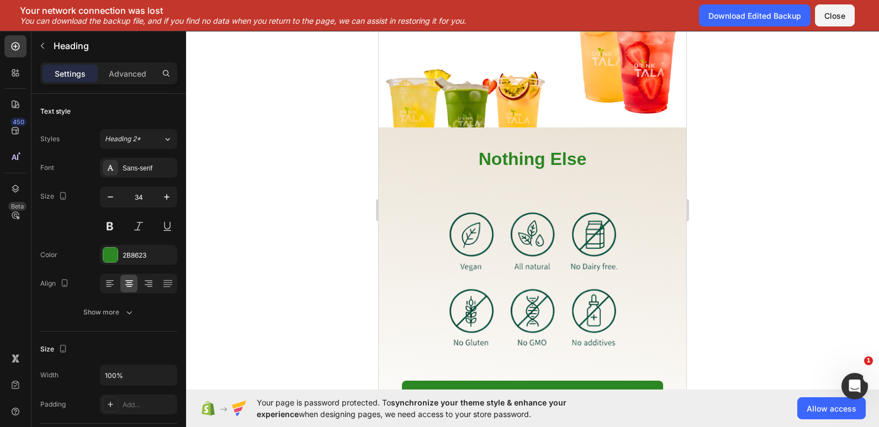
scroll to position [1877, 0]
click at [499, 159] on span "Nothing Else" at bounding box center [533, 160] width 108 height 20
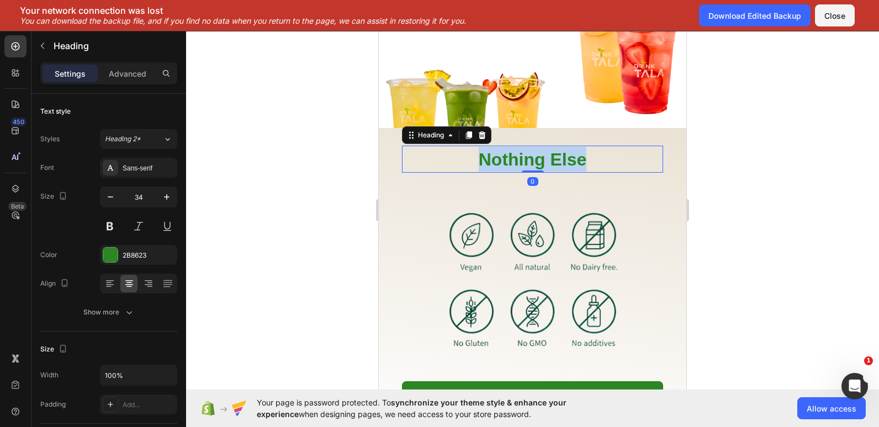
click at [499, 159] on span "Nothing Else" at bounding box center [533, 160] width 108 height 20
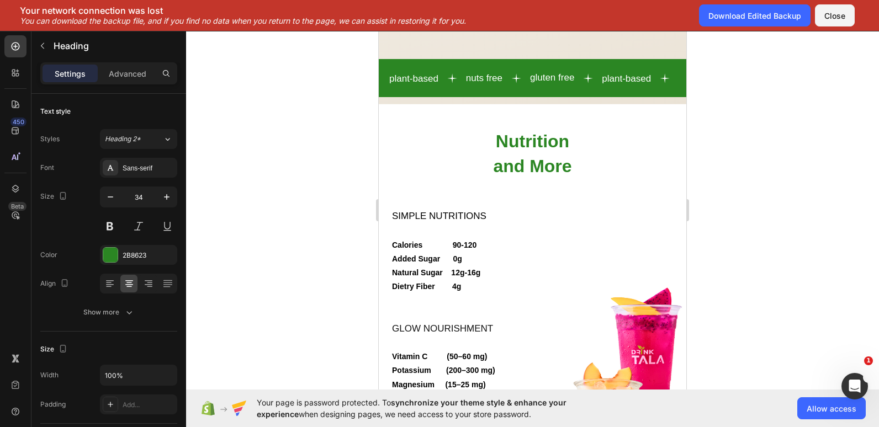
scroll to position [1497, 0]
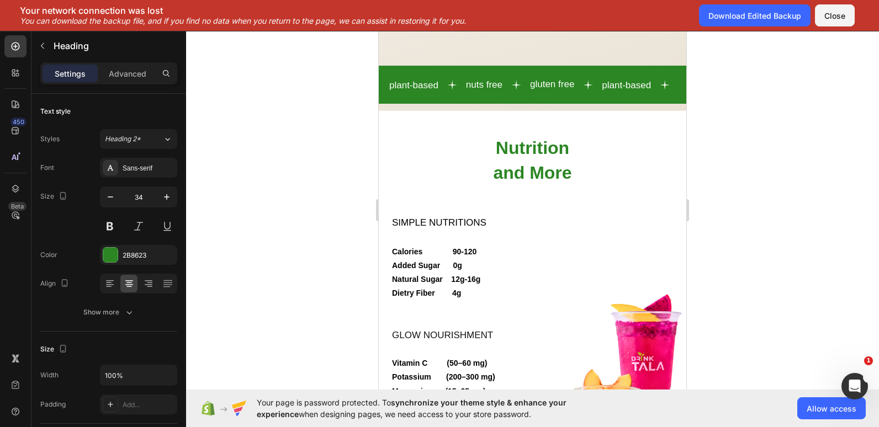
click at [499, 158] on span "Nutrition" at bounding box center [532, 148] width 73 height 20
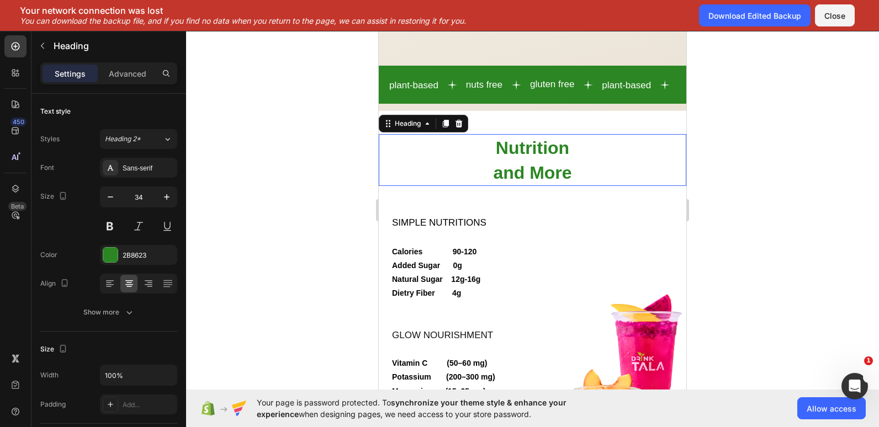
click at [499, 158] on span "Nutrition" at bounding box center [532, 148] width 73 height 20
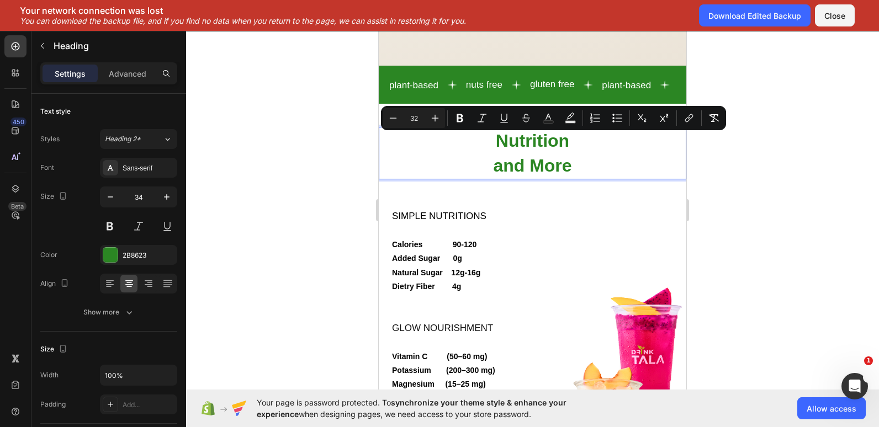
click at [499, 167] on span "and More" at bounding box center [532, 166] width 78 height 20
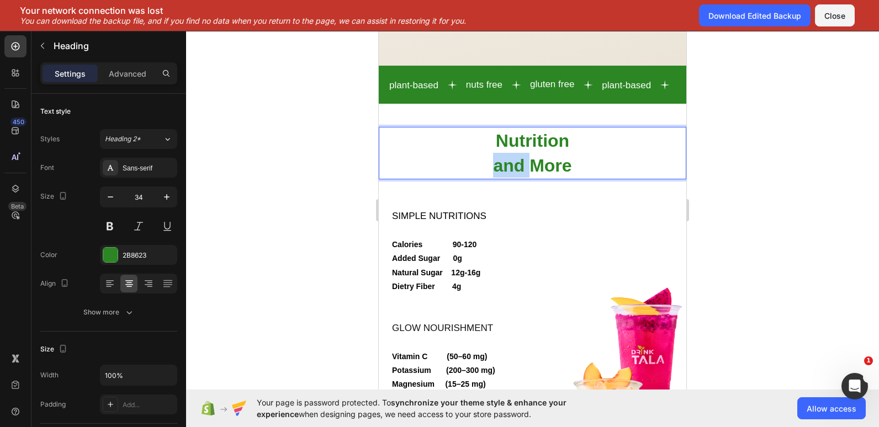
click at [499, 167] on span "and More" at bounding box center [532, 166] width 78 height 20
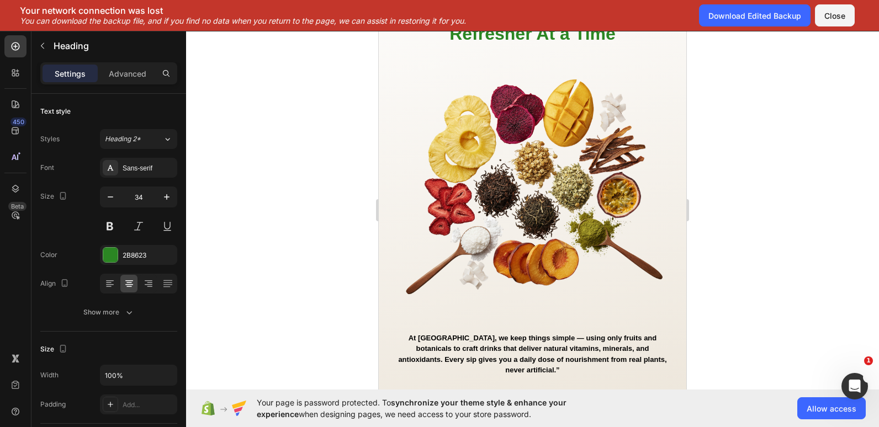
scroll to position [1000, 0]
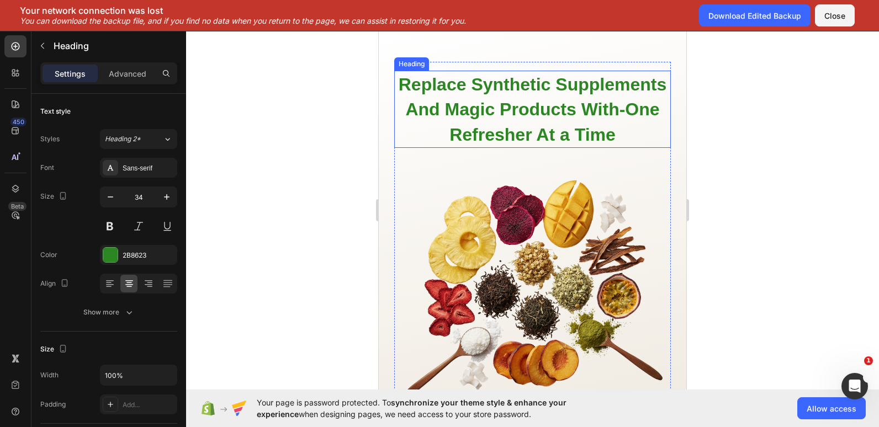
click at [495, 93] on span "Replace Synthetic Supplements And Magic Products With-One Refresher At a Time" at bounding box center [532, 110] width 268 height 70
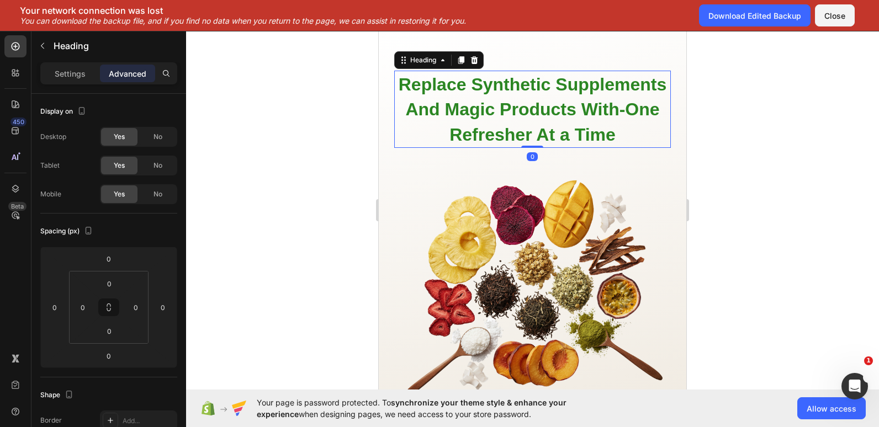
click at [495, 93] on span "Replace Synthetic Supplements And Magic Products With-One Refresher At a Time" at bounding box center [532, 110] width 268 height 70
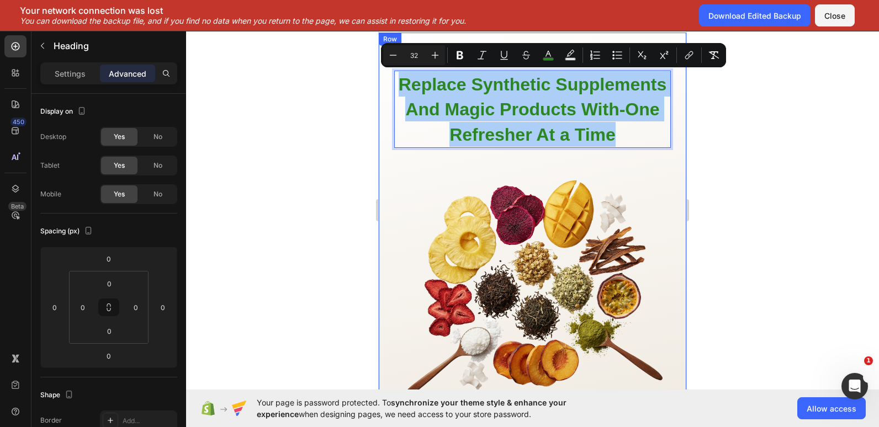
click at [365, 130] on div at bounding box center [532, 229] width 693 height 396
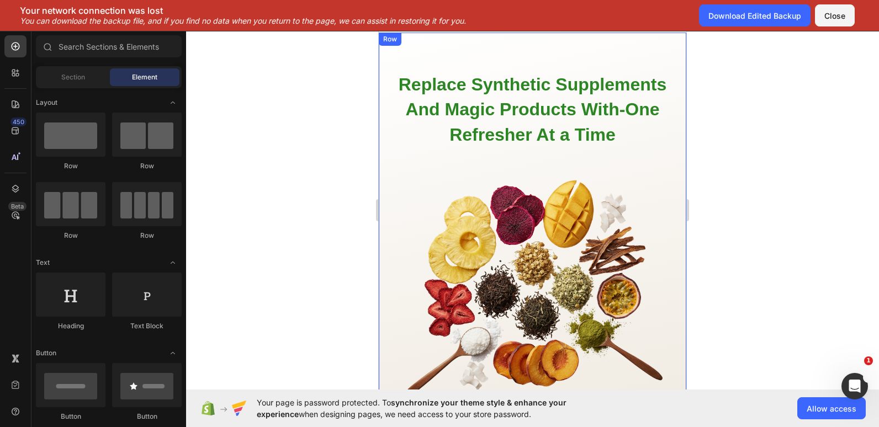
click at [334, 137] on div at bounding box center [532, 229] width 693 height 396
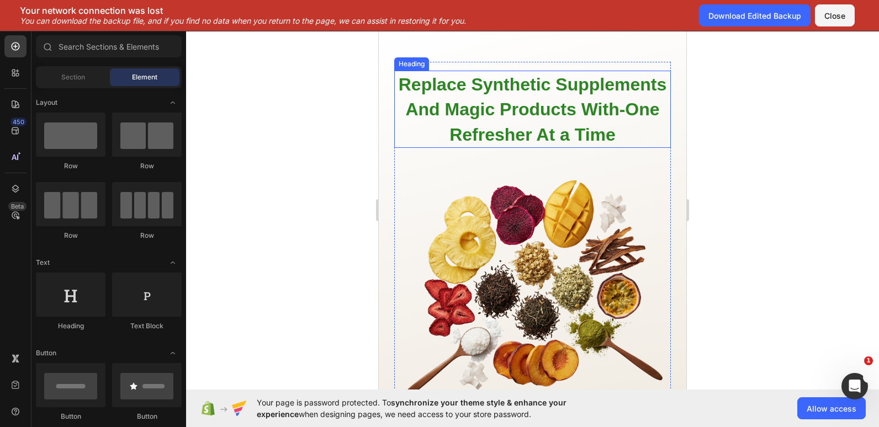
click at [587, 112] on span "Replace Synthetic Supplements And Magic Products With-One Refresher At a Time" at bounding box center [532, 110] width 268 height 70
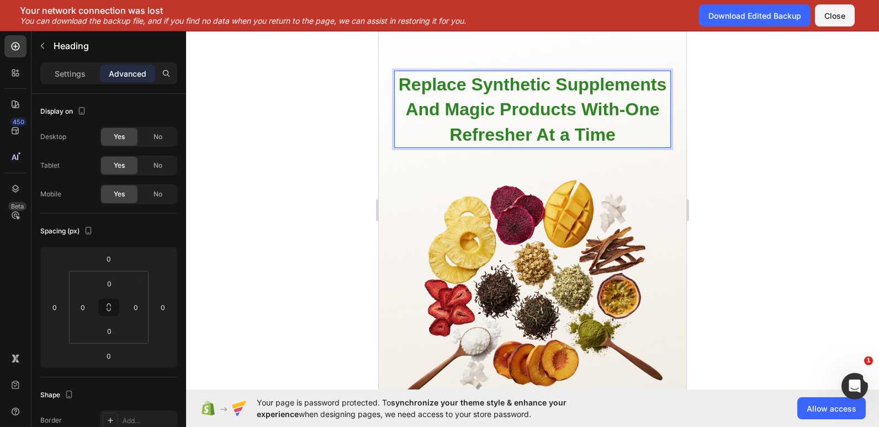
click at [586, 111] on span "Replace Synthetic Supplements And Magic Products With-One Refresher At a Time" at bounding box center [532, 110] width 268 height 70
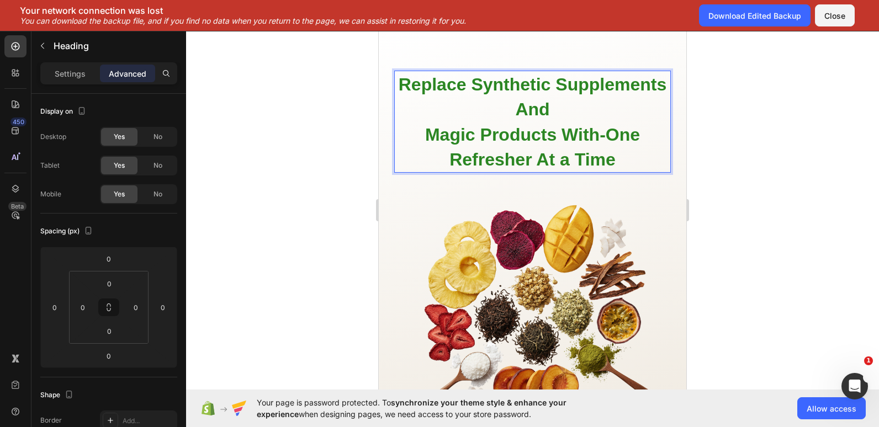
click at [566, 139] on span "Magic Products With-One Refresher At a Time" at bounding box center [532, 147] width 215 height 45
click at [445, 113] on span "Replace Synthetic Supplements And" at bounding box center [532, 97] width 268 height 45
click at [401, 103] on span "Replace SyntheticSupplements And" at bounding box center [532, 97] width 263 height 45
click at [490, 114] on span "Replace SyntheticSupplements And" at bounding box center [532, 97] width 263 height 45
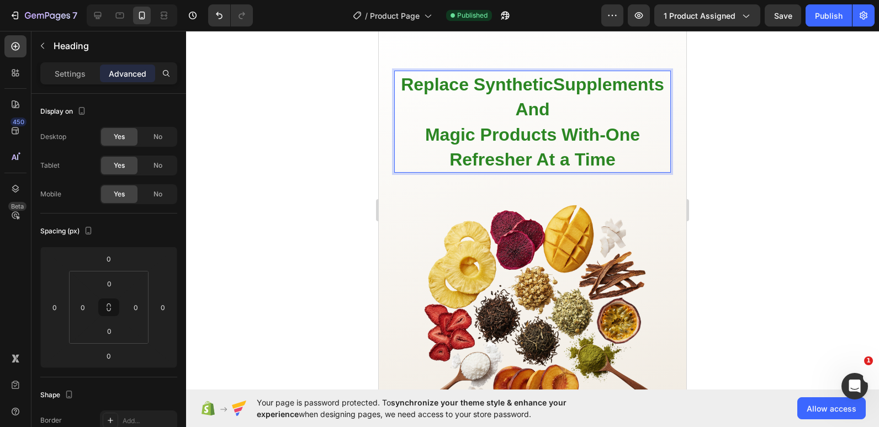
click at [507, 75] on span "Replace SyntheticSupplements And" at bounding box center [532, 97] width 263 height 45
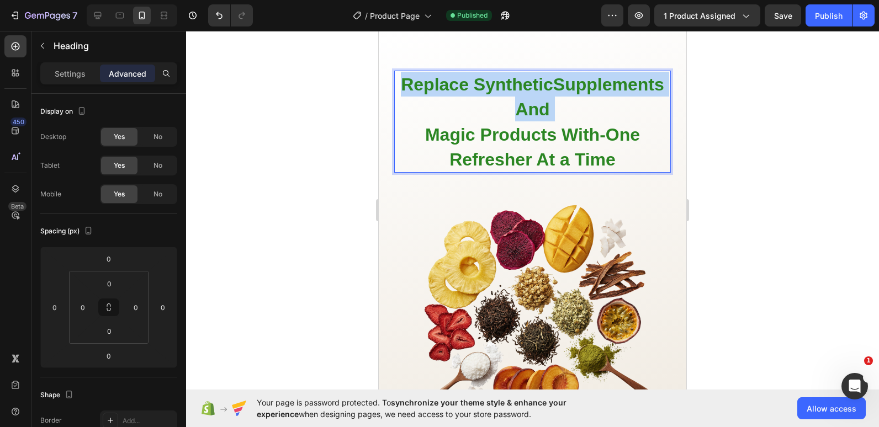
click at [507, 75] on span "Replace SyntheticSupplements And" at bounding box center [532, 97] width 263 height 45
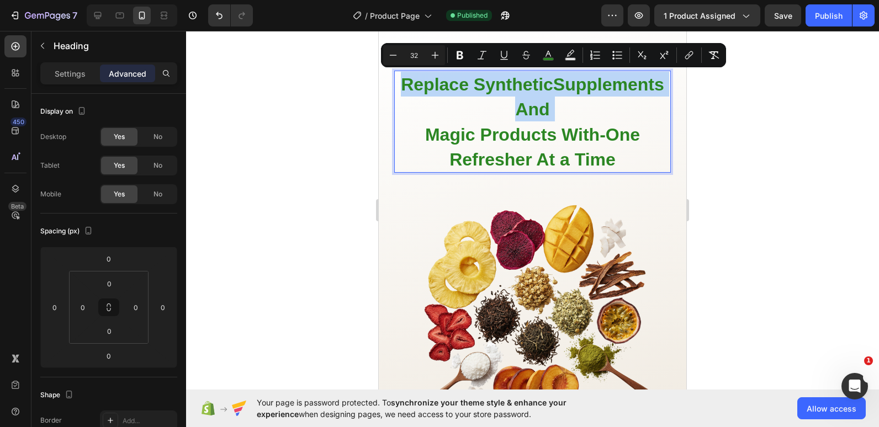
click at [496, 81] on span "Replace SyntheticSupplements And" at bounding box center [532, 97] width 263 height 45
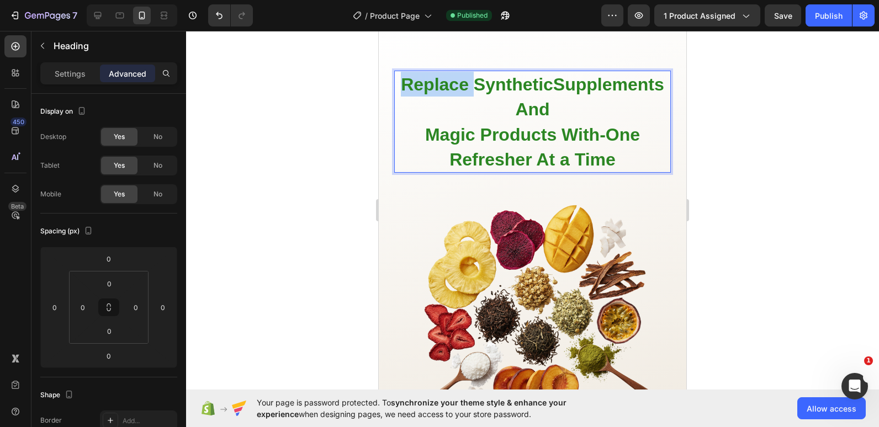
click at [496, 81] on span "Replace SyntheticSupplements And" at bounding box center [532, 97] width 263 height 45
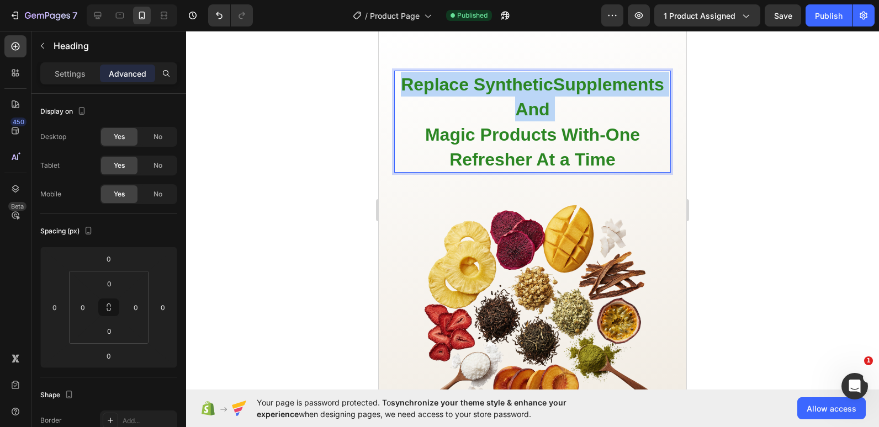
click at [496, 81] on span "Replace SyntheticSupplements And" at bounding box center [532, 97] width 263 height 45
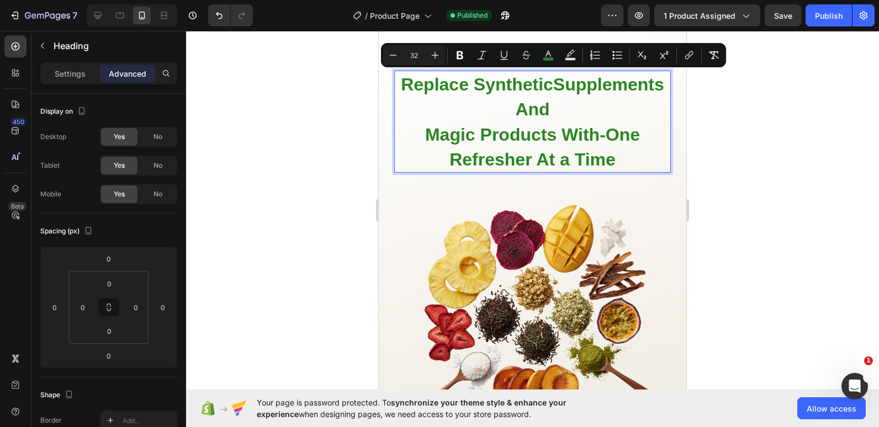
click at [604, 152] on span "Magic Products With-One Refresher At a Time" at bounding box center [532, 147] width 215 height 45
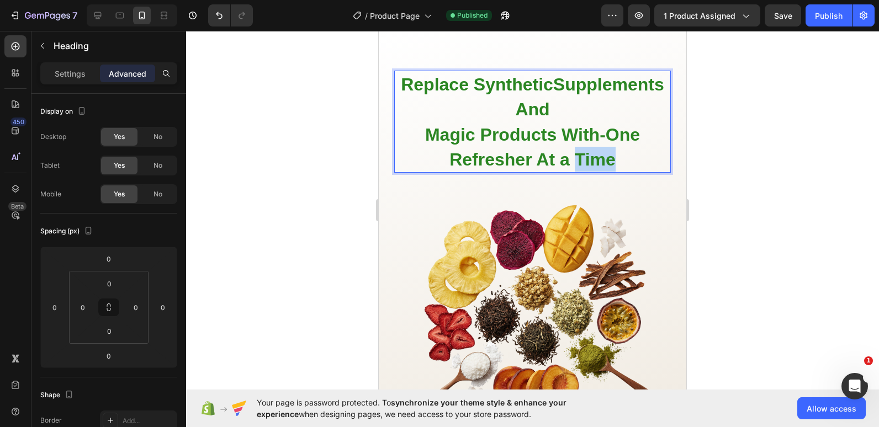
click at [604, 152] on span "Magic Products With-One Refresher At a Time" at bounding box center [532, 147] width 215 height 45
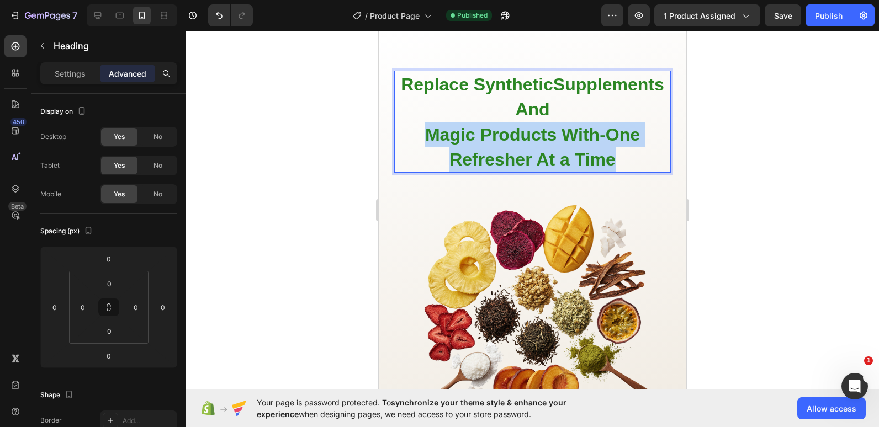
click at [604, 152] on span "Magic Products With-One Refresher At a Time" at bounding box center [532, 147] width 215 height 45
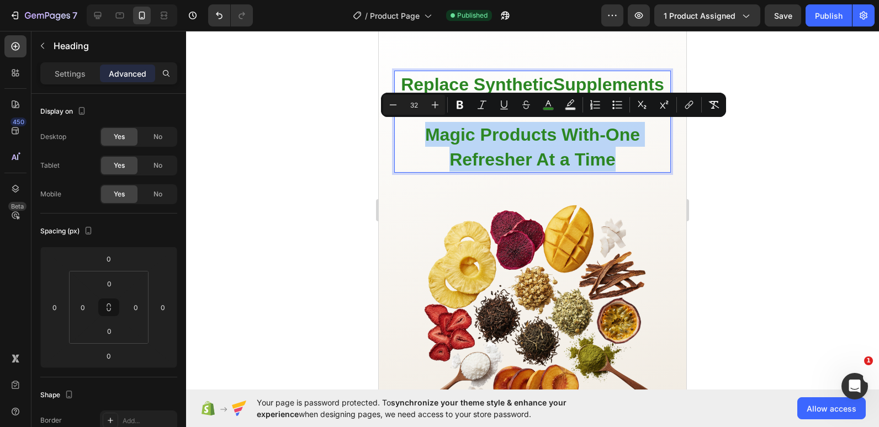
click at [604, 152] on span "Magic Products With-One Refresher At a Time" at bounding box center [532, 147] width 215 height 45
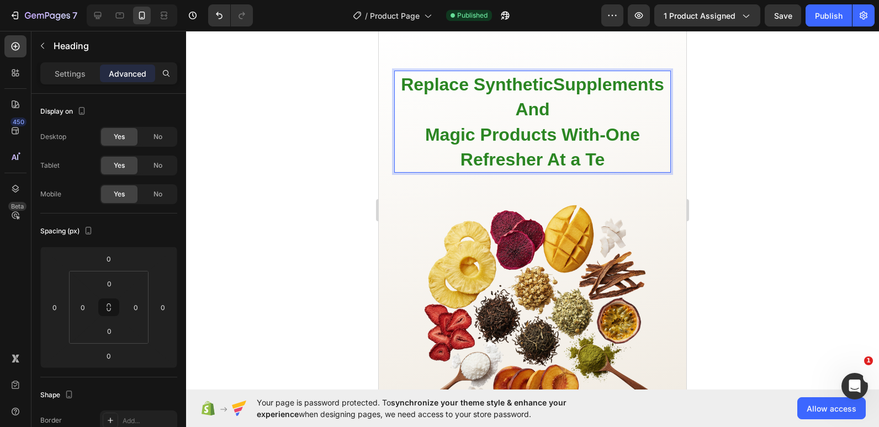
click at [604, 152] on span "Magic Products With-One Refresher At a Te" at bounding box center [532, 147] width 215 height 45
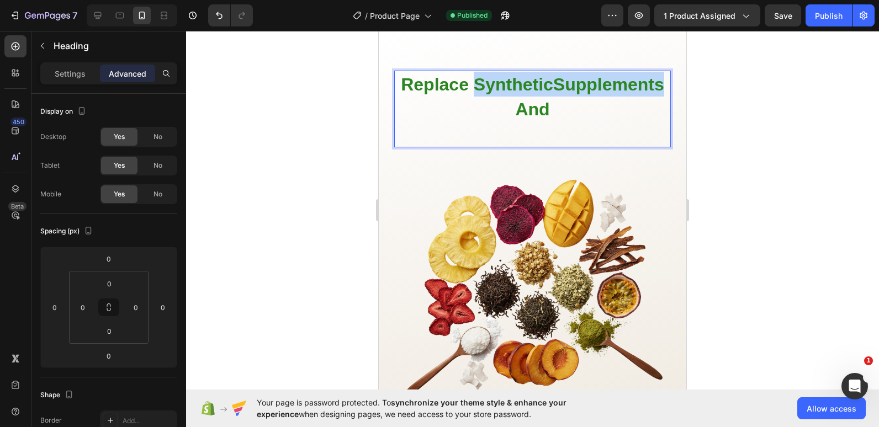
click at [599, 113] on span "Replace SyntheticSupplements And" at bounding box center [532, 97] width 263 height 45
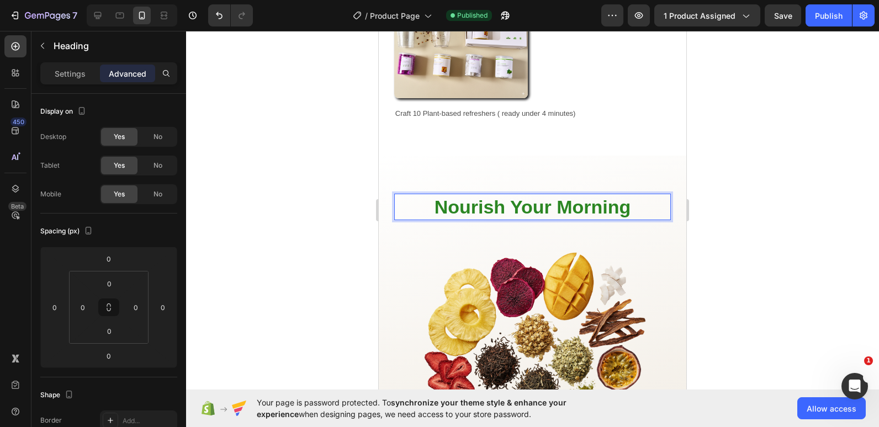
scroll to position [889, 0]
click at [650, 223] on img at bounding box center [532, 358] width 277 height 277
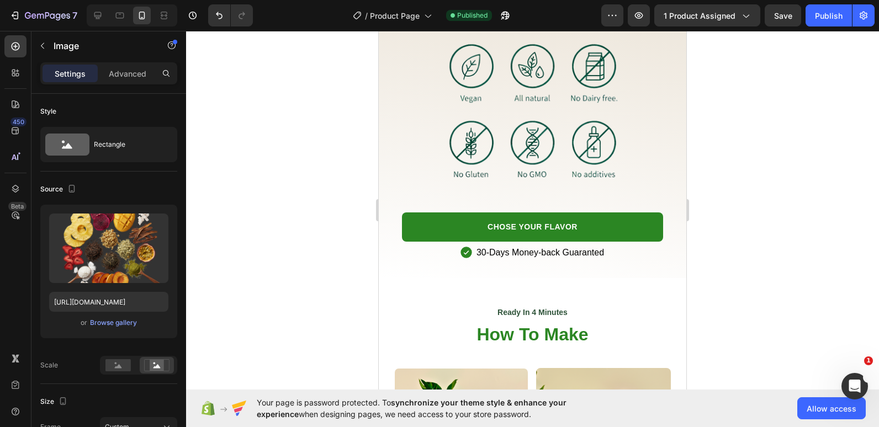
scroll to position [2017, 0]
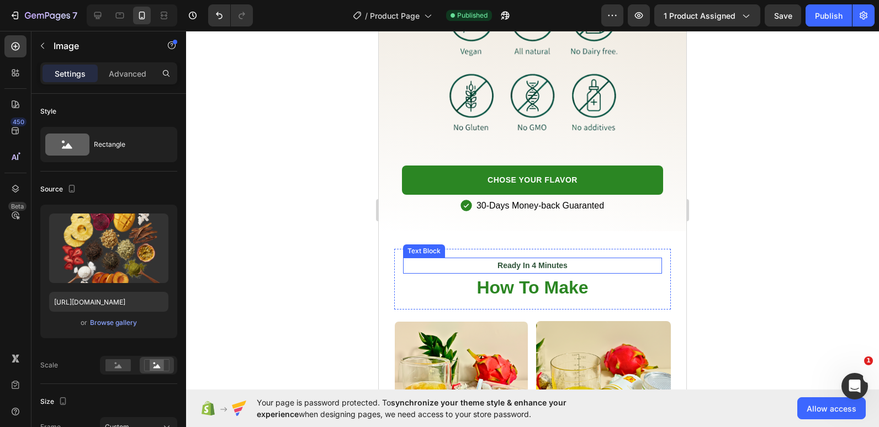
click at [512, 261] on strong "Ready In 4 Minutes" at bounding box center [532, 265] width 70 height 9
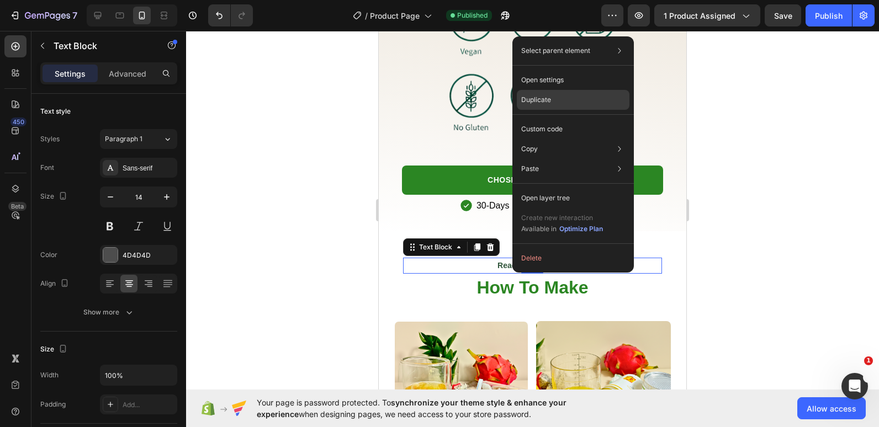
click at [552, 95] on div "Duplicate" at bounding box center [573, 100] width 113 height 20
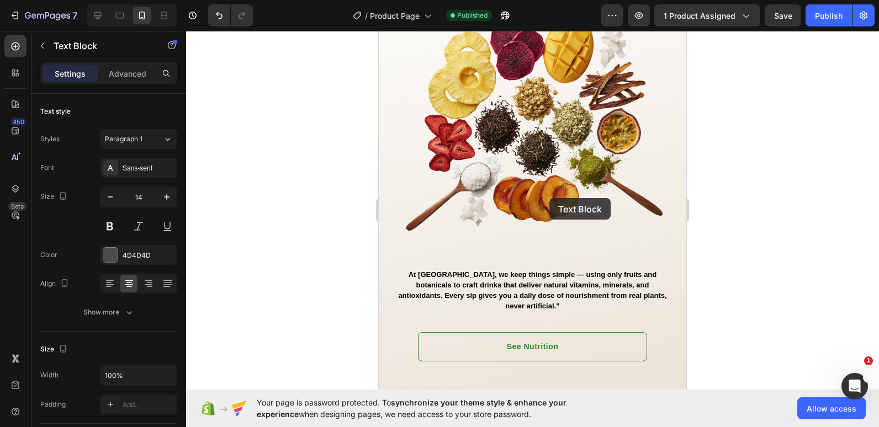
scroll to position [1046, 0]
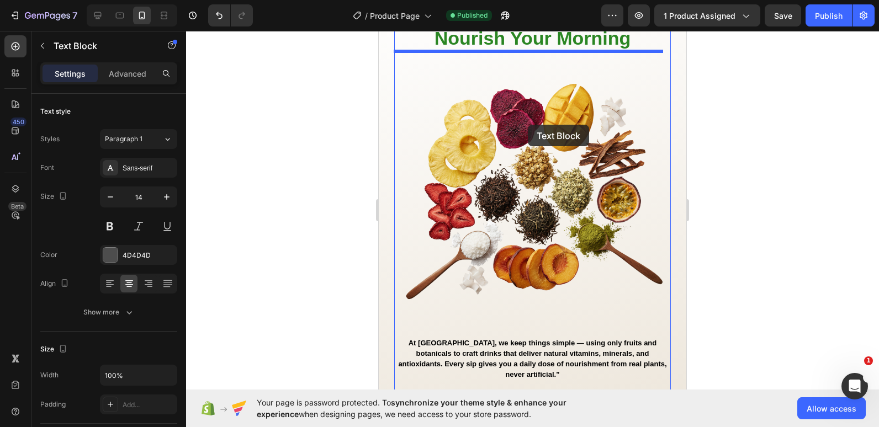
drag, startPoint x: 562, startPoint y: 261, endPoint x: 528, endPoint y: 125, distance: 140.2
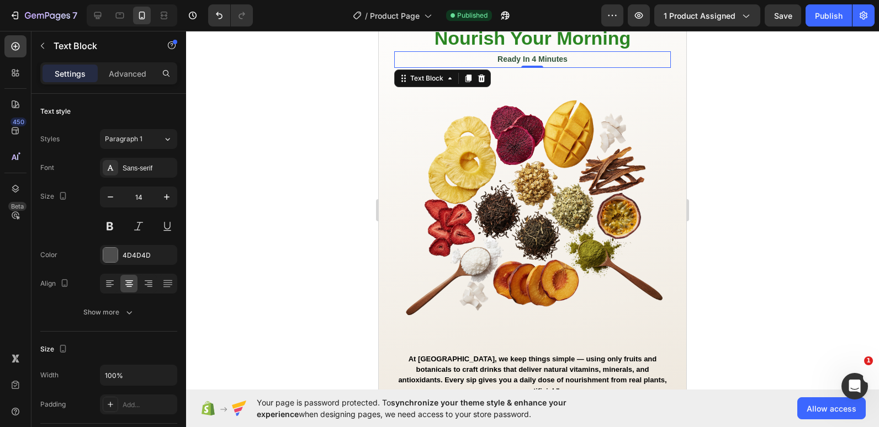
click at [488, 54] on p "Ready In 4 Minutes" at bounding box center [532, 59] width 274 height 14
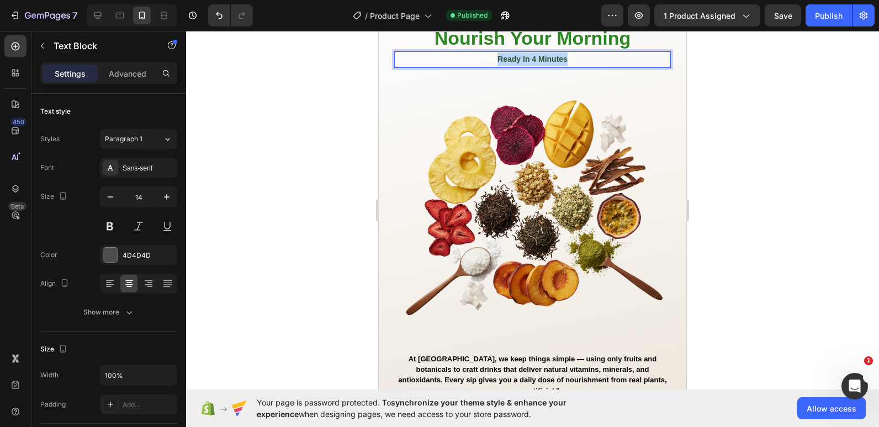
click at [488, 54] on p "Ready In 4 Minutes" at bounding box center [532, 59] width 274 height 14
drag, startPoint x: 481, startPoint y: 55, endPoint x: 463, endPoint y: 56, distance: 17.7
click at [463, 56] on strong "A dose of fruits & botanicals is all you need. No pills, no gimmicks" at bounding box center [532, 59] width 243 height 9
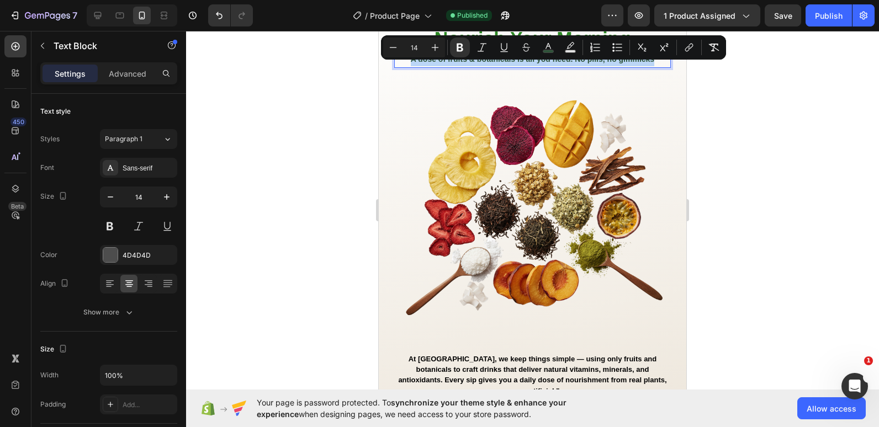
click at [475, 64] on p "A dose of fruits & botanicals is all you need. No pills, no gimmicks" at bounding box center [532, 59] width 274 height 14
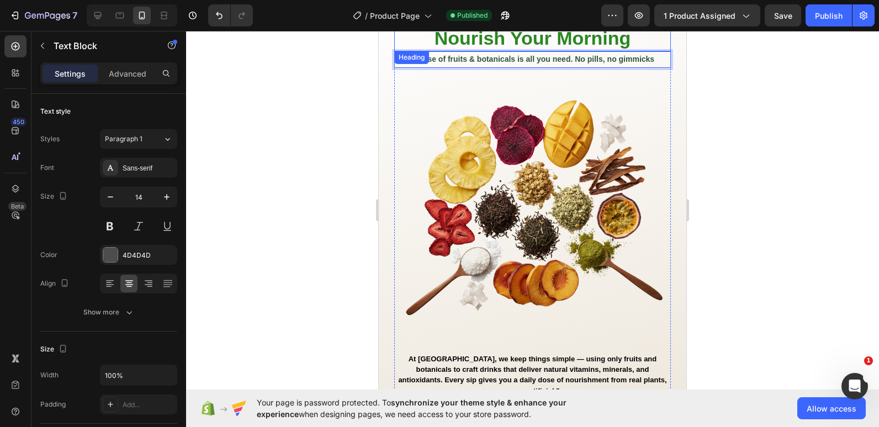
click at [476, 44] on h2 "Nourish Your Morning" at bounding box center [532, 38] width 277 height 26
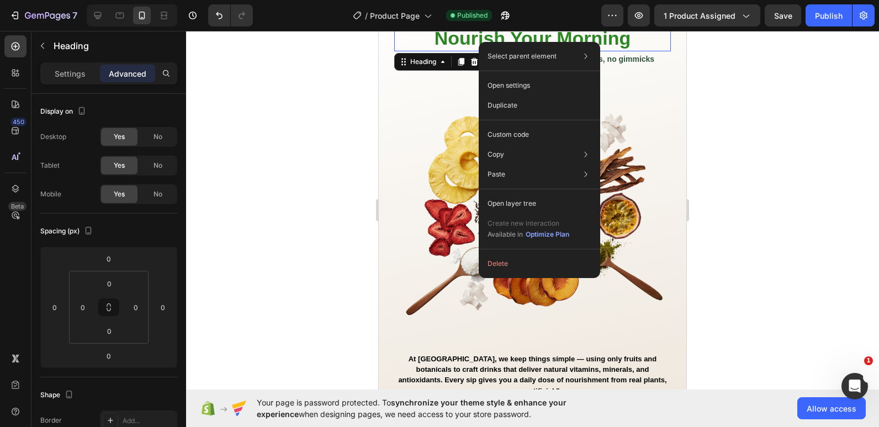
click at [460, 38] on h2 "Nourish Your Morning" at bounding box center [532, 38] width 277 height 26
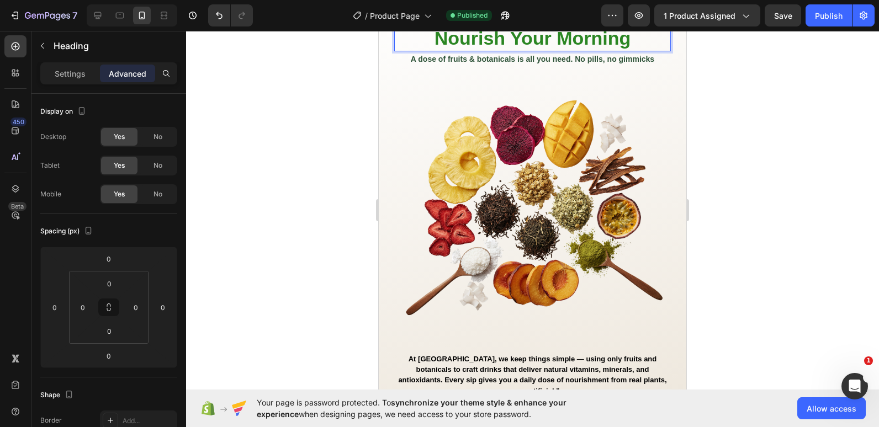
click at [460, 38] on p "Nourish Your Morning" at bounding box center [532, 38] width 274 height 24
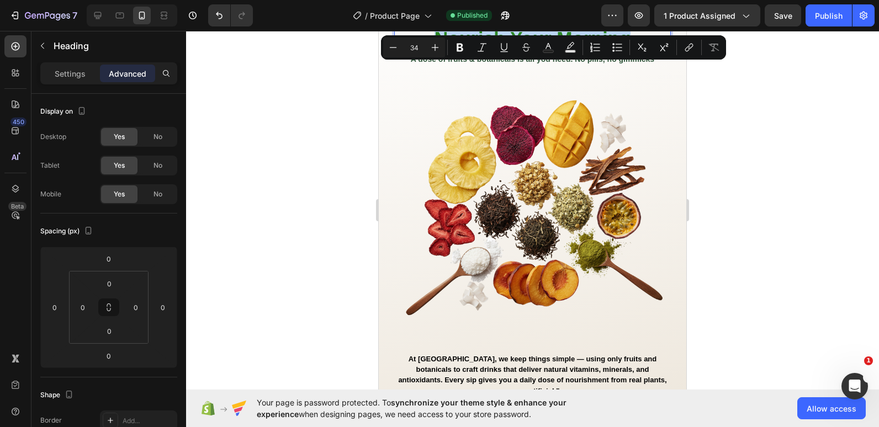
copy p "Nourish Your Morning"
click at [438, 58] on div "Minus 34 Plus Bold Italic Underline Strikethrough Text Color Text Background Co…" at bounding box center [553, 47] width 345 height 24
click at [350, 74] on div at bounding box center [532, 229] width 693 height 396
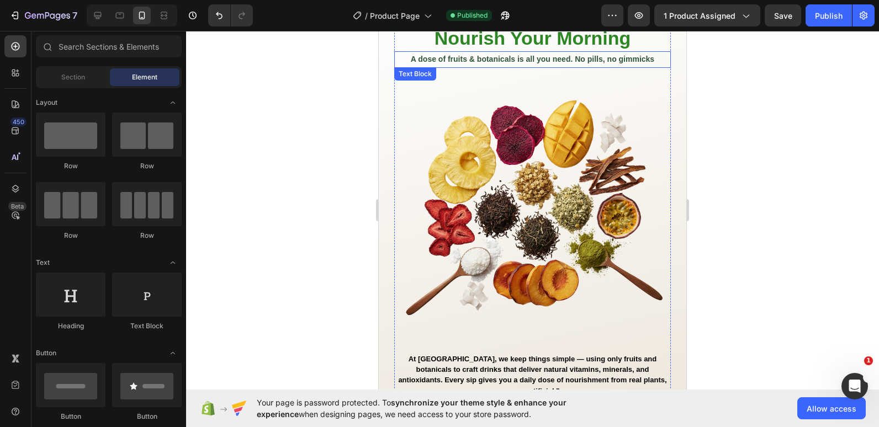
click at [437, 60] on strong "A dose of fruits & botanicals is all you need. No pills, no gimmicks" at bounding box center [532, 59] width 243 height 9
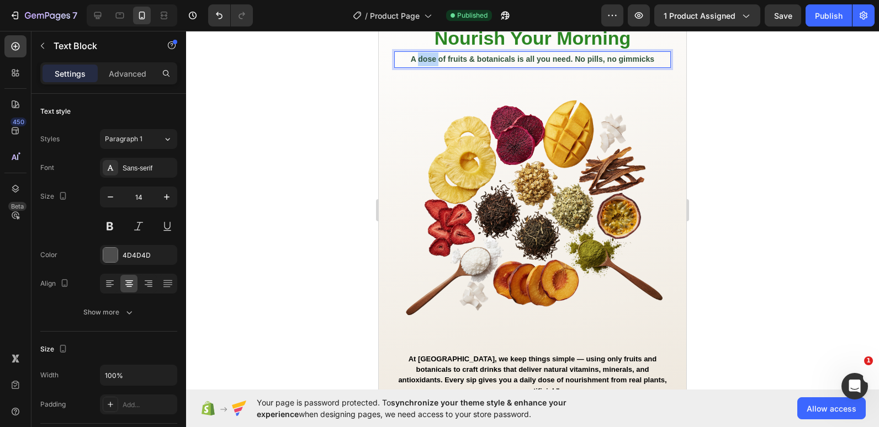
click at [422, 58] on strong "A dose of fruits & botanicals is all you need. No pills, no gimmicks" at bounding box center [532, 59] width 243 height 9
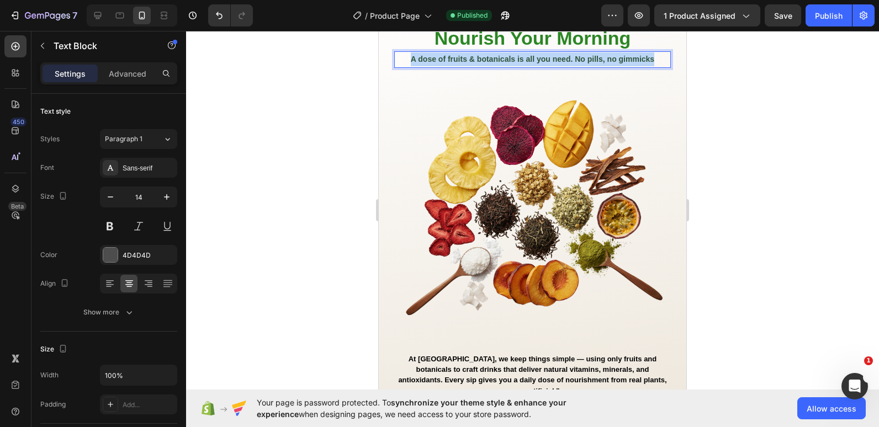
click at [422, 58] on strong "A dose of fruits & botanicals is all you need. No pills, no gimmicks" at bounding box center [532, 59] width 243 height 9
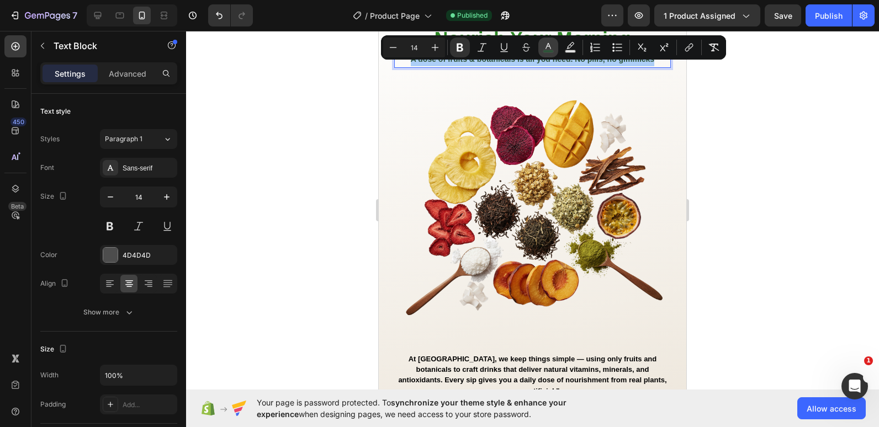
click at [541, 47] on button "color" at bounding box center [548, 48] width 20 height 20
type input "2E5339"
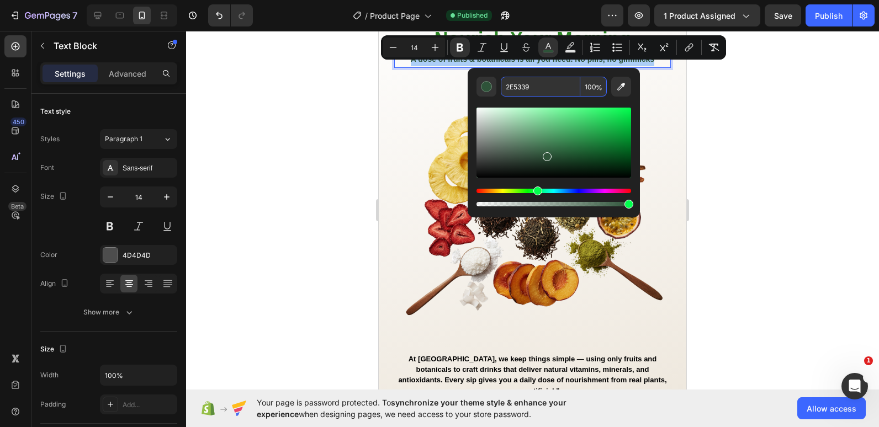
click at [519, 91] on input "2E5339" at bounding box center [540, 87] width 79 height 20
paste input "Nourish Your Morning"
type input "Nourish Your Morning"
click at [362, 125] on div at bounding box center [532, 229] width 693 height 396
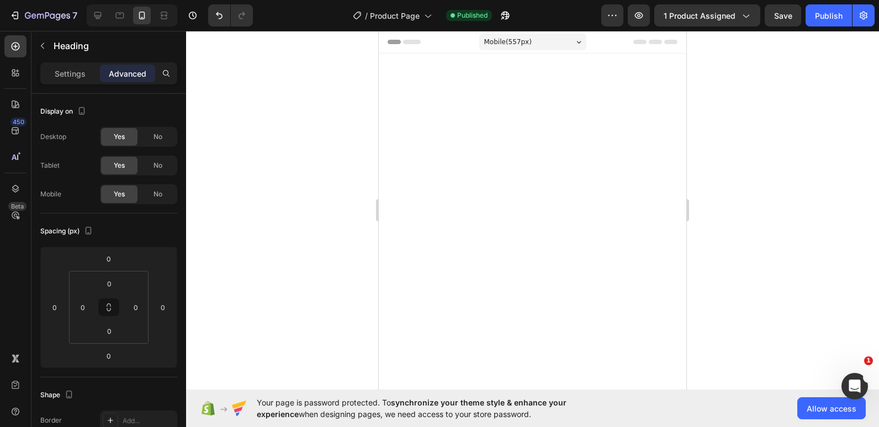
scroll to position [1046, 0]
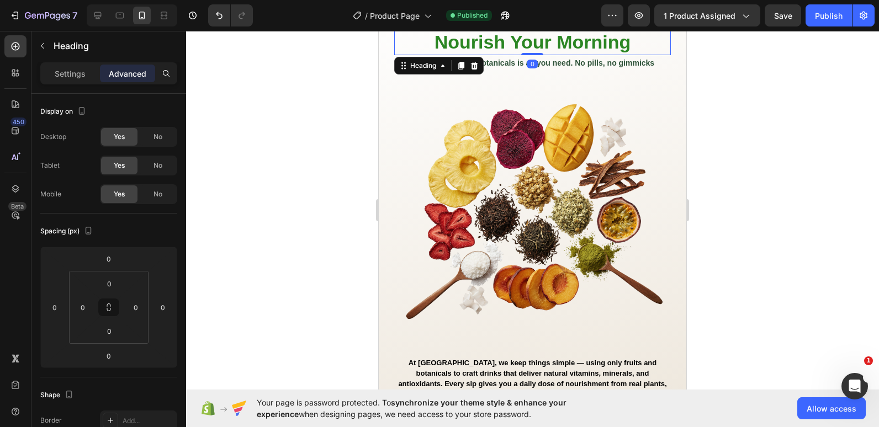
click at [472, 42] on p "Nourish Your Morning" at bounding box center [532, 42] width 274 height 24
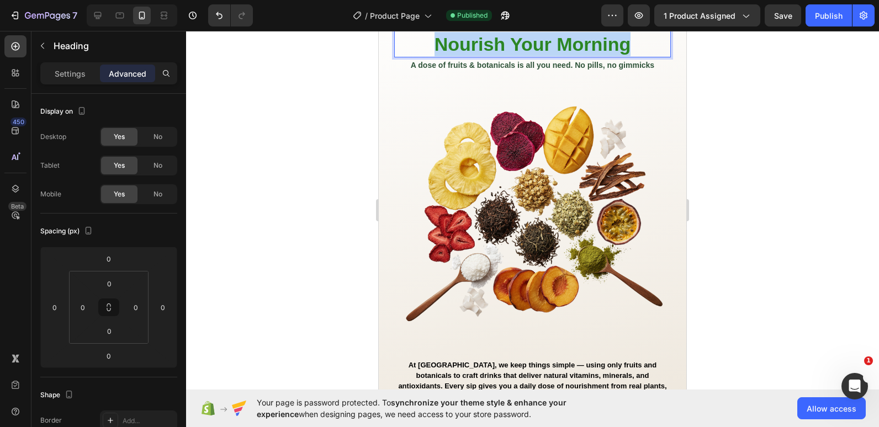
click at [472, 42] on p "Nourish Your Morning" at bounding box center [532, 44] width 274 height 24
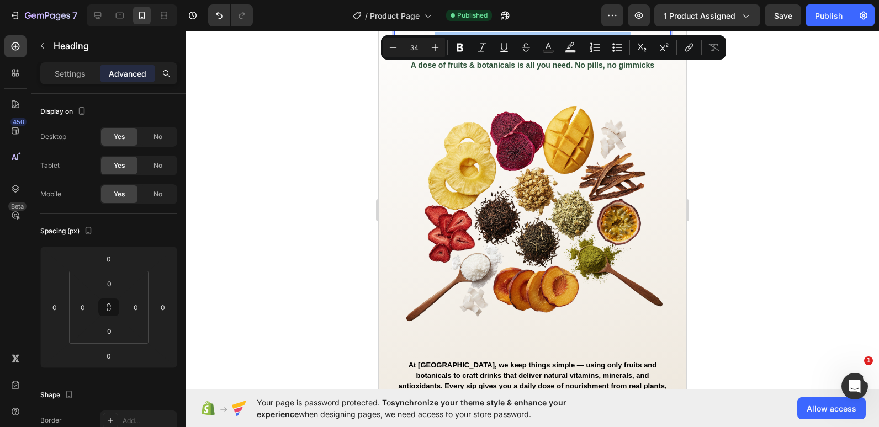
click at [318, 100] on div at bounding box center [532, 229] width 693 height 396
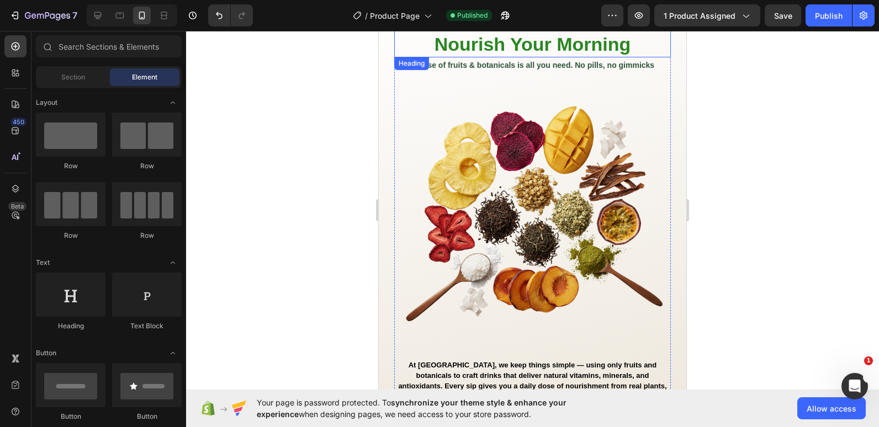
click at [481, 43] on p "Nourish Your Morning" at bounding box center [532, 44] width 274 height 24
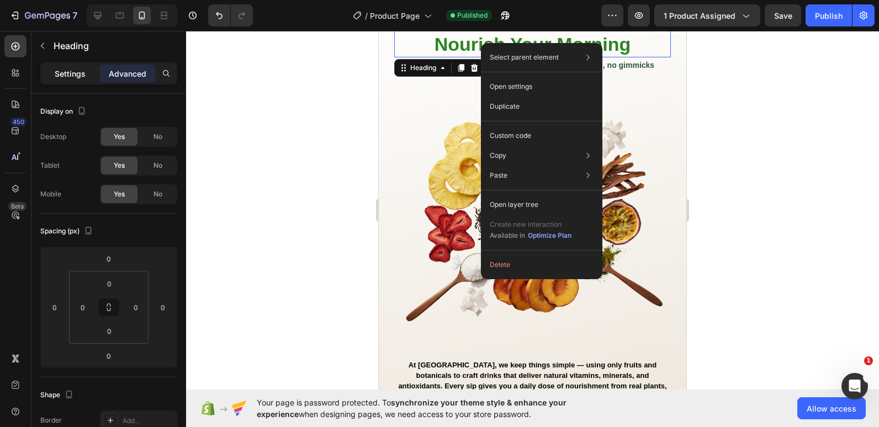
click at [71, 68] on p "Settings" at bounding box center [70, 74] width 31 height 12
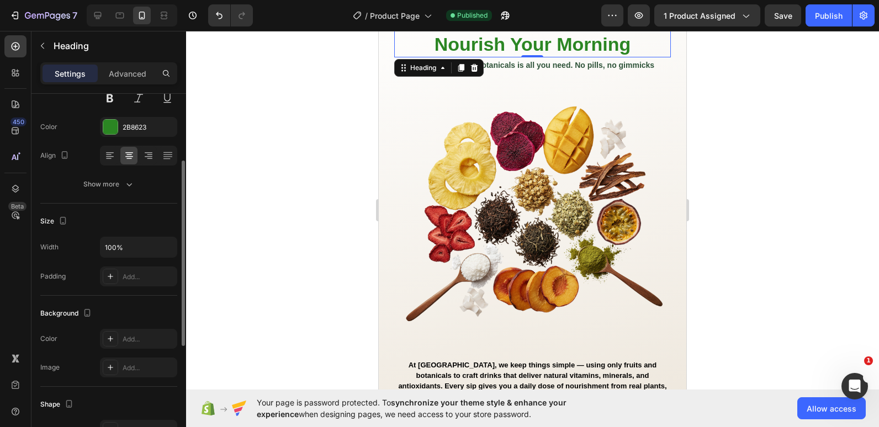
scroll to position [127, 0]
click at [112, 132] on div at bounding box center [110, 127] width 14 height 14
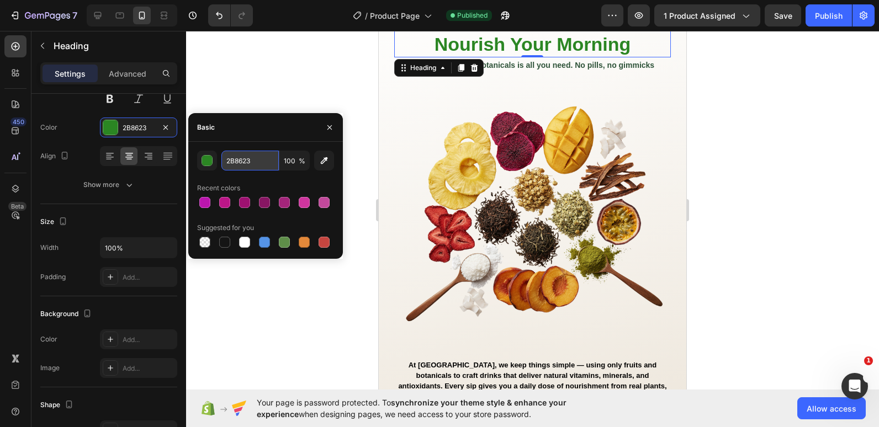
click at [245, 158] on input "2B8623" at bounding box center [249, 161] width 57 height 20
click at [556, 65] on strong "A dose of fruits & botanicals is all you need. No pills, no gimmicks" at bounding box center [532, 65] width 243 height 9
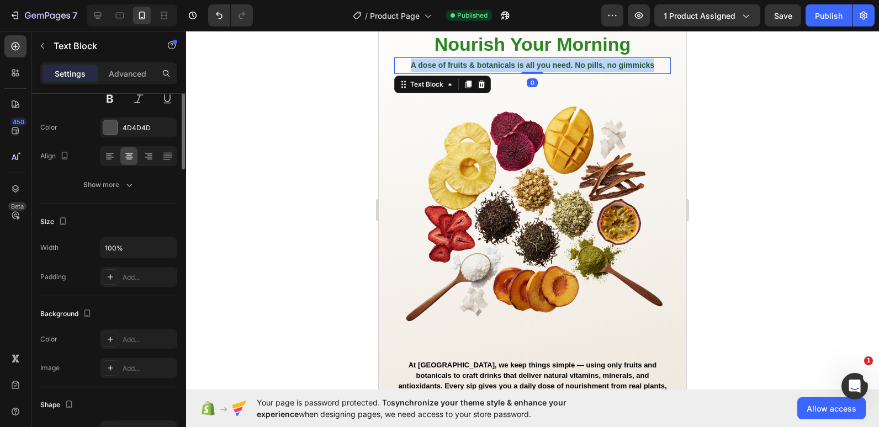
scroll to position [0, 0]
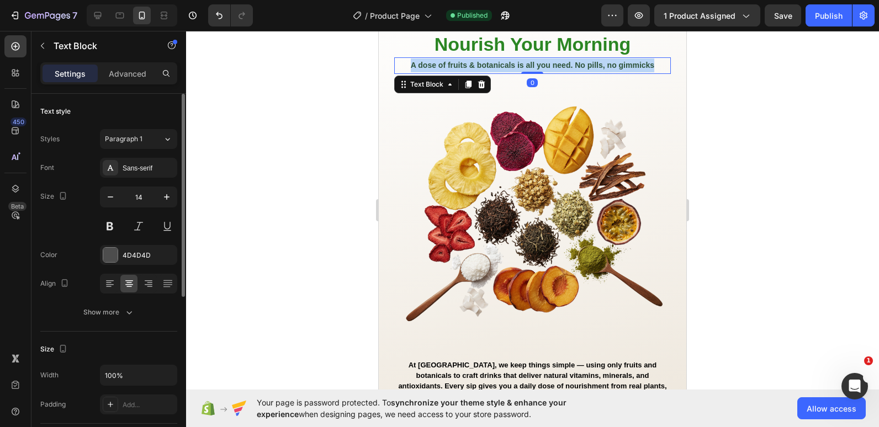
click at [556, 65] on strong "A dose of fruits & botanicals is all you need. No pills, no gimmicks" at bounding box center [532, 65] width 243 height 9
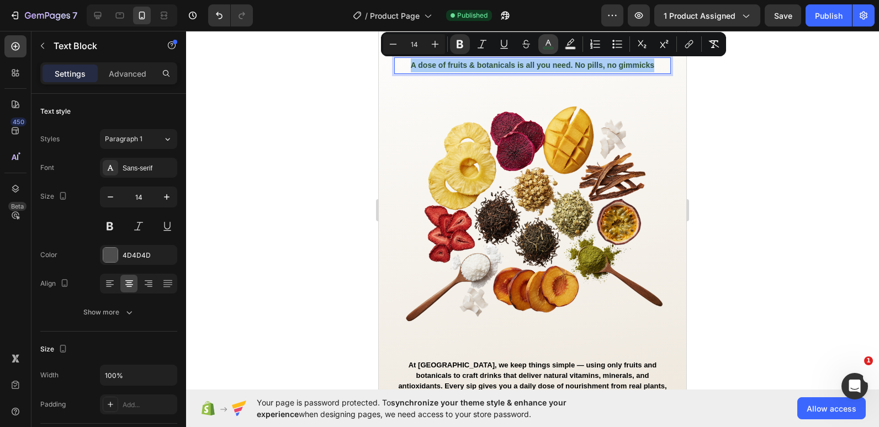
click at [546, 47] on rect "Editor contextual toolbar" at bounding box center [548, 48] width 10 height 3
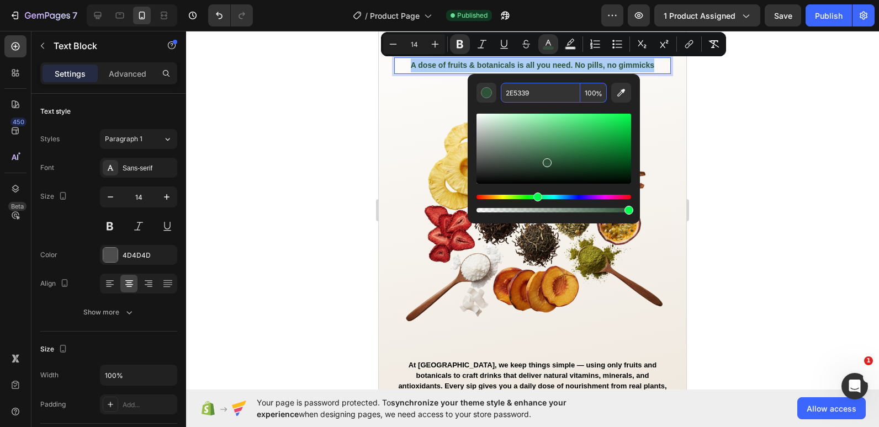
click at [524, 89] on input "2E5339" at bounding box center [540, 93] width 79 height 20
paste input "B8623"
type input "2B8623"
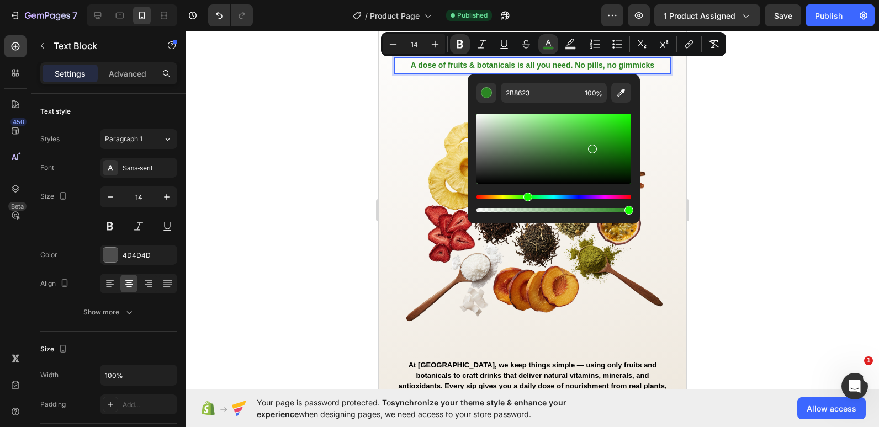
click at [571, 59] on p "A dose of fruits & botanicals is all you need. No pills, no gimmicks" at bounding box center [532, 66] width 274 height 14
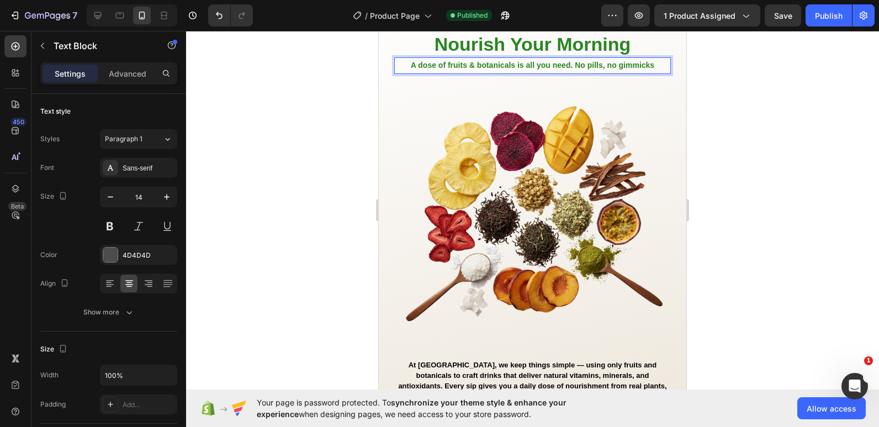
click at [571, 63] on strong "A dose of fruits & botanicals is all you need. No pills, no gimmicks" at bounding box center [532, 65] width 243 height 9
click at [548, 66] on strong "A dose of fruits & botanicals is all you need. No pills, no gimmicks" at bounding box center [532, 65] width 243 height 9
click at [532, 65] on strong "A dose of fruits & botanicals is all you need. No pills, no gimmicks" at bounding box center [532, 65] width 243 height 9
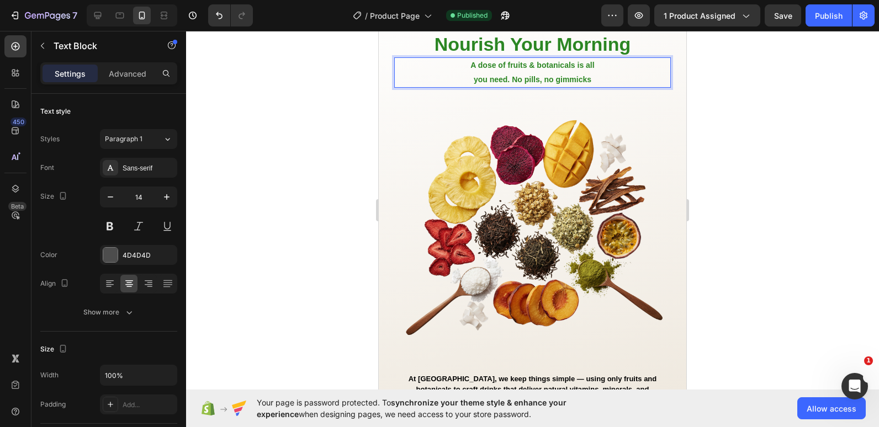
click at [570, 65] on strong "A dose of fruits & botanicals is all" at bounding box center [532, 65] width 124 height 9
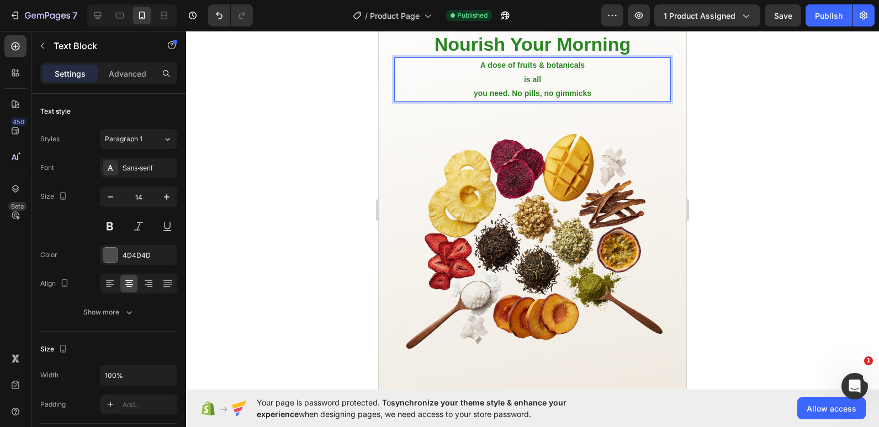
click at [459, 94] on p "you need. No pills, no gimmicks" at bounding box center [532, 94] width 274 height 14
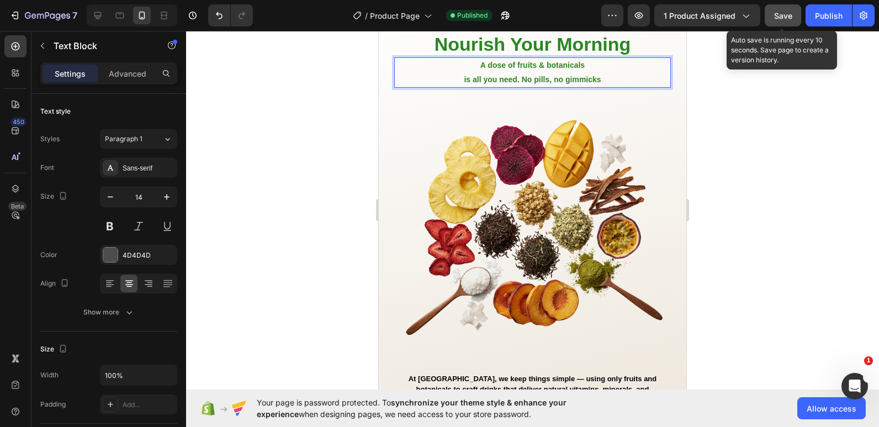
click at [782, 15] on span "Save" at bounding box center [783, 15] width 18 height 9
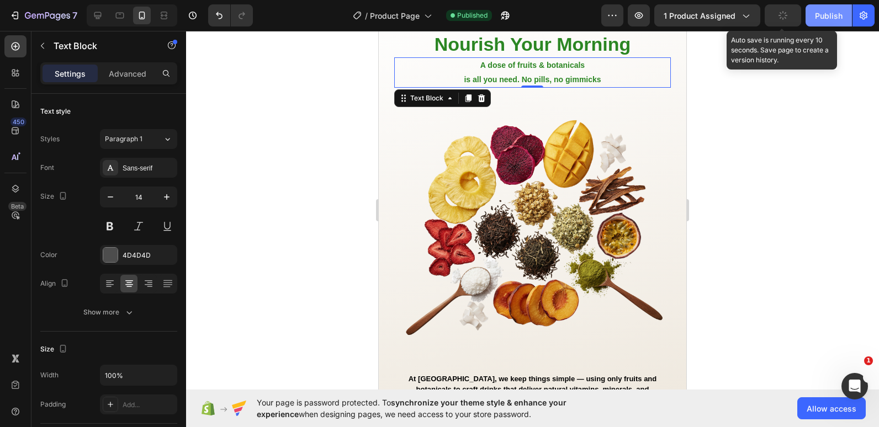
click at [822, 15] on div "Publish" at bounding box center [829, 16] width 28 height 12
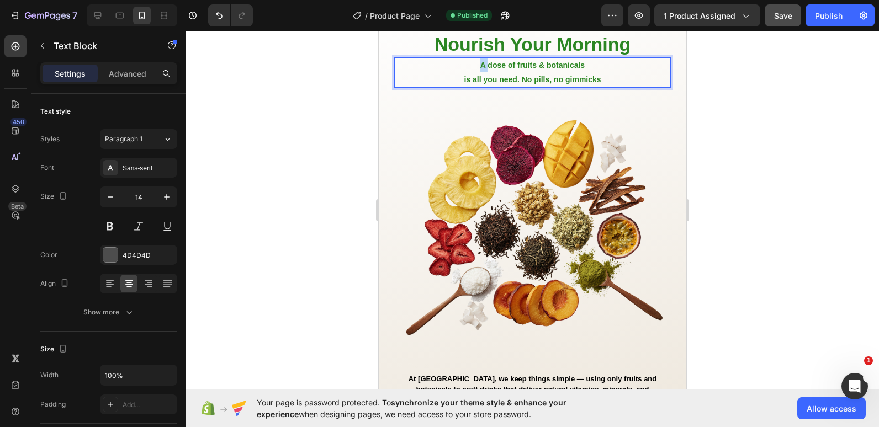
click at [475, 67] on p "A dose of fruits & botanicals" at bounding box center [532, 66] width 274 height 14
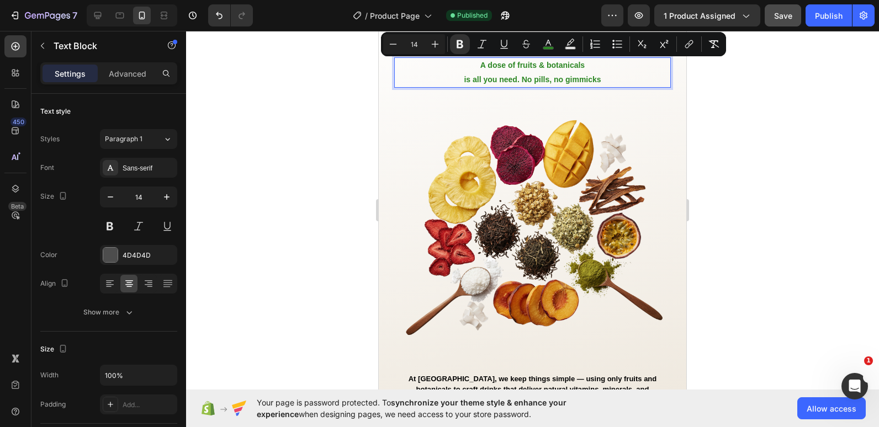
click at [582, 81] on strong "is all you need. No pills, no gimmicks" at bounding box center [532, 79] width 137 height 9
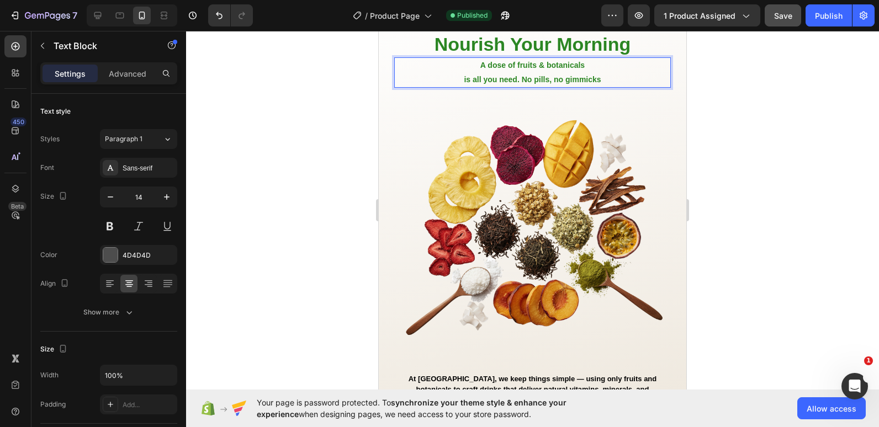
click at [582, 81] on strong "is all you need. No pills, no gimmicks" at bounding box center [532, 79] width 137 height 9
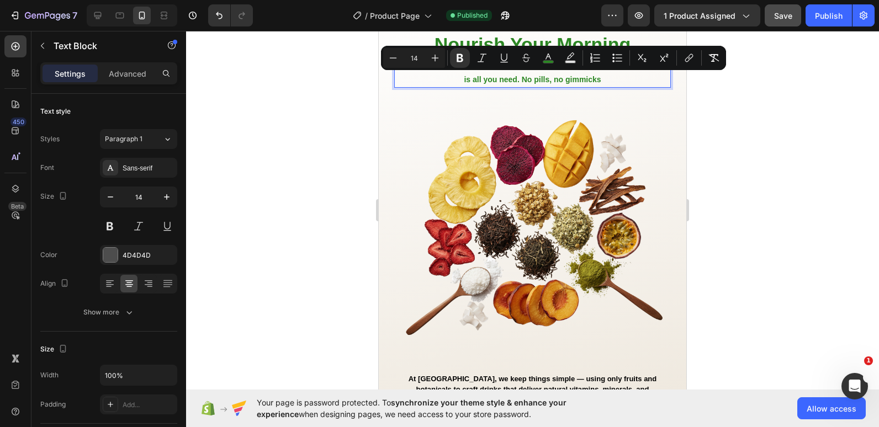
click at [605, 82] on p "is all you need. No pills, no gimmicks" at bounding box center [532, 80] width 274 height 14
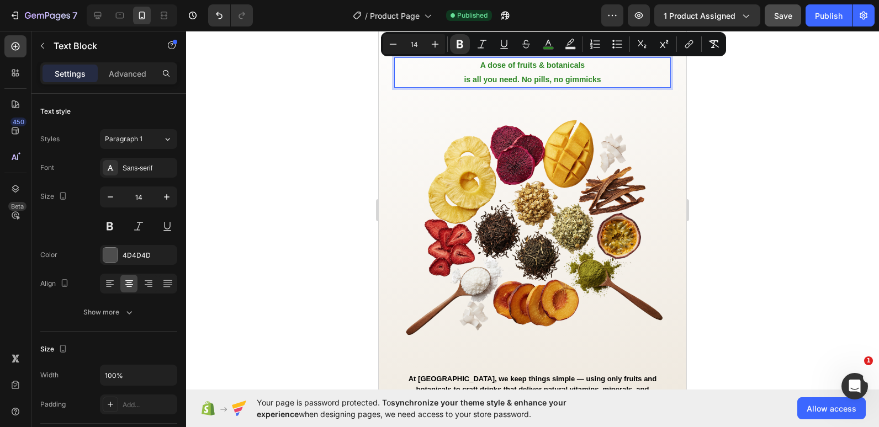
drag, startPoint x: 608, startPoint y: 82, endPoint x: 467, endPoint y: 61, distance: 142.2
click at [467, 61] on div "A dose of fruits & botanicals is all you need. No pills, no gimmicks" at bounding box center [532, 72] width 277 height 30
click at [547, 47] on rect "Editor contextual toolbar" at bounding box center [548, 48] width 10 height 3
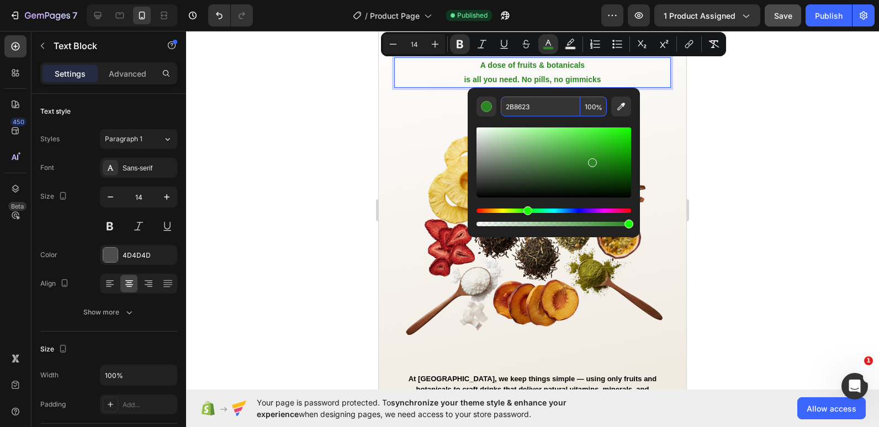
click at [523, 114] on input "2B8623" at bounding box center [540, 107] width 79 height 20
type input "9"
type input "000000"
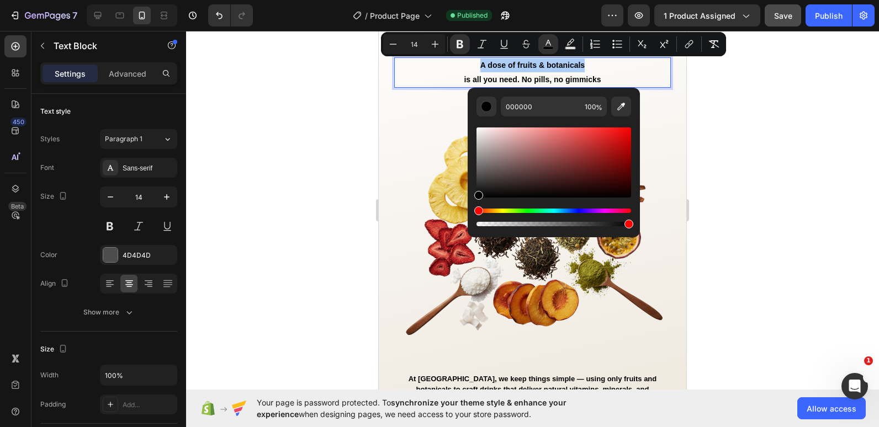
click at [313, 126] on div at bounding box center [532, 229] width 693 height 396
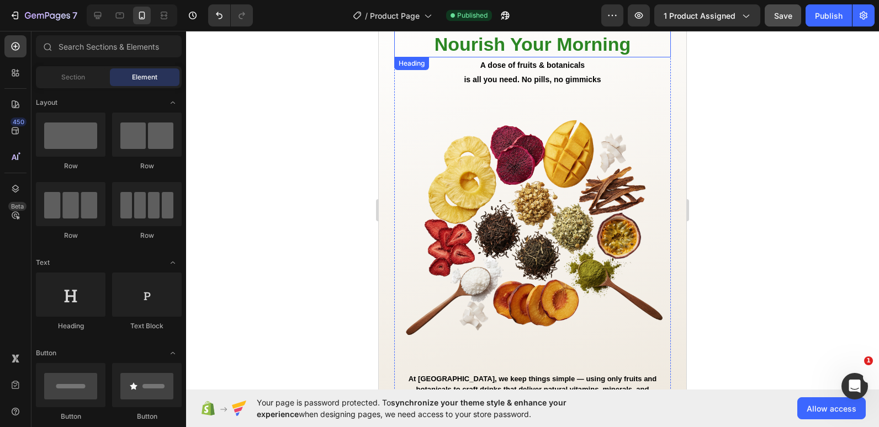
click at [501, 40] on p "Nourish Your Morning" at bounding box center [532, 44] width 274 height 24
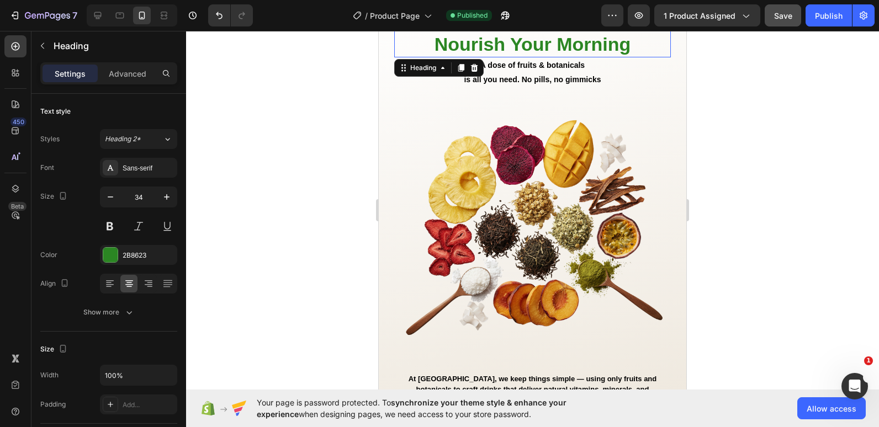
click at [501, 40] on p "Nourish Your Morning" at bounding box center [532, 44] width 274 height 24
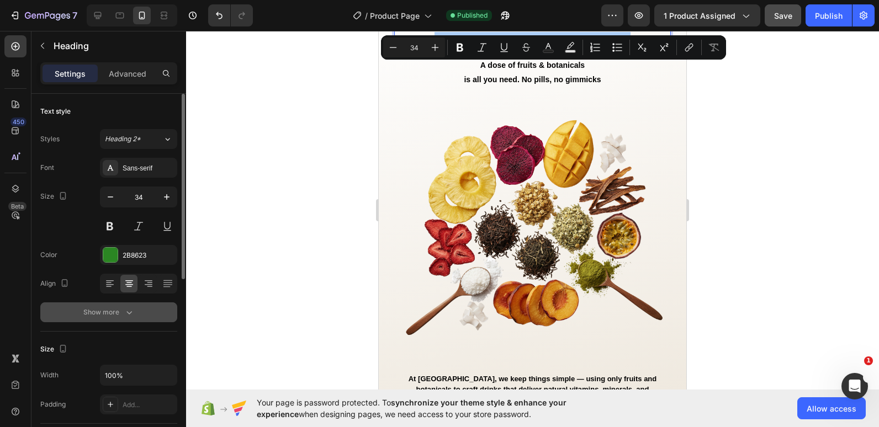
click at [122, 307] on div "Show more" at bounding box center [108, 312] width 51 height 11
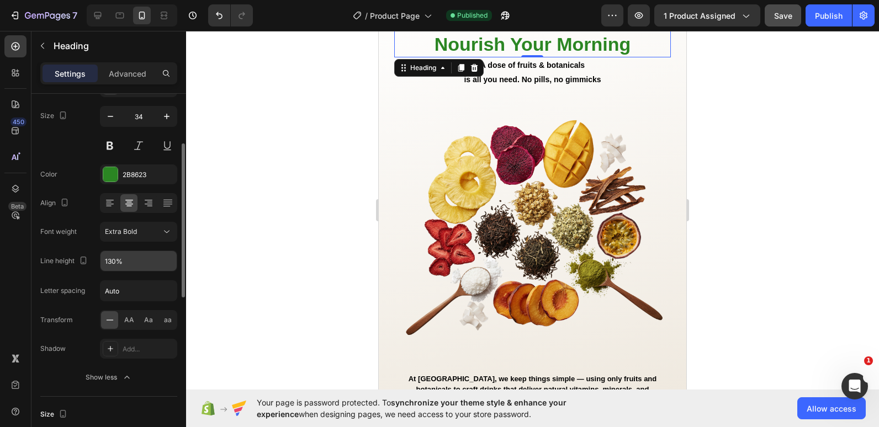
scroll to position [92, 0]
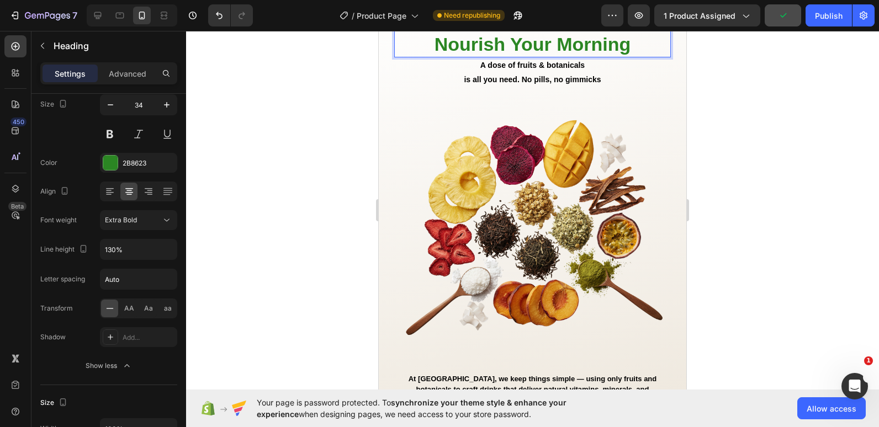
click at [508, 45] on p "Nourish Your Morning" at bounding box center [532, 44] width 274 height 24
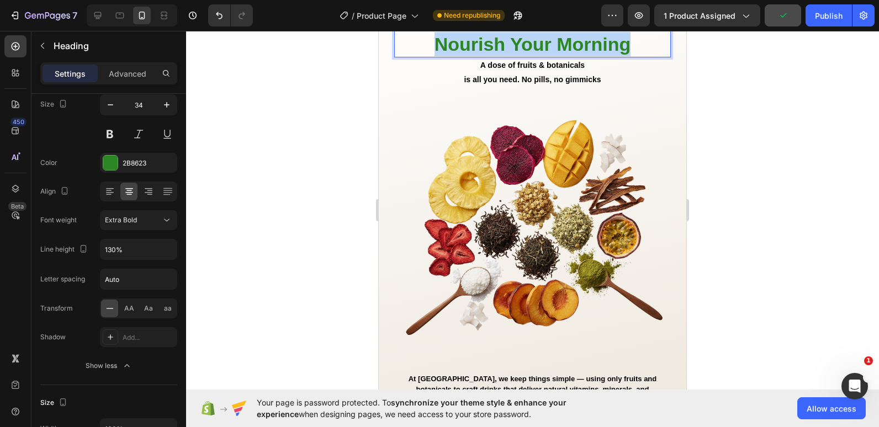
click at [508, 45] on p "Nourish Your Morning" at bounding box center [532, 44] width 274 height 24
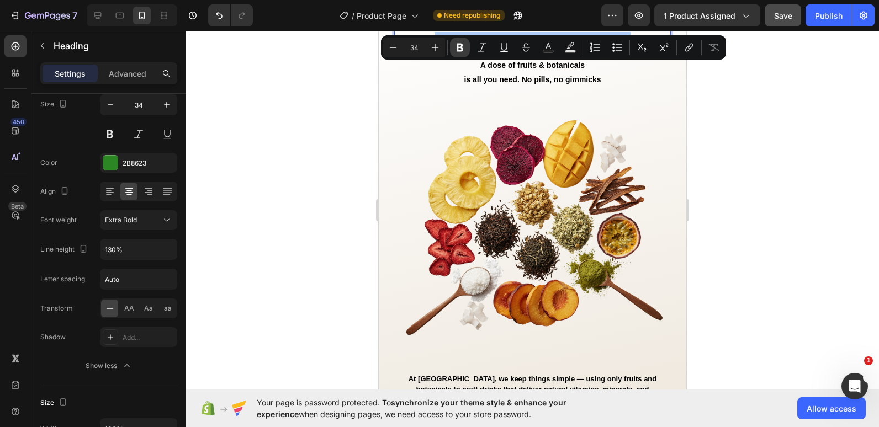
click at [455, 54] on button "Bold" at bounding box center [460, 48] width 20 height 20
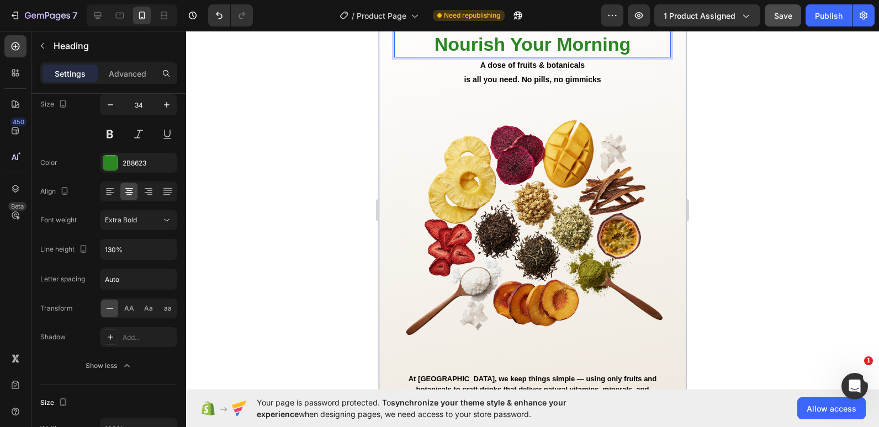
click at [358, 110] on div at bounding box center [532, 229] width 693 height 396
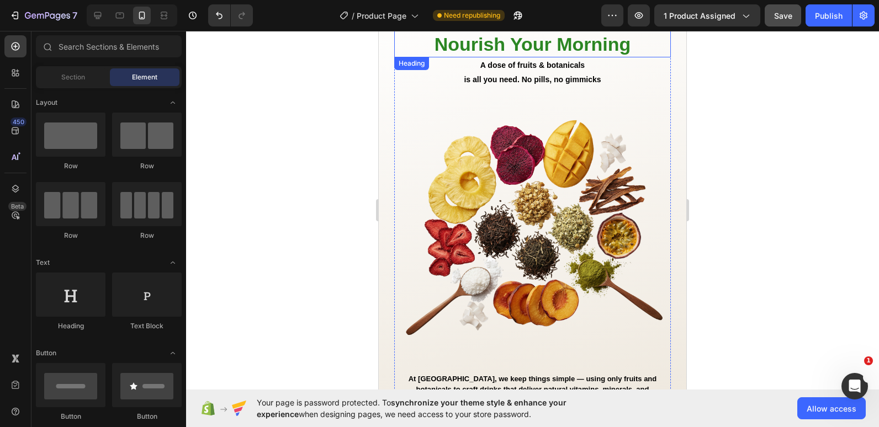
click at [483, 51] on strong "Nourish Your Morning" at bounding box center [532, 44] width 196 height 21
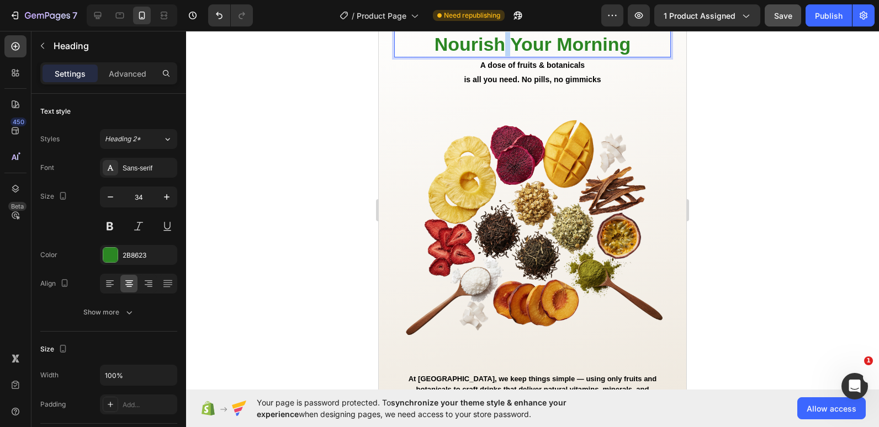
click at [497, 34] on strong "Nourish Your Morning" at bounding box center [532, 44] width 196 height 21
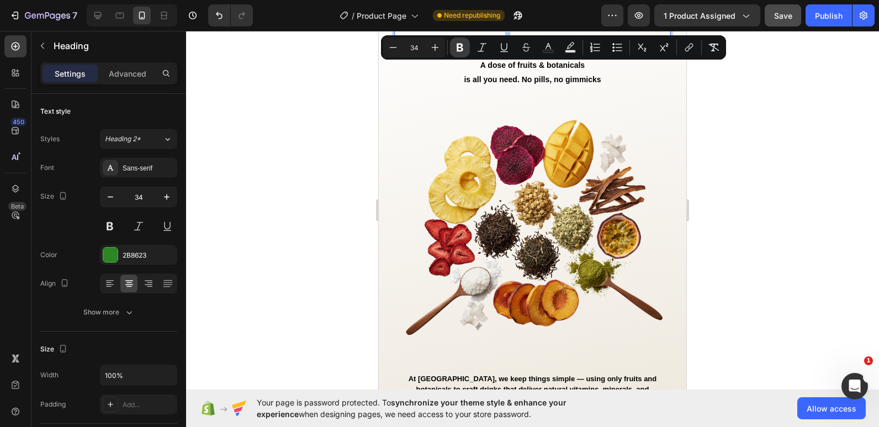
click at [454, 42] on icon "Editor contextual toolbar" at bounding box center [459, 47] width 11 height 11
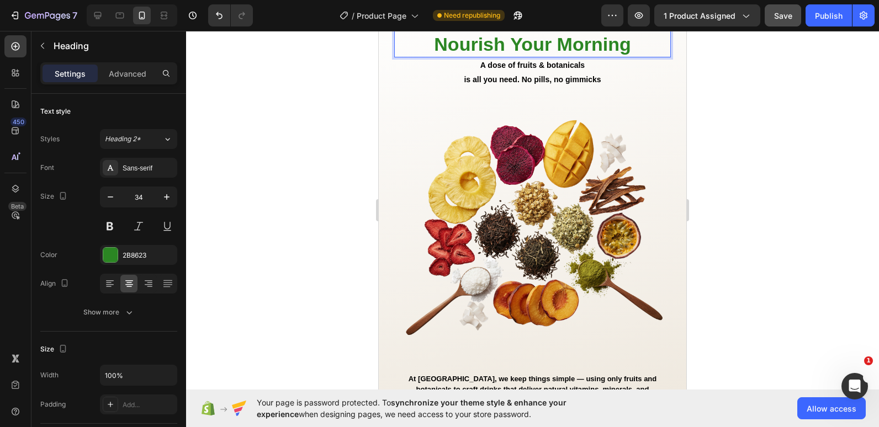
click at [439, 45] on strong "Nourish" at bounding box center [469, 44] width 71 height 21
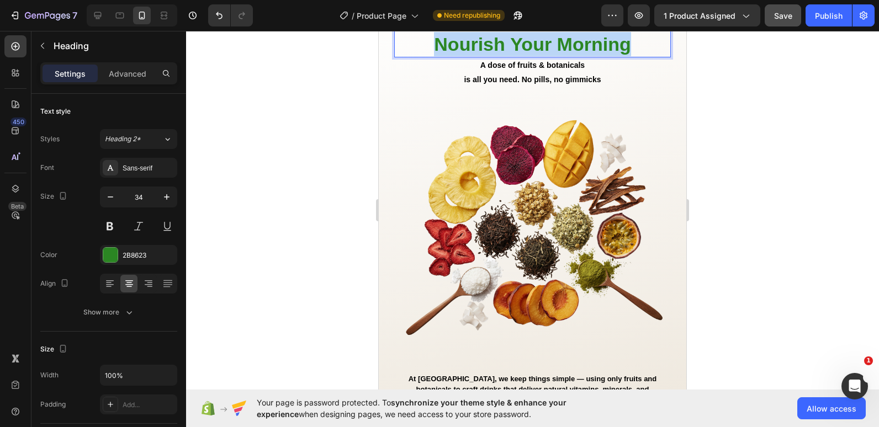
click at [439, 45] on strong "Nourish" at bounding box center [469, 44] width 71 height 21
click at [464, 43] on strong "Nourish" at bounding box center [469, 44] width 71 height 21
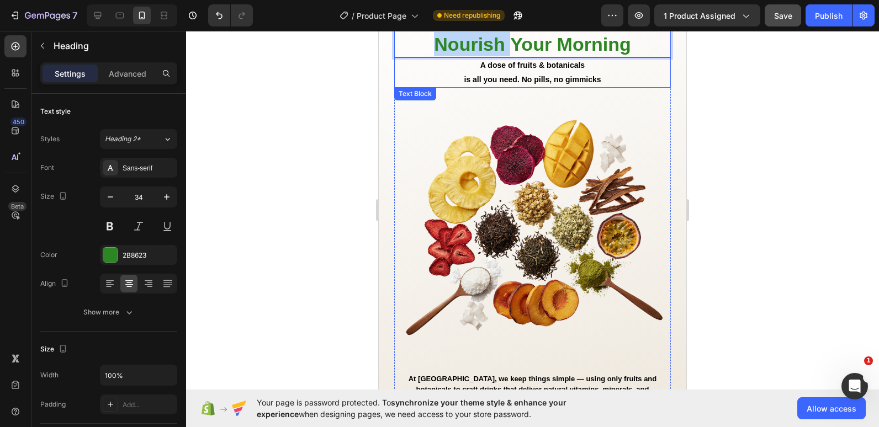
click at [394, 101] on img at bounding box center [532, 226] width 277 height 277
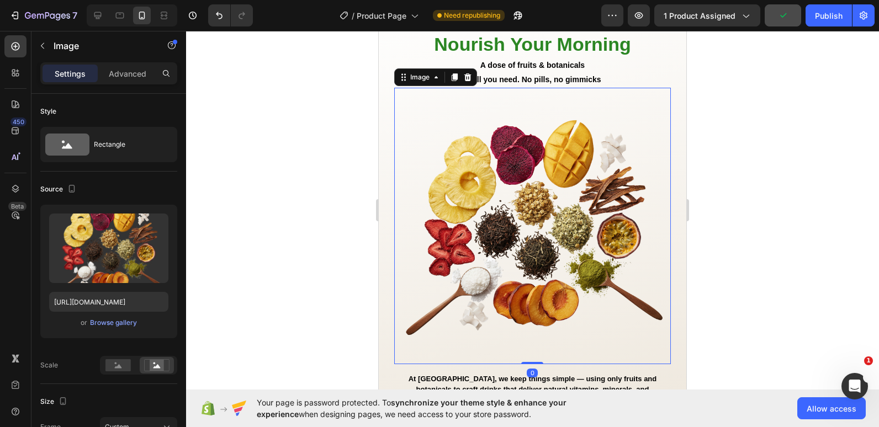
click at [311, 117] on div at bounding box center [532, 229] width 693 height 396
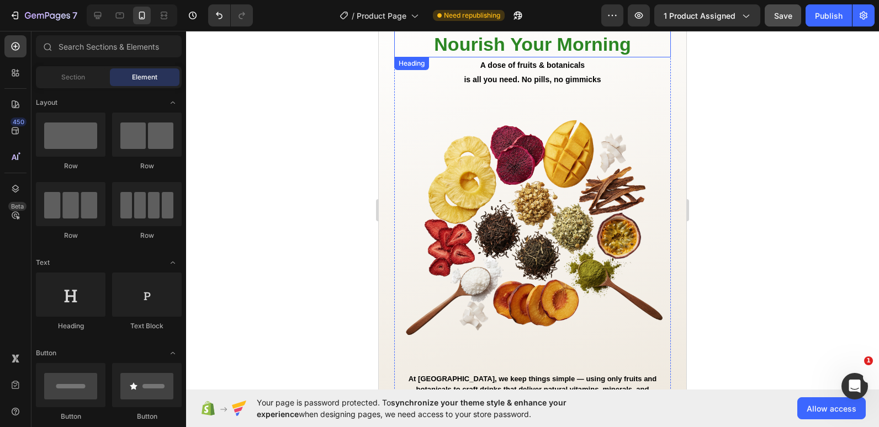
click at [615, 44] on strong "Your Morning" at bounding box center [570, 44] width 120 height 21
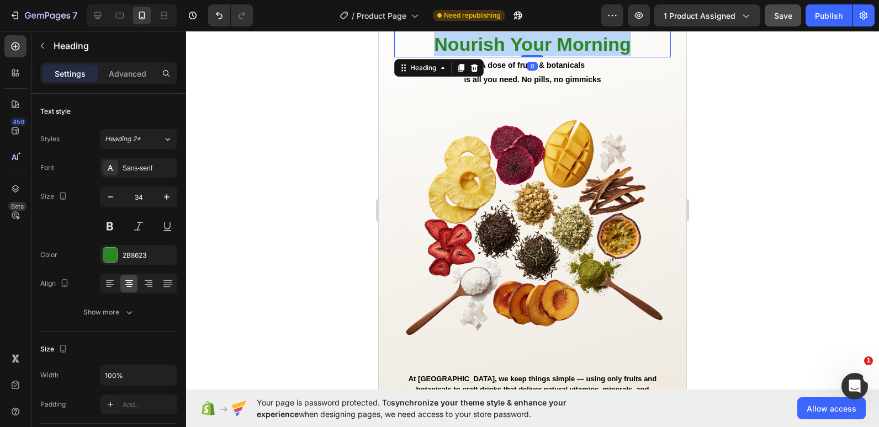
click at [615, 44] on strong "Your Morning" at bounding box center [570, 44] width 120 height 21
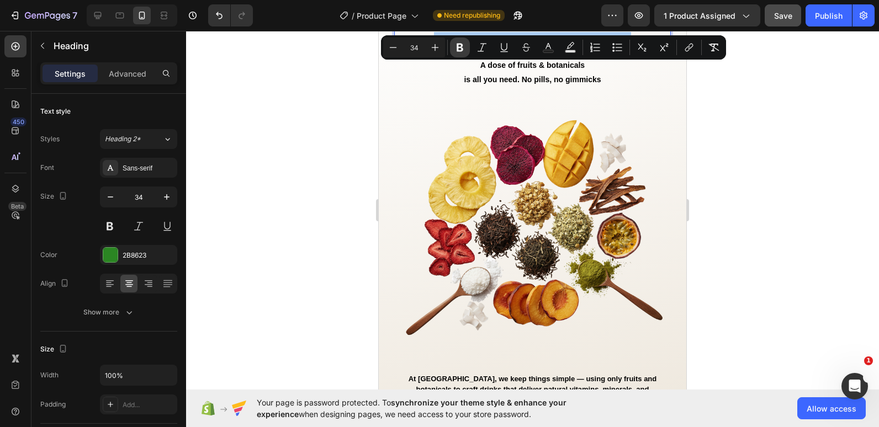
click at [460, 41] on button "Bold" at bounding box center [460, 48] width 20 height 20
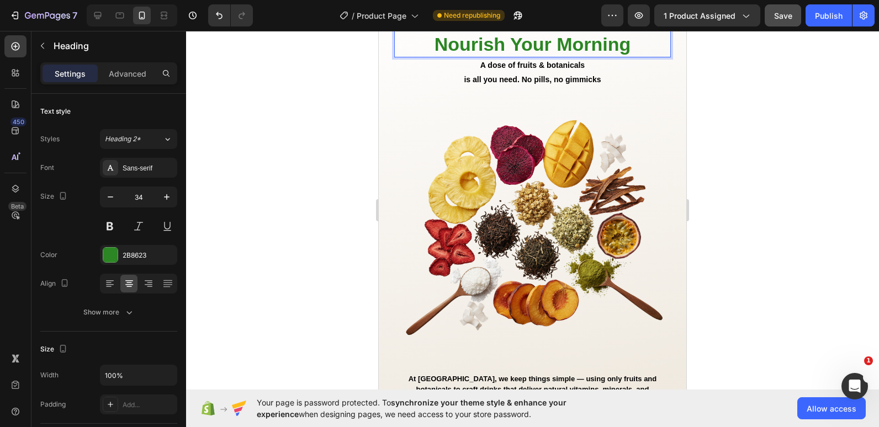
click at [365, 75] on div at bounding box center [532, 229] width 693 height 396
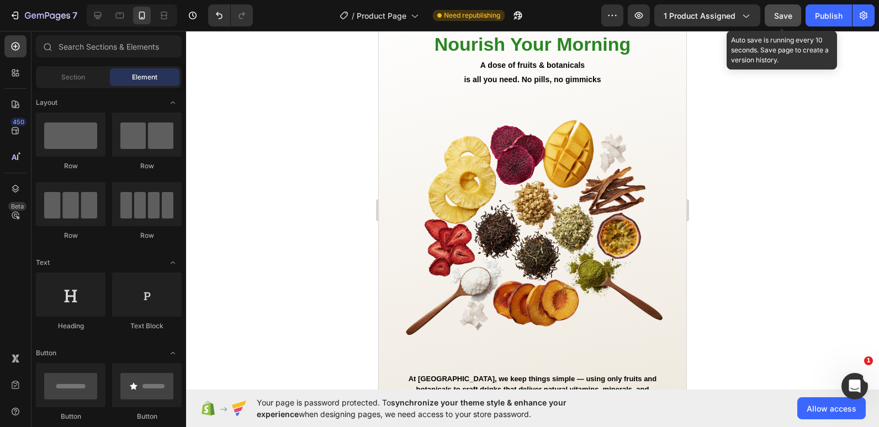
click at [772, 15] on button "Save" at bounding box center [782, 15] width 36 height 22
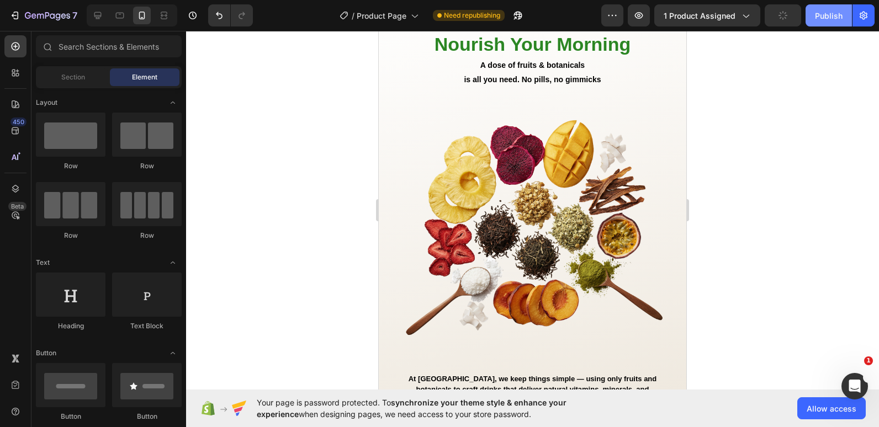
click at [818, 14] on div "Publish" at bounding box center [829, 16] width 28 height 12
click at [386, 103] on div "Nourish Your Morning Heading A dose of fruits & botanicals is all you need. No …" at bounding box center [532, 281] width 307 height 519
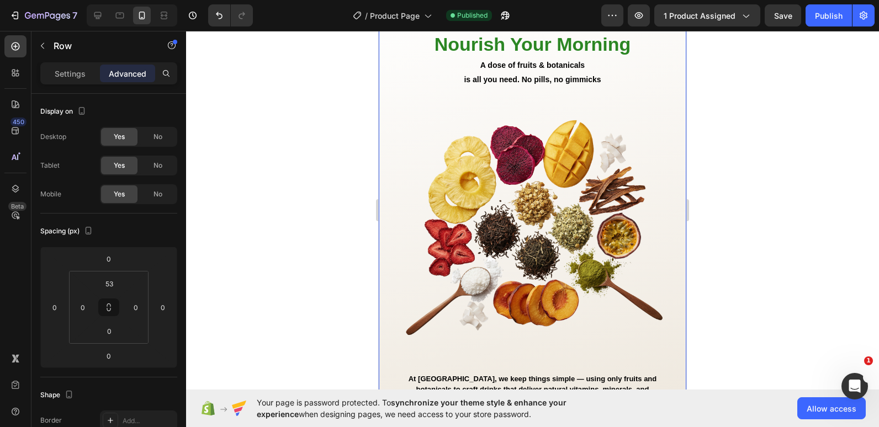
scroll to position [844, 0]
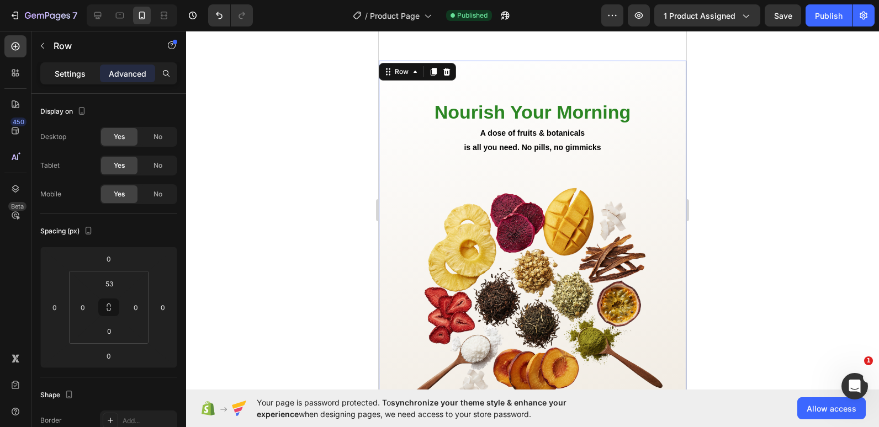
click at [81, 73] on p "Settings" at bounding box center [70, 74] width 31 height 12
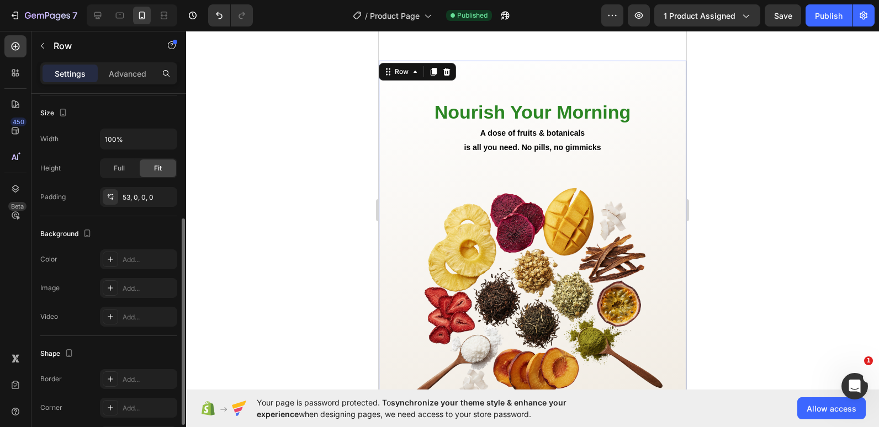
scroll to position [212, 0]
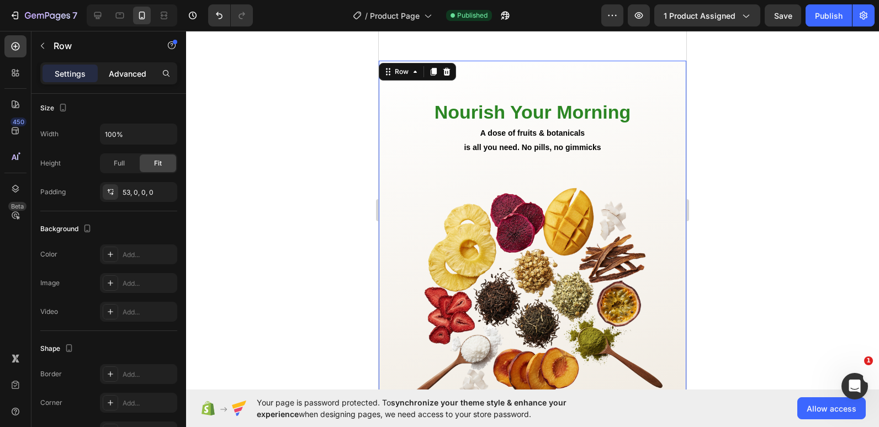
click at [127, 72] on p "Advanced" at bounding box center [128, 74] width 38 height 12
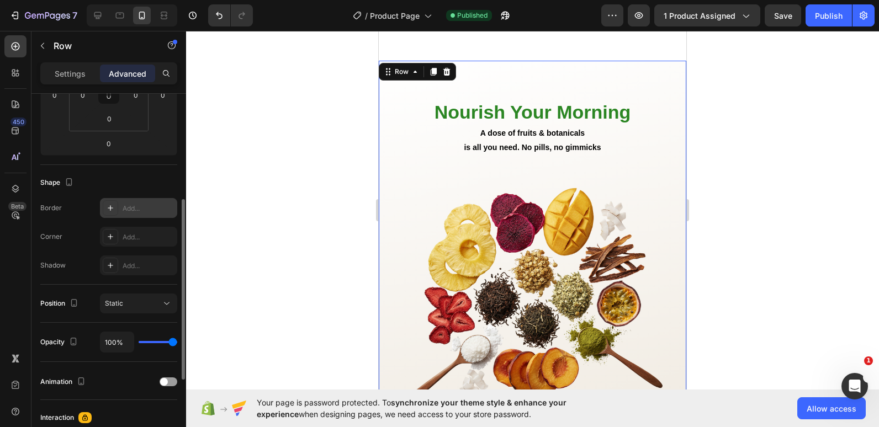
click at [124, 206] on div "Add..." at bounding box center [149, 209] width 52 height 10
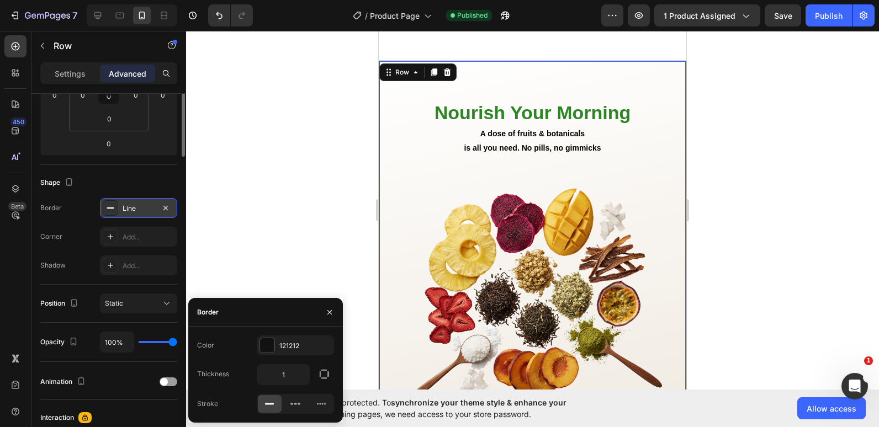
scroll to position [63, 0]
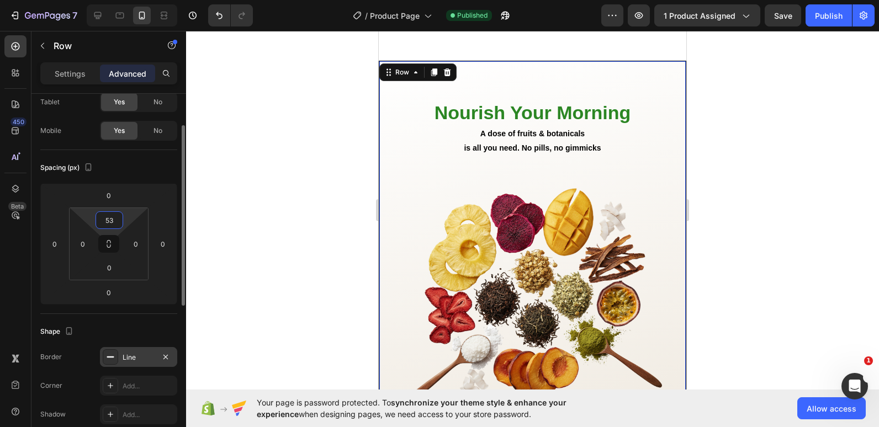
click at [108, 224] on input "53" at bounding box center [109, 220] width 22 height 17
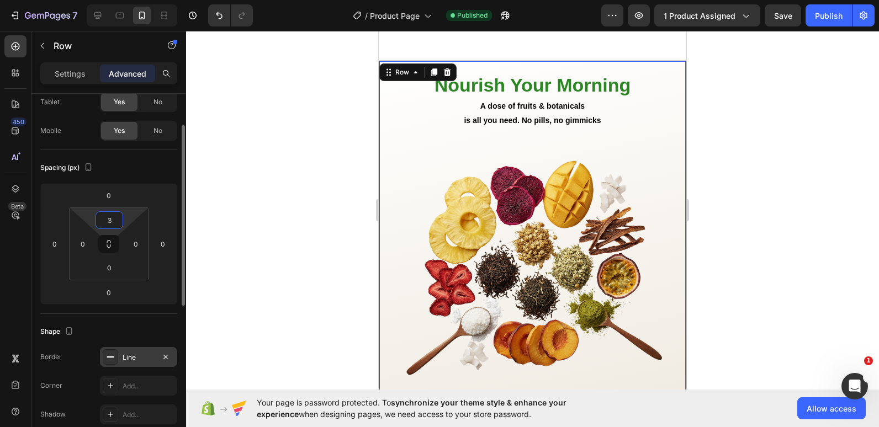
type input "32"
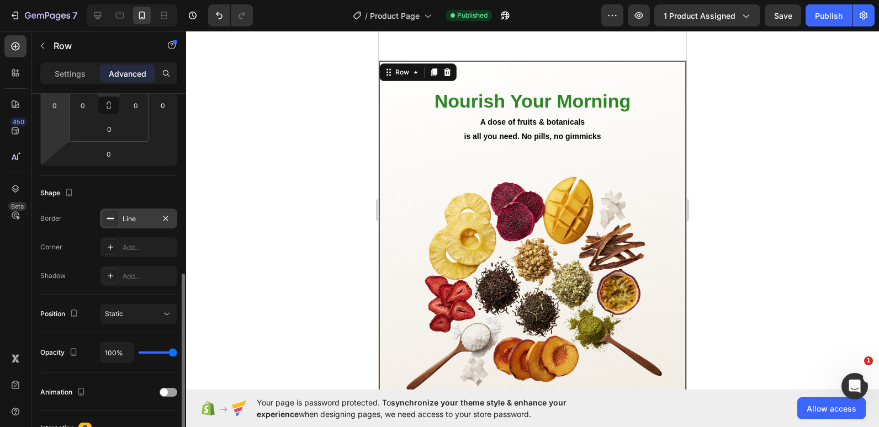
scroll to position [256, 0]
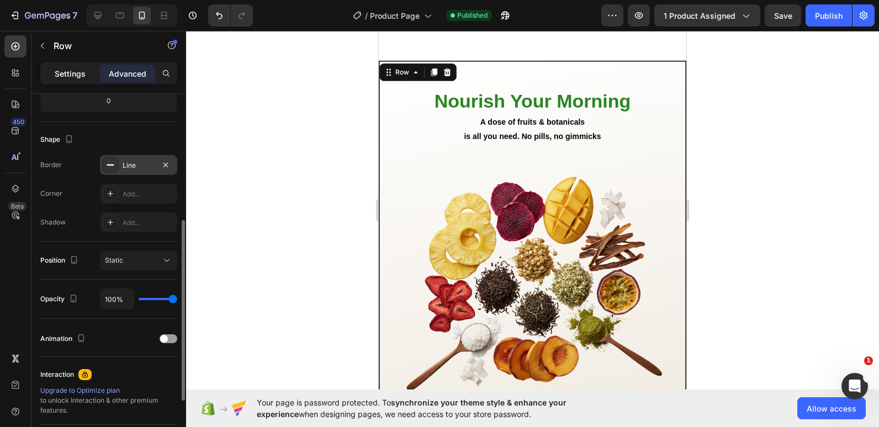
click at [72, 75] on p "Settings" at bounding box center [70, 74] width 31 height 12
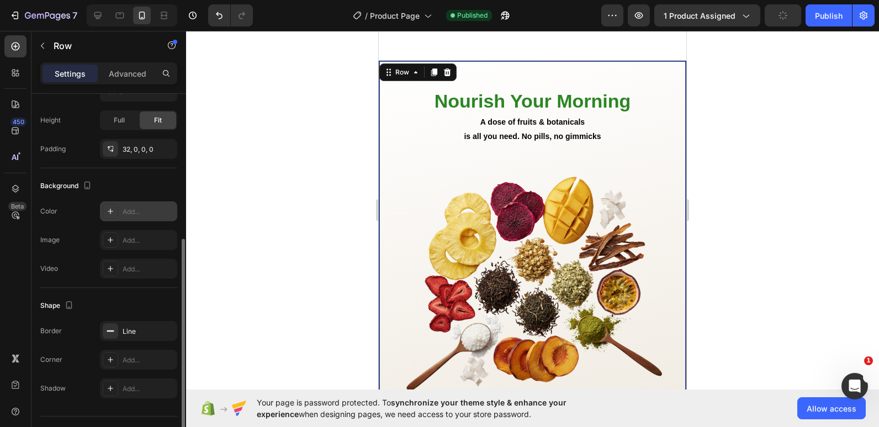
scroll to position [280, 0]
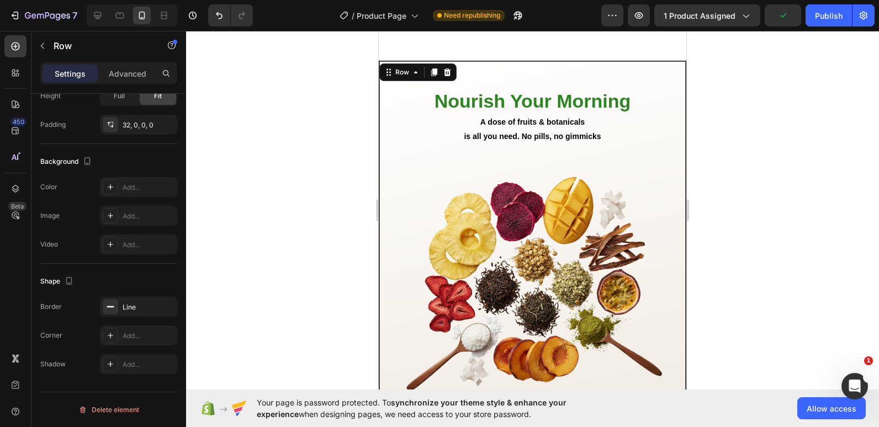
click at [474, 198] on div "Nourish Your Morning Heading A dose of fruits & botanicals is all you need. No …" at bounding box center [532, 329] width 307 height 536
click at [414, 77] on icon at bounding box center [415, 72] width 9 height 9
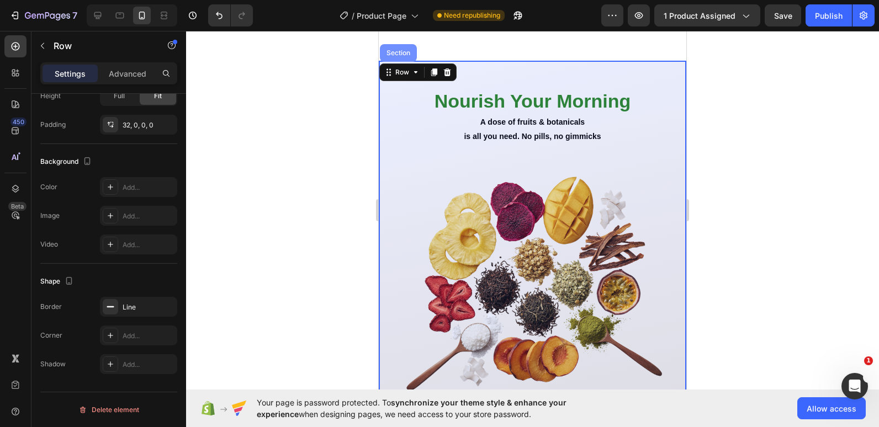
click at [397, 62] on div "Section" at bounding box center [398, 53] width 37 height 18
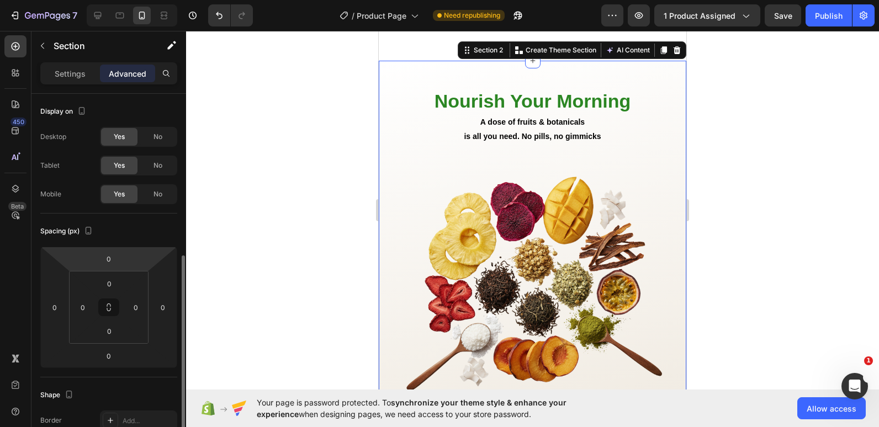
scroll to position [111, 0]
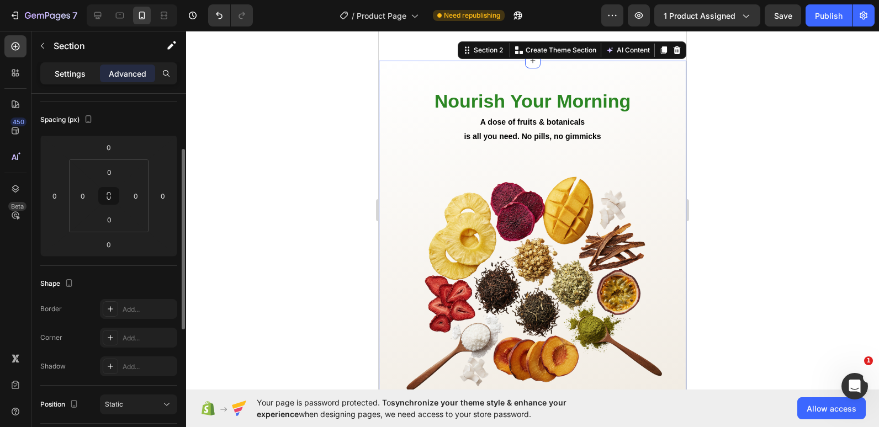
click at [61, 80] on div "Settings" at bounding box center [69, 74] width 55 height 18
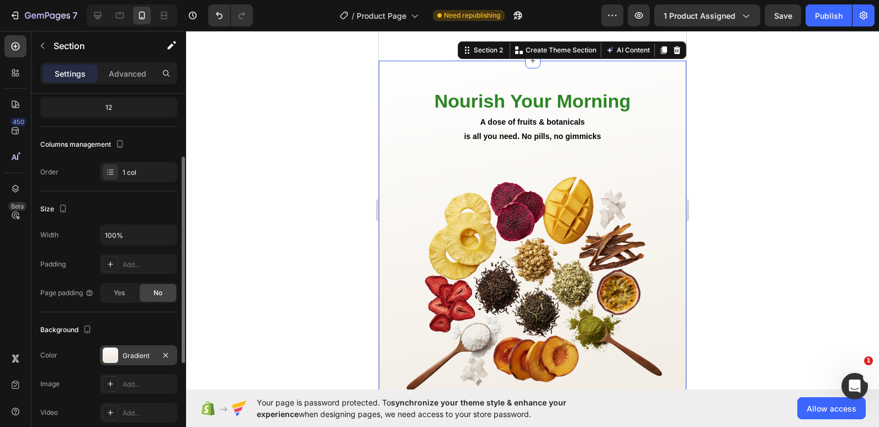
click at [111, 358] on div at bounding box center [110, 355] width 15 height 15
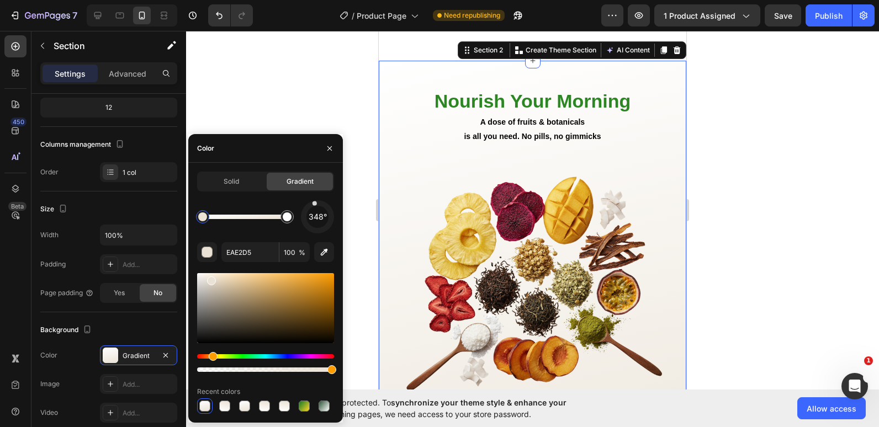
click at [311, 208] on div "348°" at bounding box center [317, 217] width 22 height 22
click at [330, 210] on div at bounding box center [317, 217] width 46 height 46
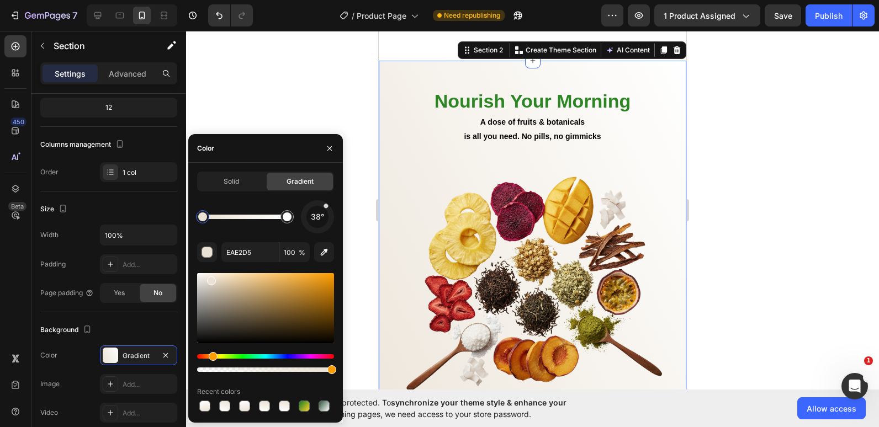
click at [323, 210] on div "38°" at bounding box center [317, 217] width 22 height 22
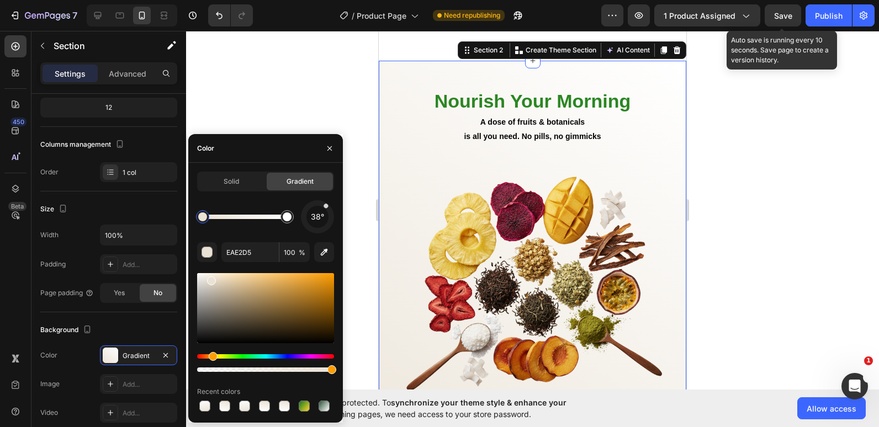
click at [779, 20] on div "Save" at bounding box center [783, 16] width 18 height 12
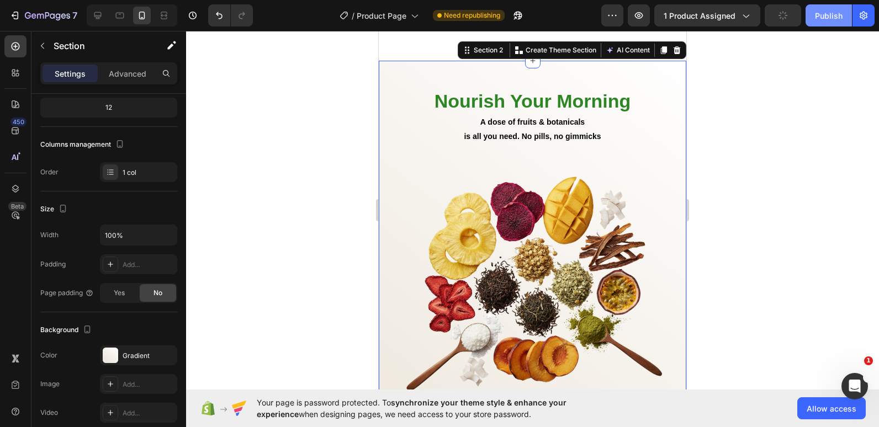
click at [816, 15] on div "Publish" at bounding box center [829, 16] width 28 height 12
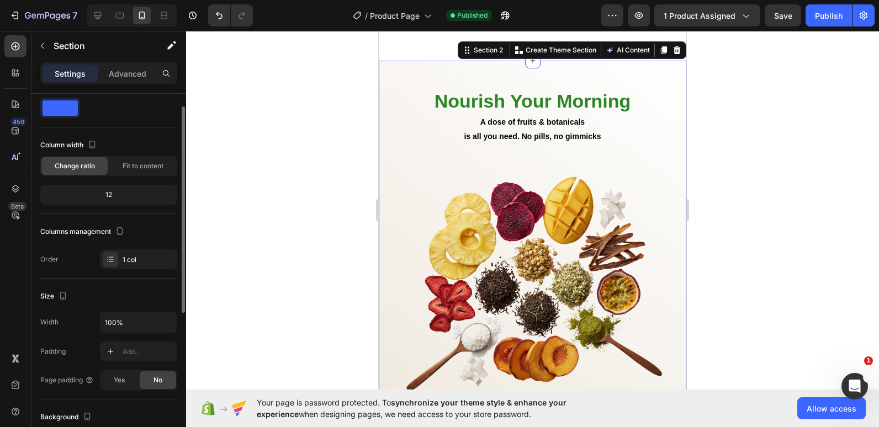
scroll to position [24, 0]
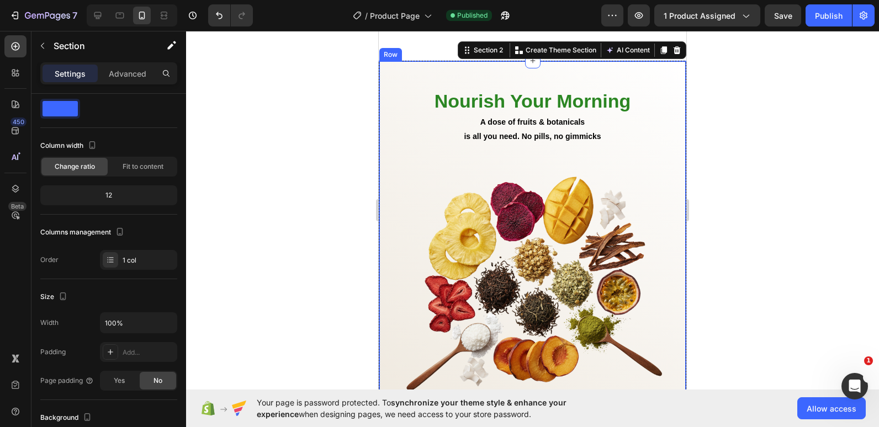
click at [388, 215] on div "Nourish Your Morning Heading A dose of fruits & botanicals is all you need. No …" at bounding box center [532, 338] width 306 height 518
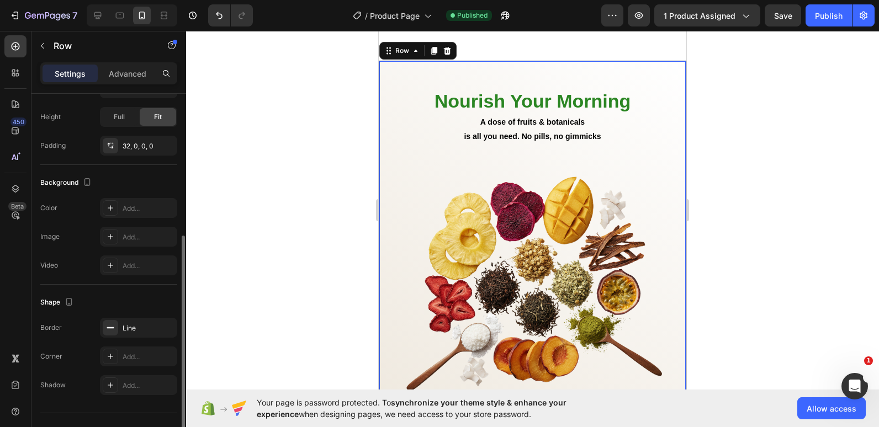
scroll to position [259, 0]
click at [167, 326] on icon "button" at bounding box center [165, 327] width 4 height 4
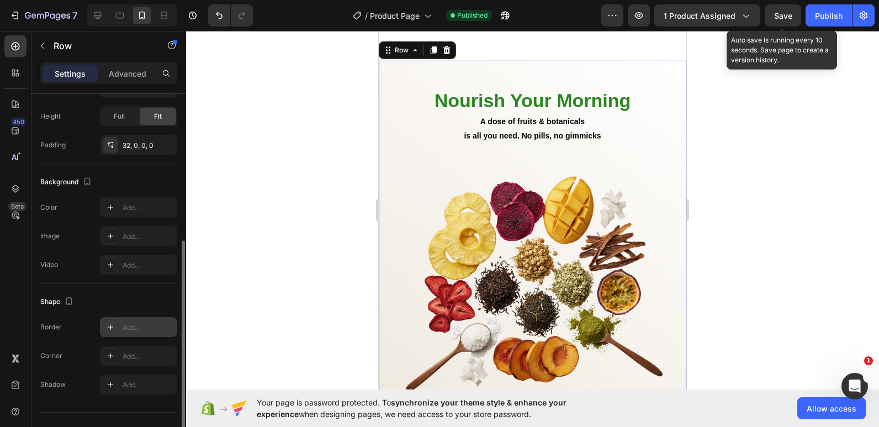
click at [790, 20] on div "Save" at bounding box center [783, 16] width 18 height 12
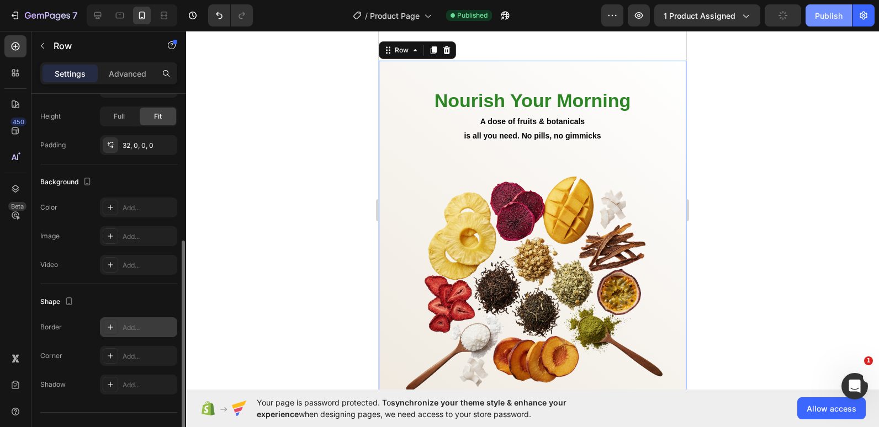
click at [810, 20] on button "Publish" at bounding box center [828, 15] width 46 height 22
